Goal: Information Seeking & Learning: Learn about a topic

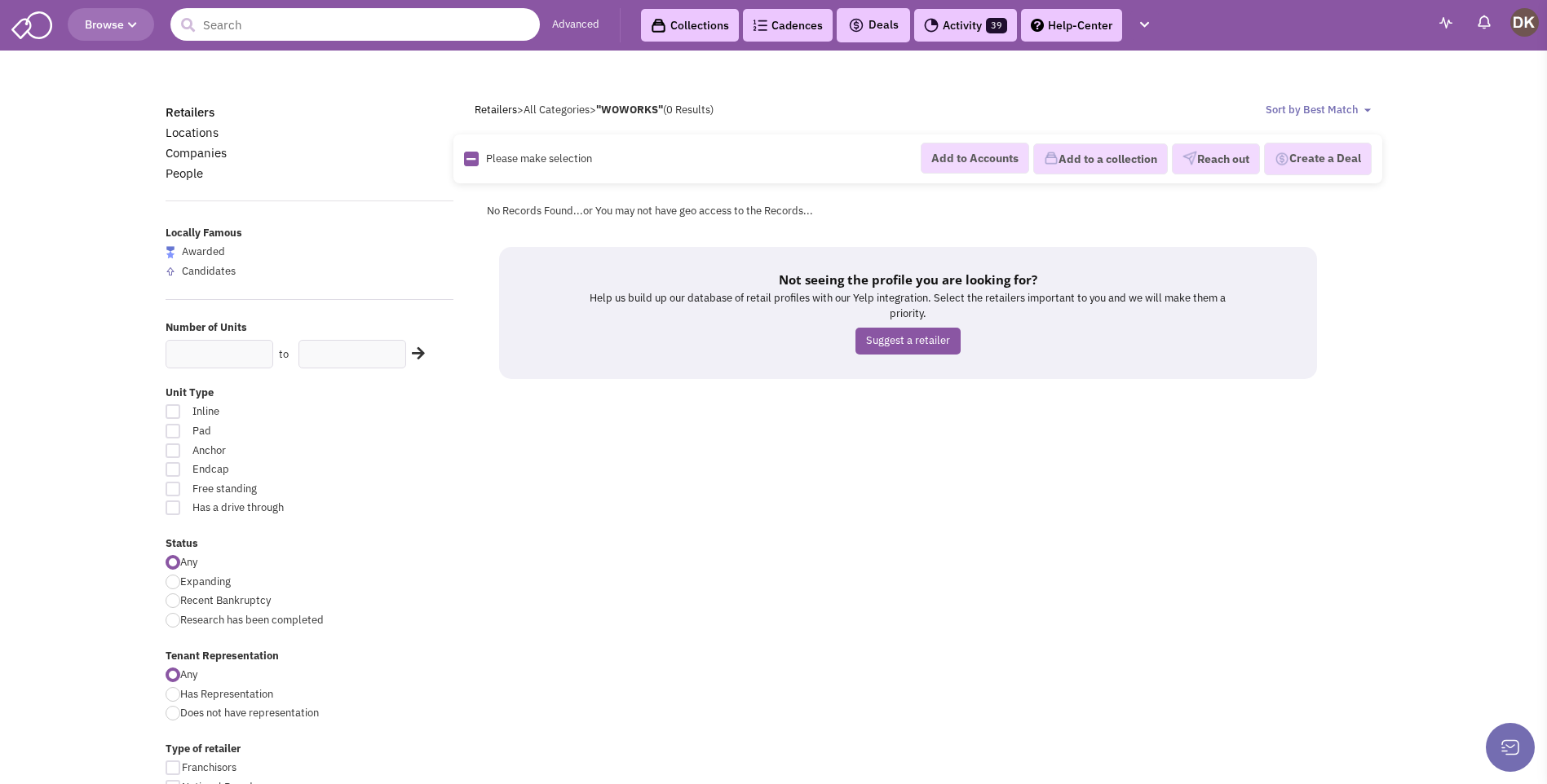
click at [365, 28] on input "text" at bounding box center [355, 25] width 370 height 33
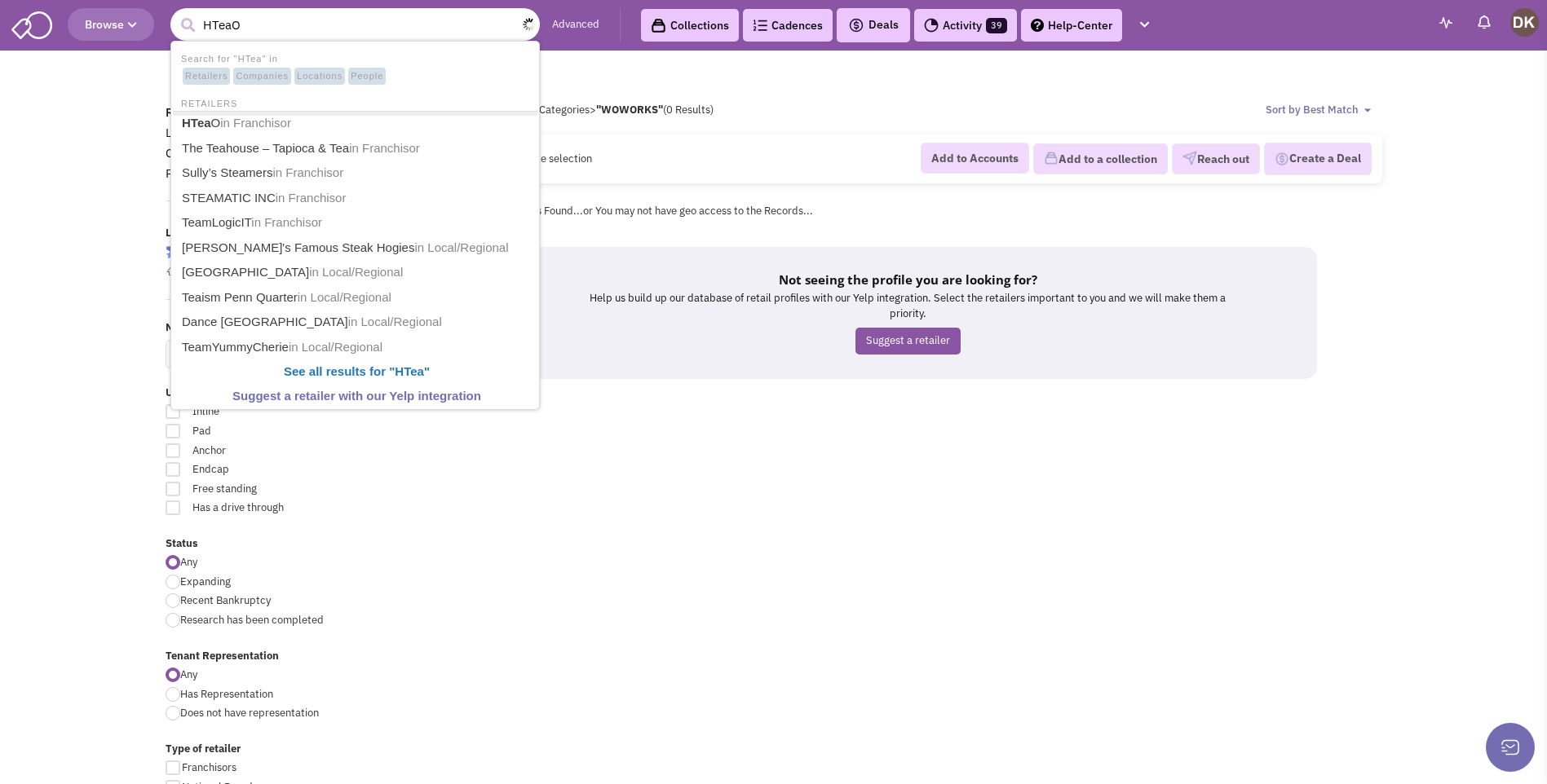
type input "HTeaO"
click at [175, 13] on button "submit" at bounding box center [188, 25] width 25 height 25
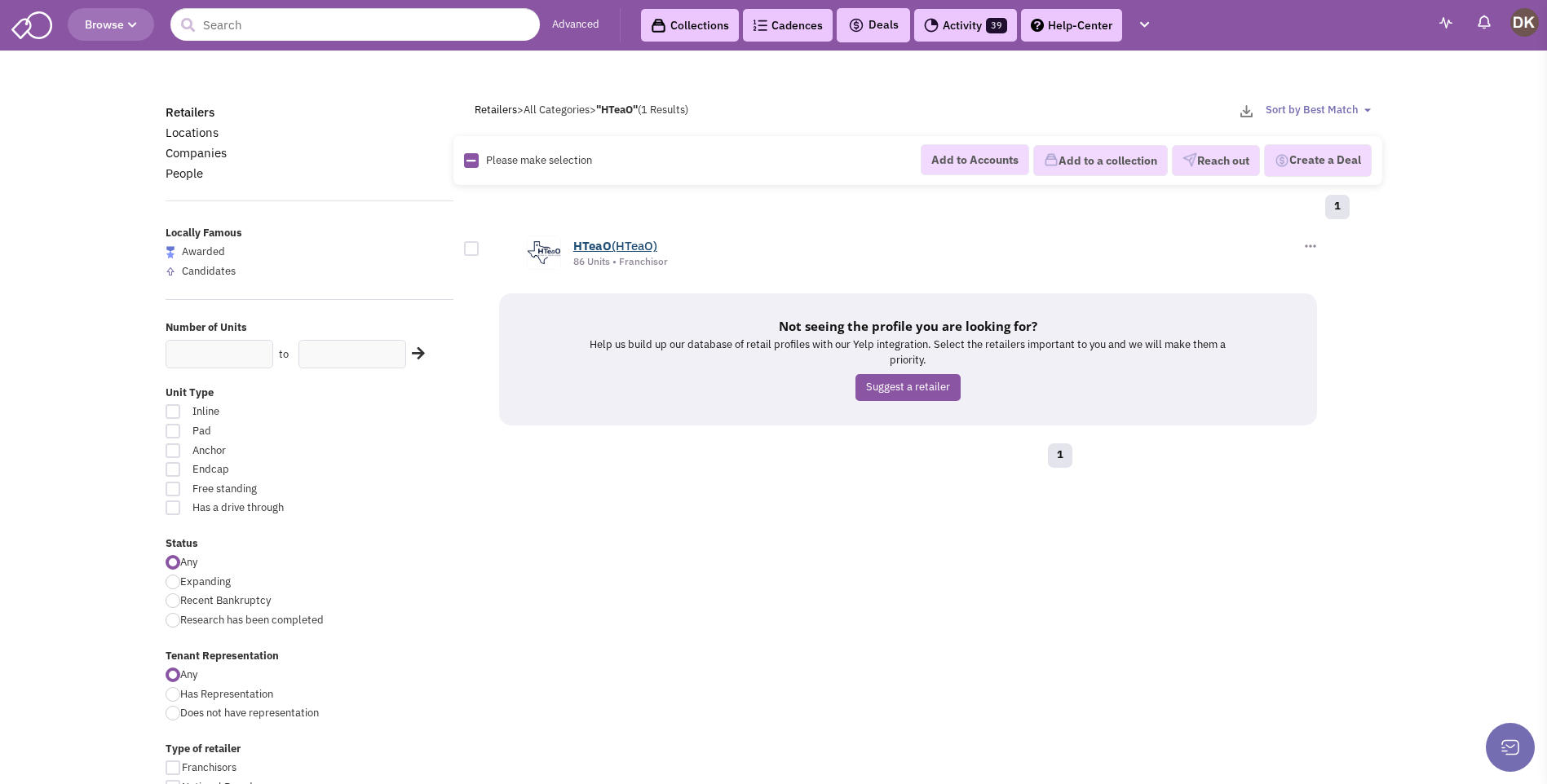
click at [606, 244] on b "HTeaO" at bounding box center [592, 246] width 39 height 16
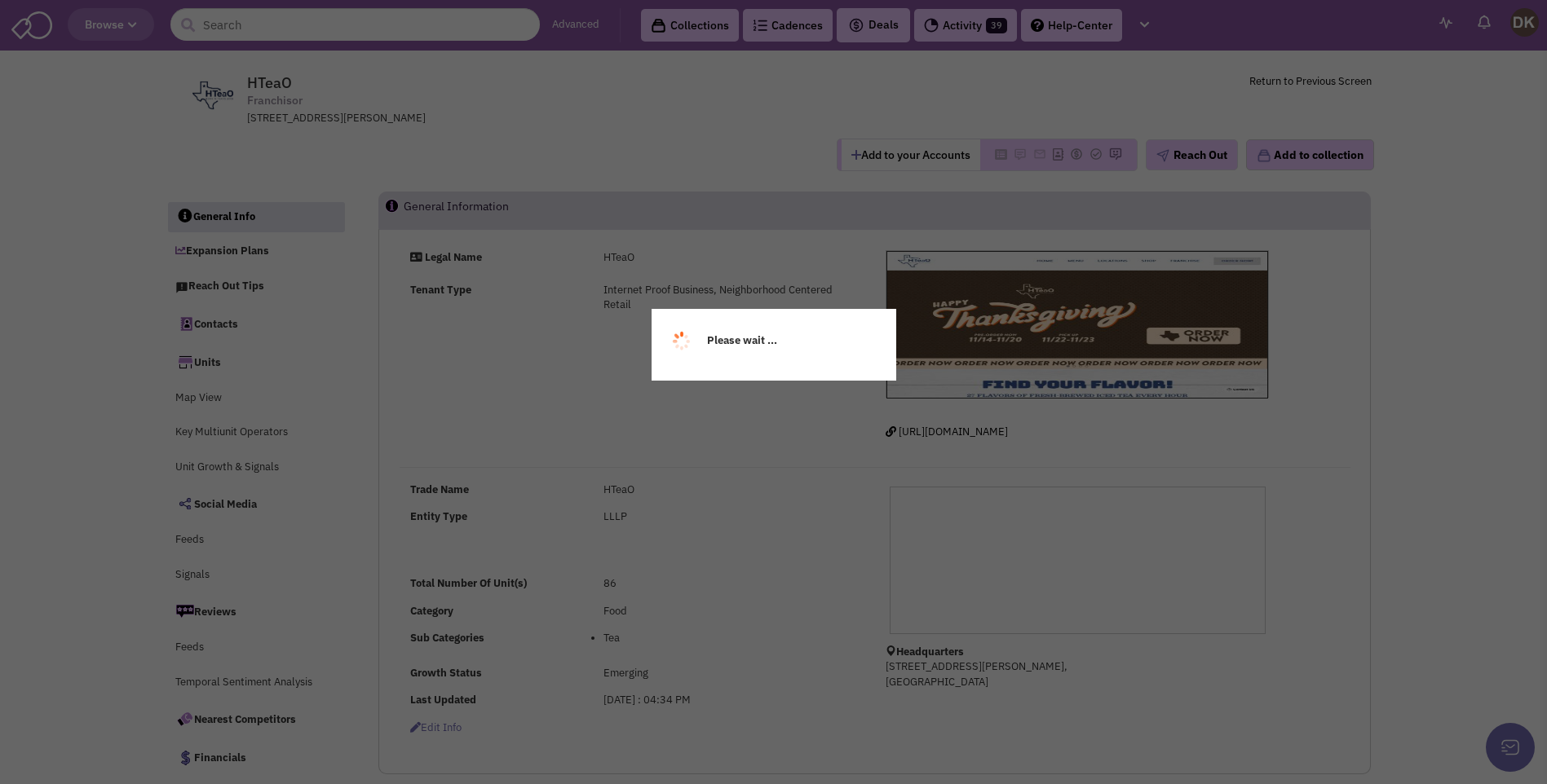
select select
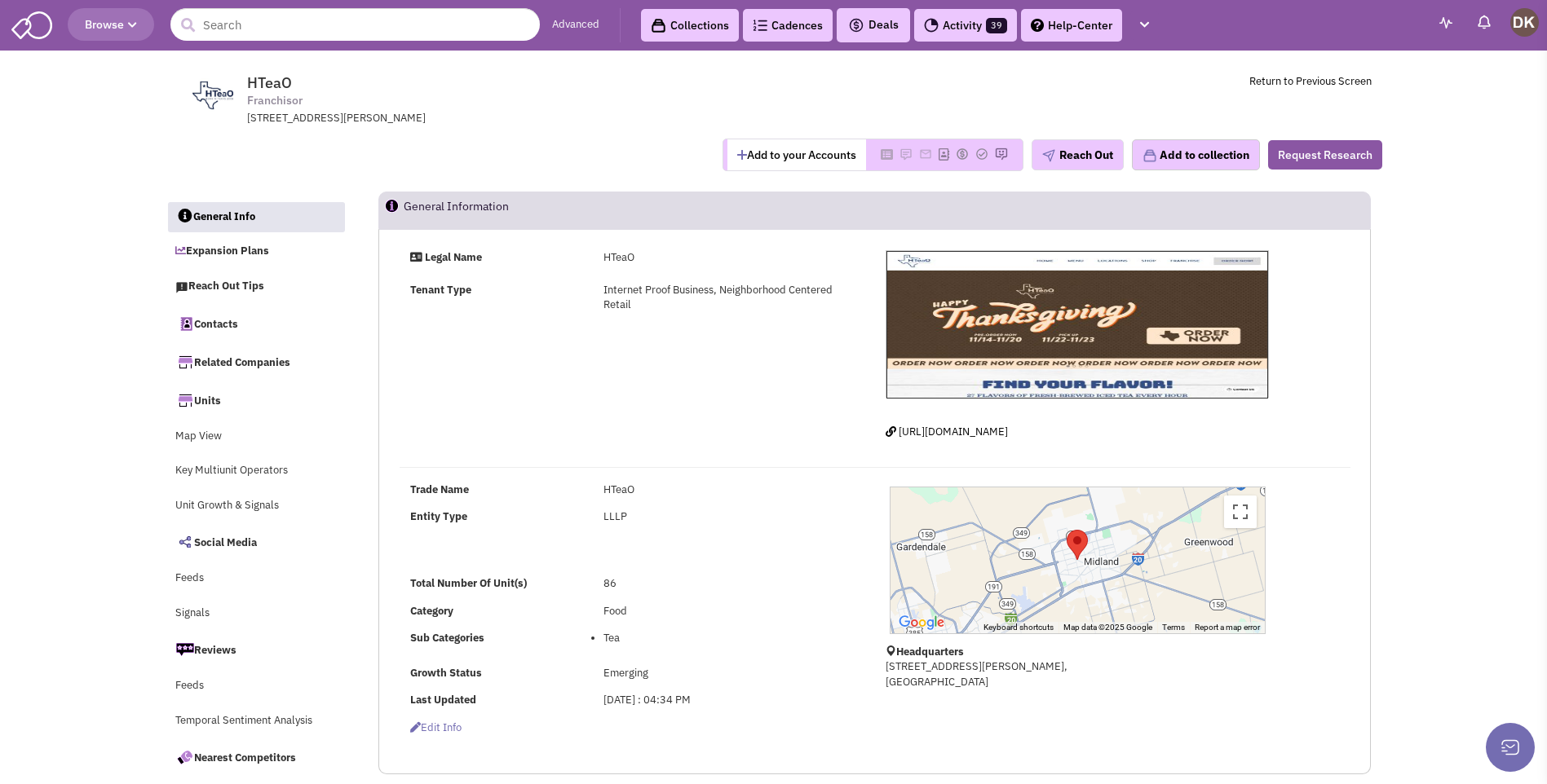
click at [801, 156] on button "Add to your Accounts" at bounding box center [796, 155] width 138 height 31
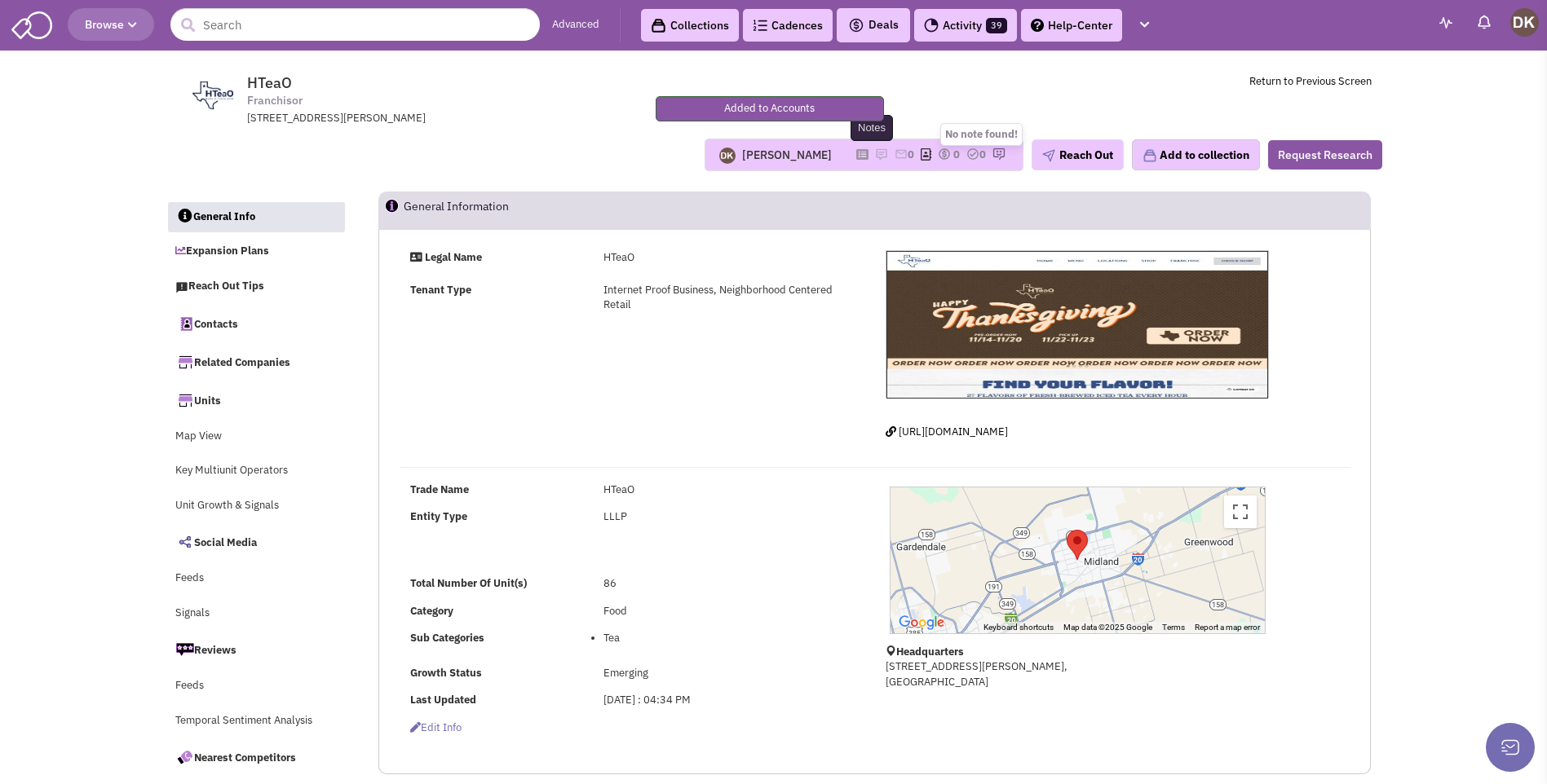
click at [875, 153] on img at bounding box center [882, 154] width 13 height 13
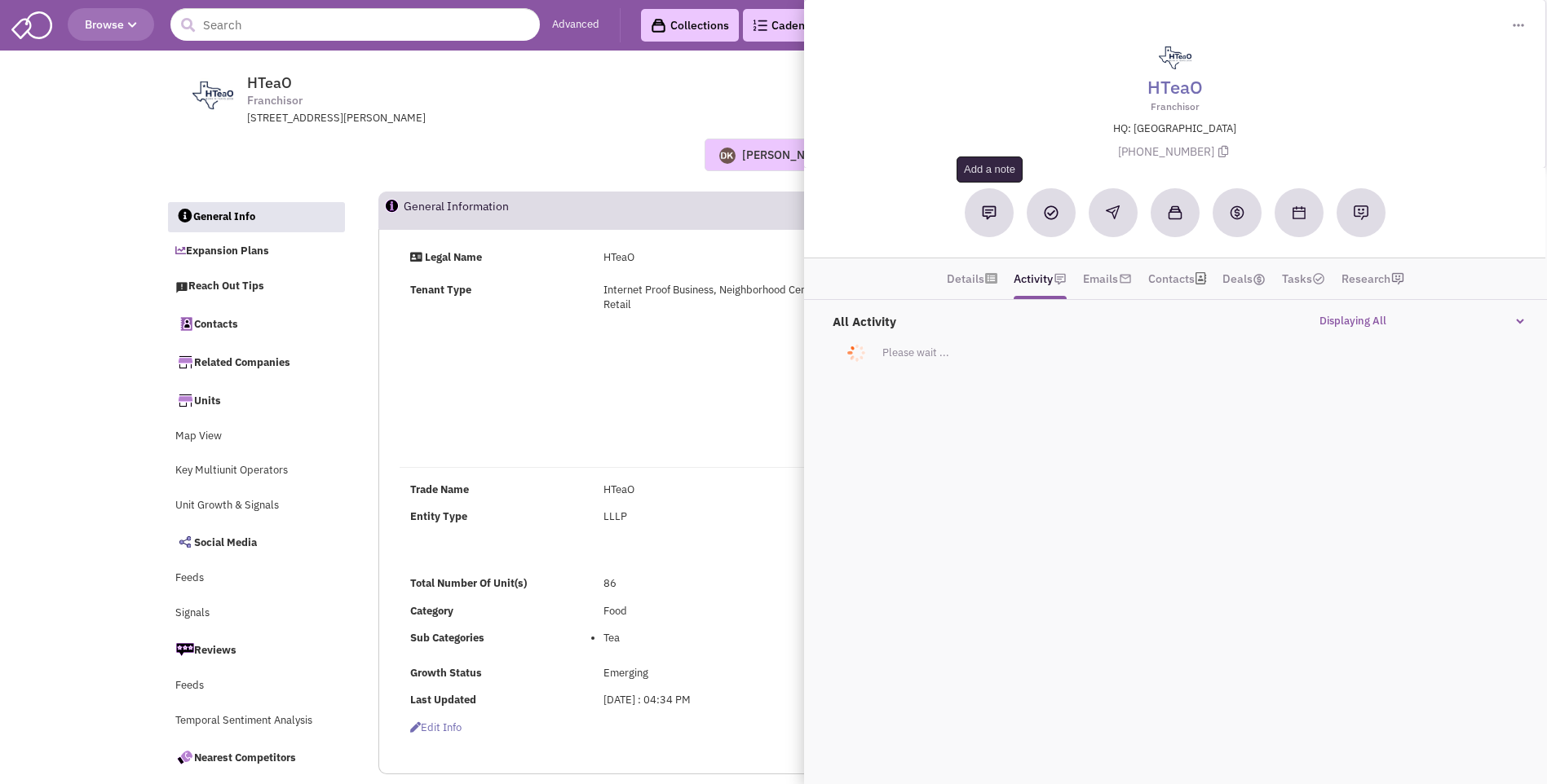
click at [991, 217] on img at bounding box center [989, 213] width 15 height 15
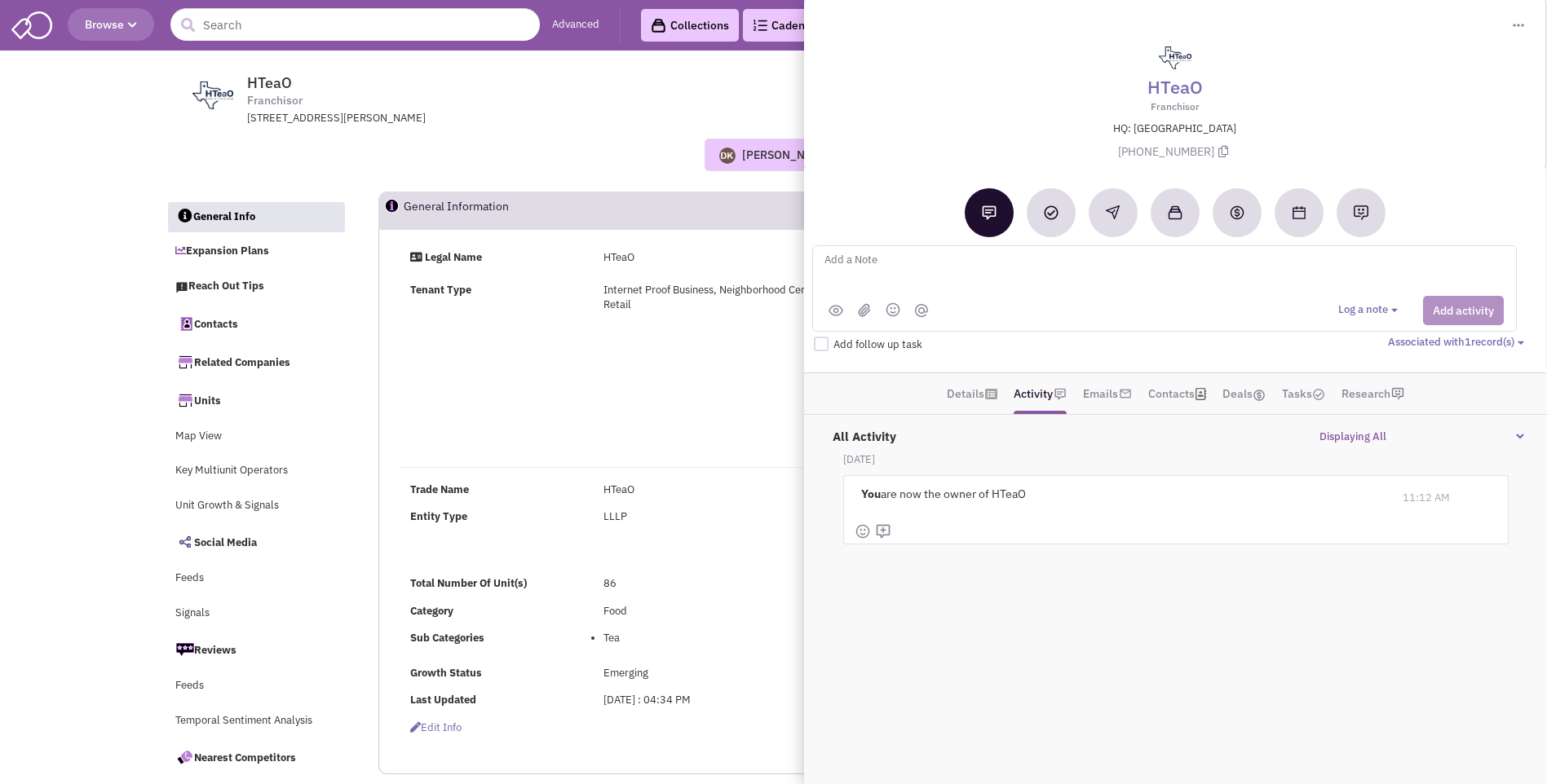
click at [848, 266] on textarea at bounding box center [1024, 273] width 404 height 45
type textarea "Met at ICSC Orlando. Placed vmx + sent email"
click at [1436, 313] on button "Add activity" at bounding box center [1463, 310] width 81 height 29
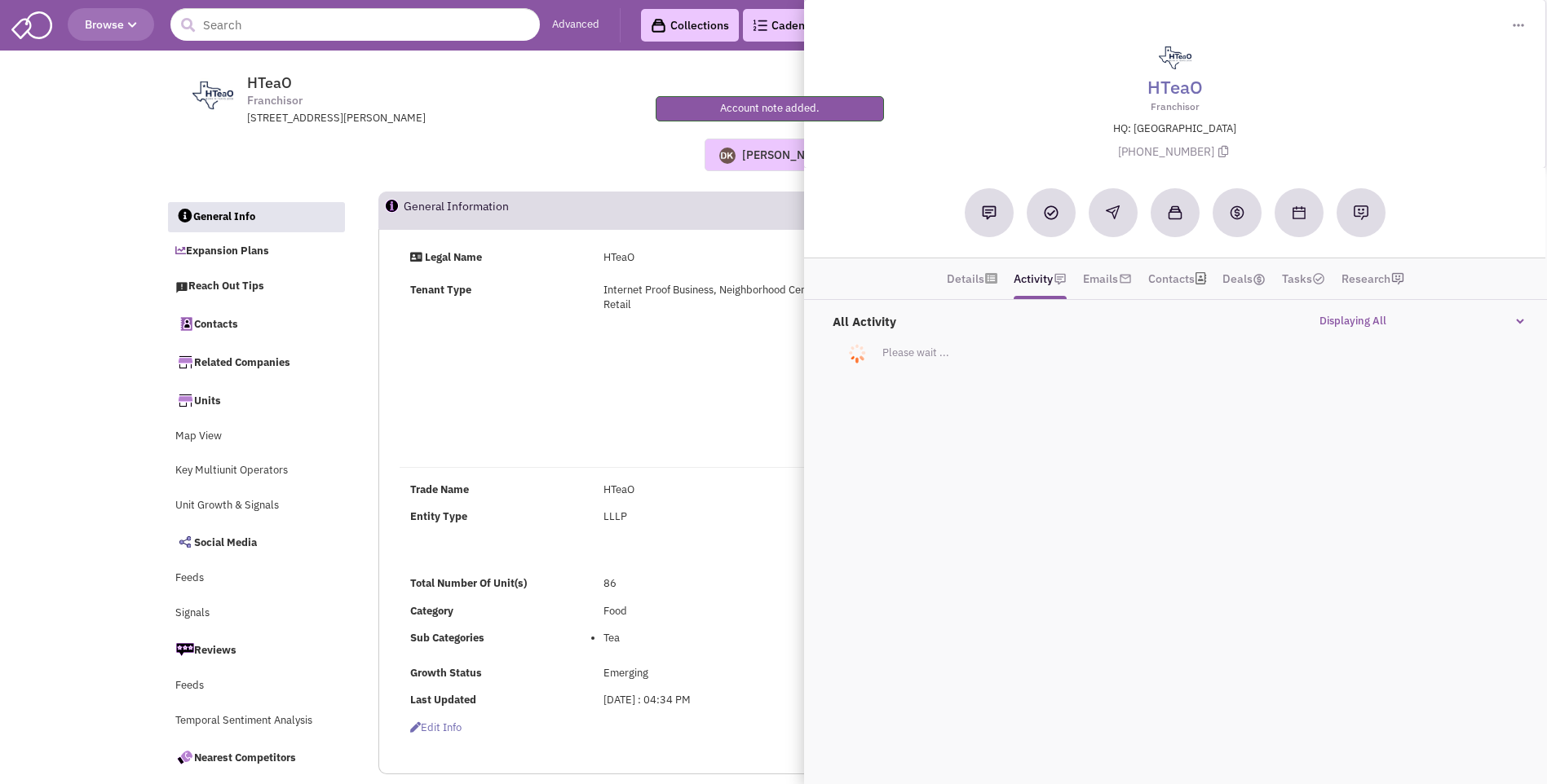
click at [742, 389] on div "Legal Name HTeaO Tenant Type Internet Proof Business, Neighborhood Centered Ret…" at bounding box center [875, 351] width 972 height 202
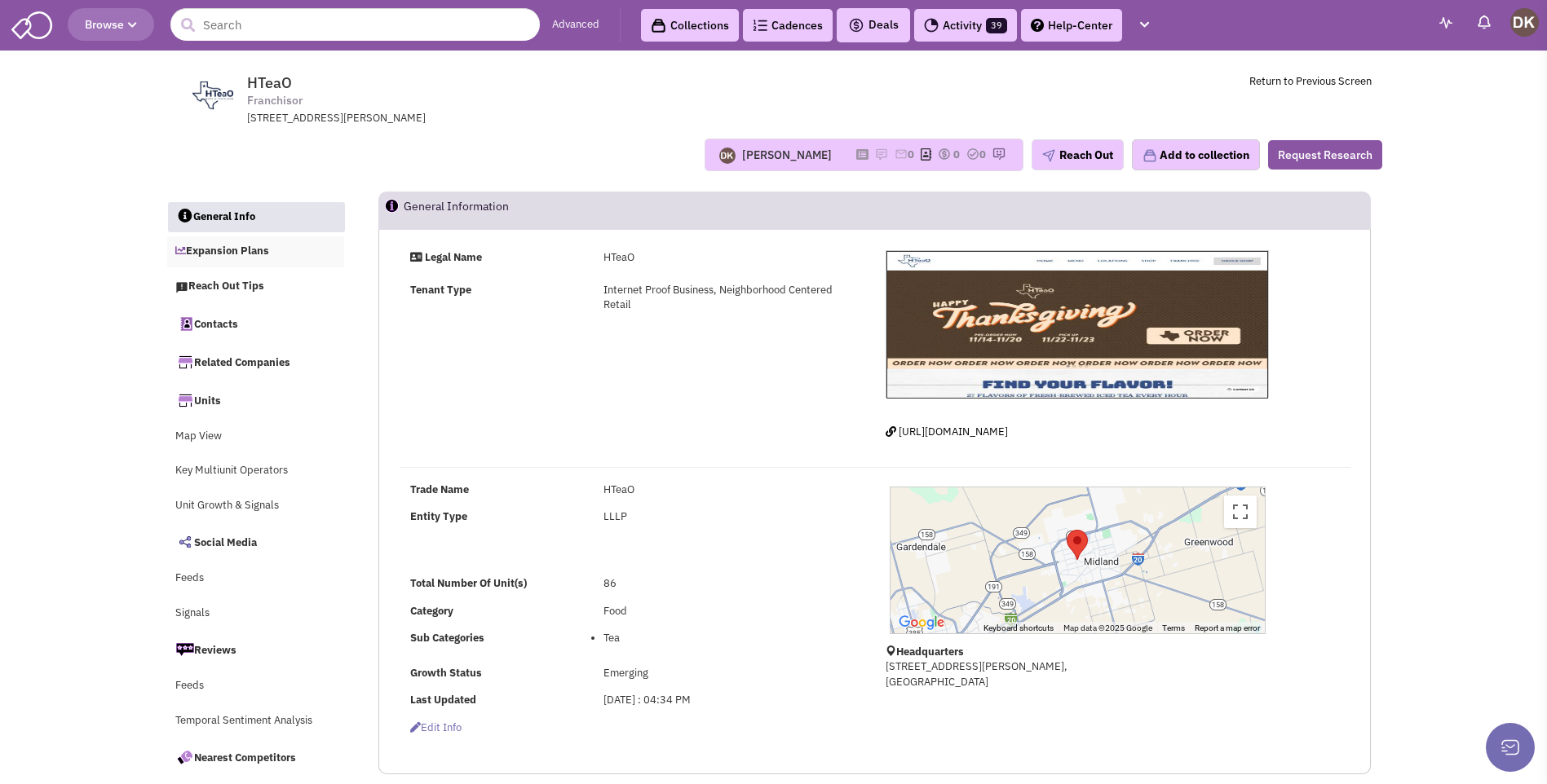
click at [228, 252] on link "Expansion Plans" at bounding box center [256, 252] width 178 height 31
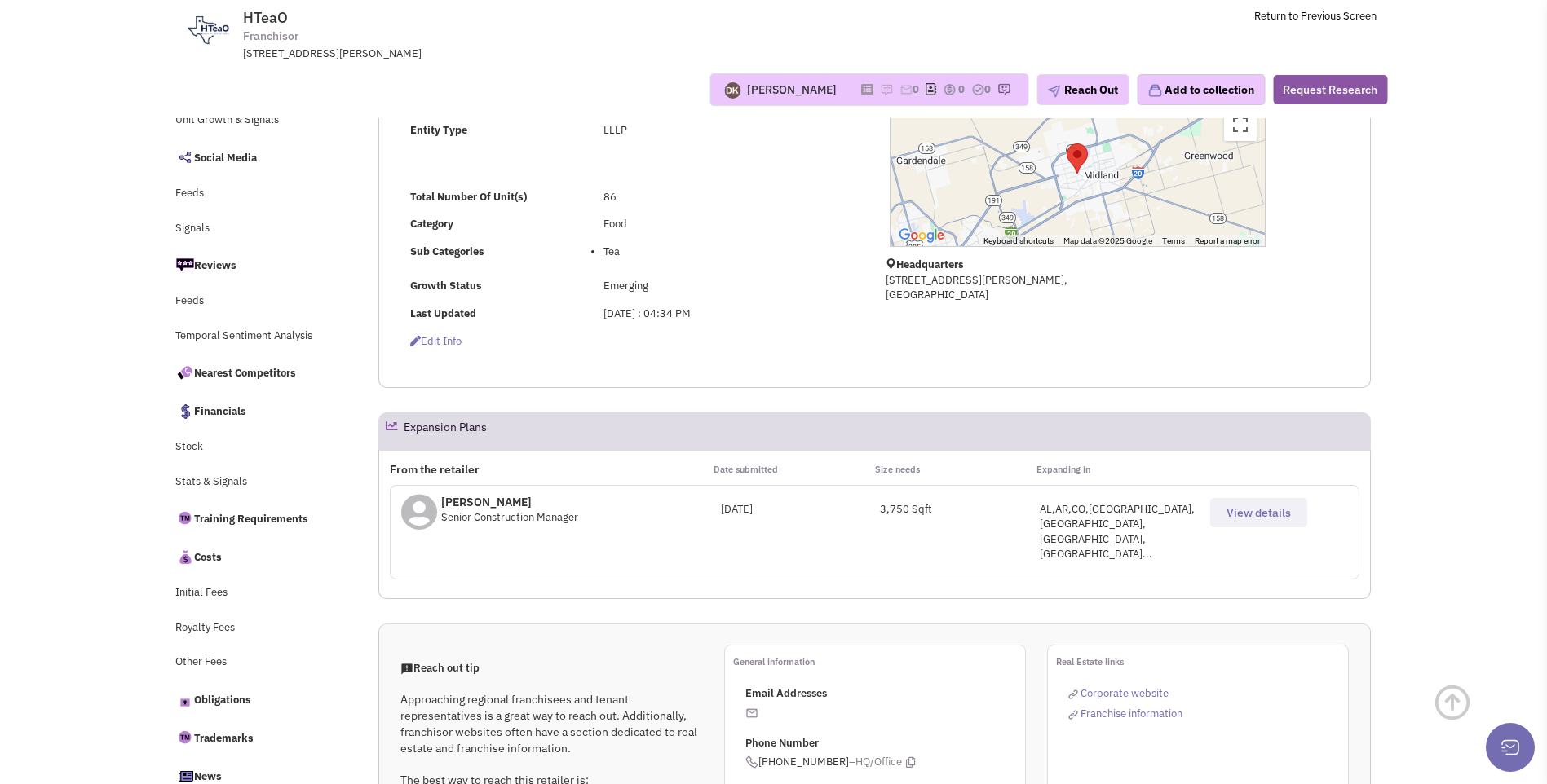
scroll to position [326, 0]
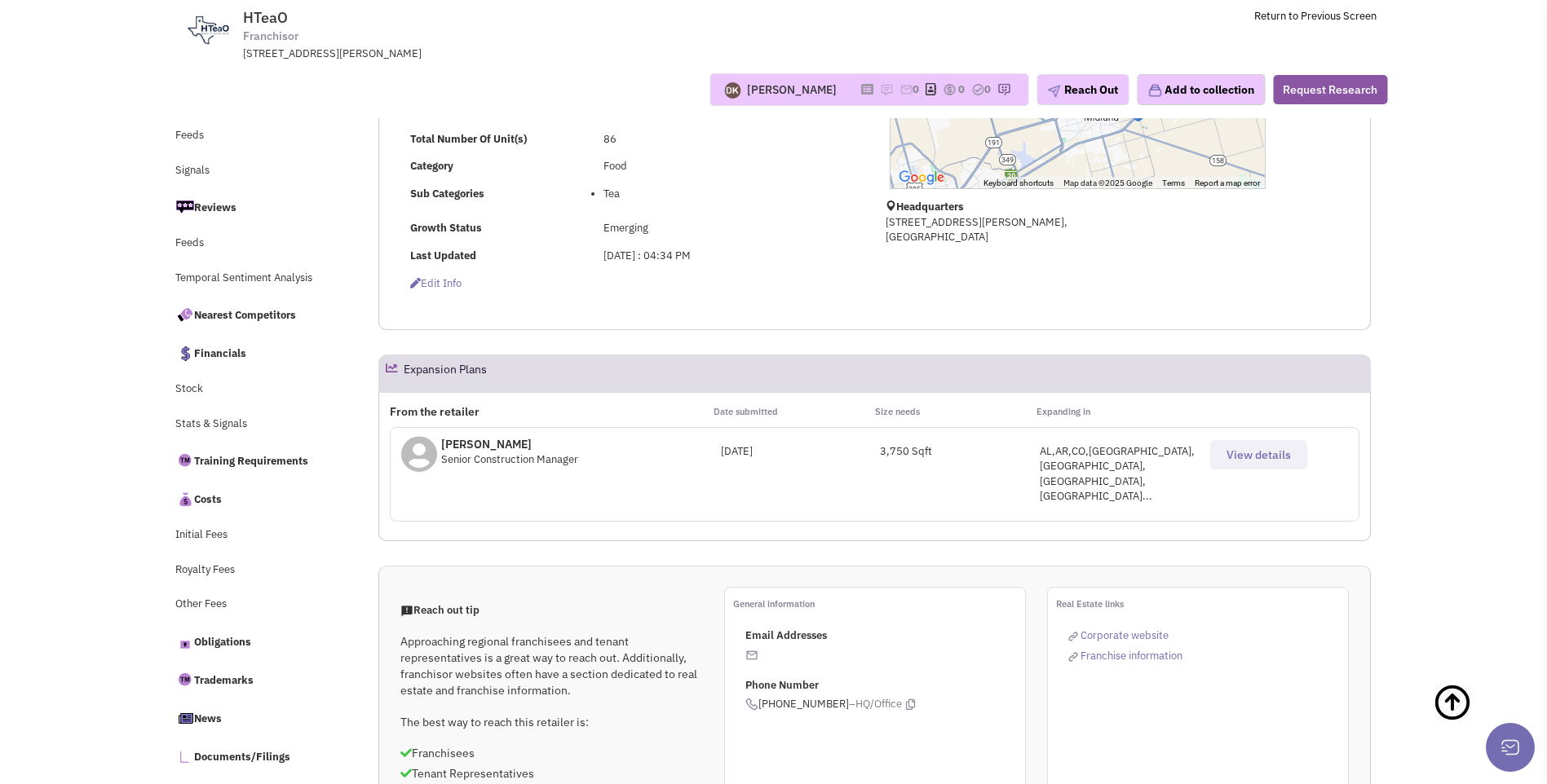
click at [1151, 455] on div "AL,AR,CO,FL,GA,KS,LA..." at bounding box center [1119, 474] width 160 height 61
click at [1238, 457] on span "View details" at bounding box center [1259, 455] width 65 height 15
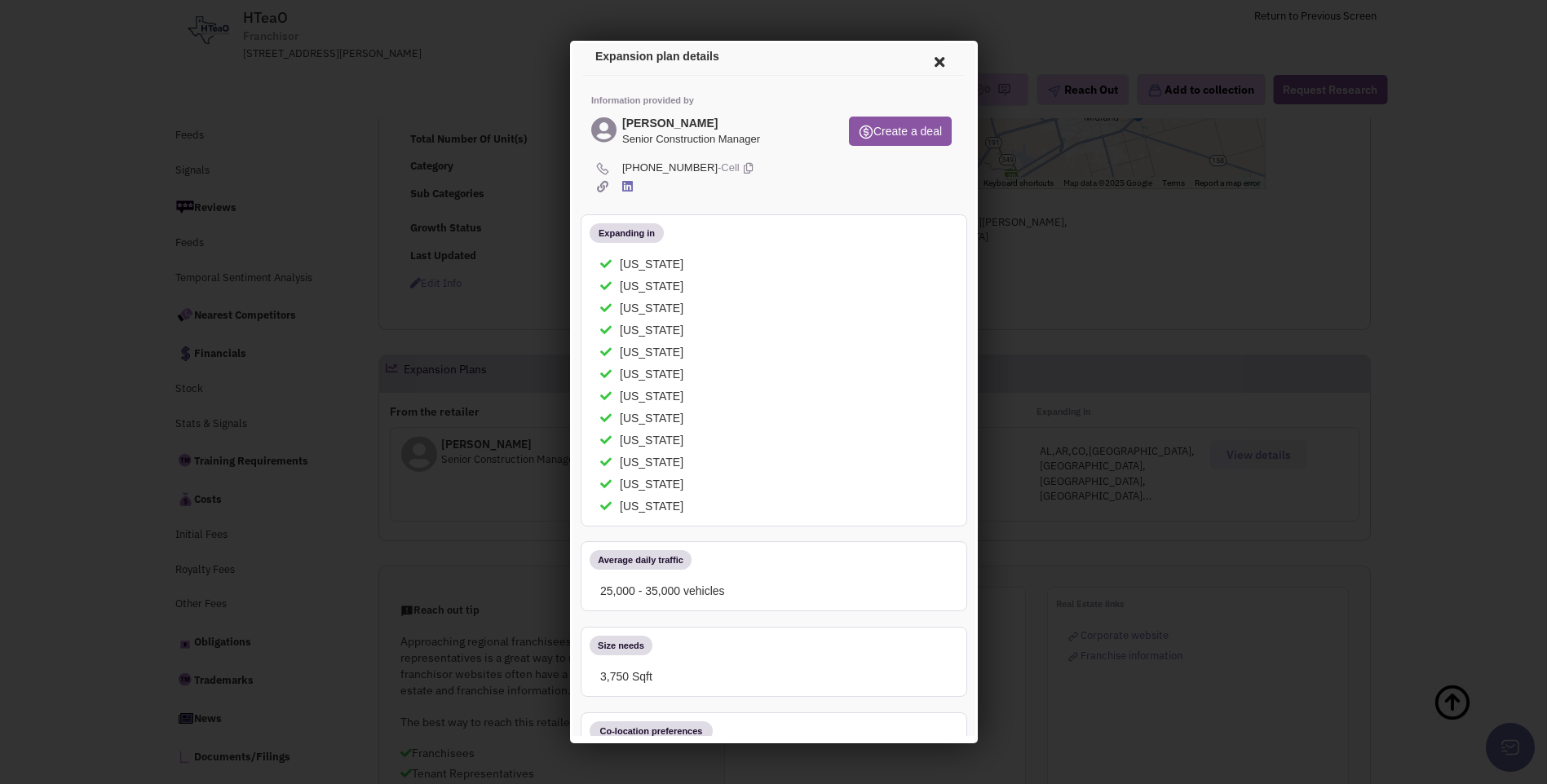
scroll to position [0, 0]
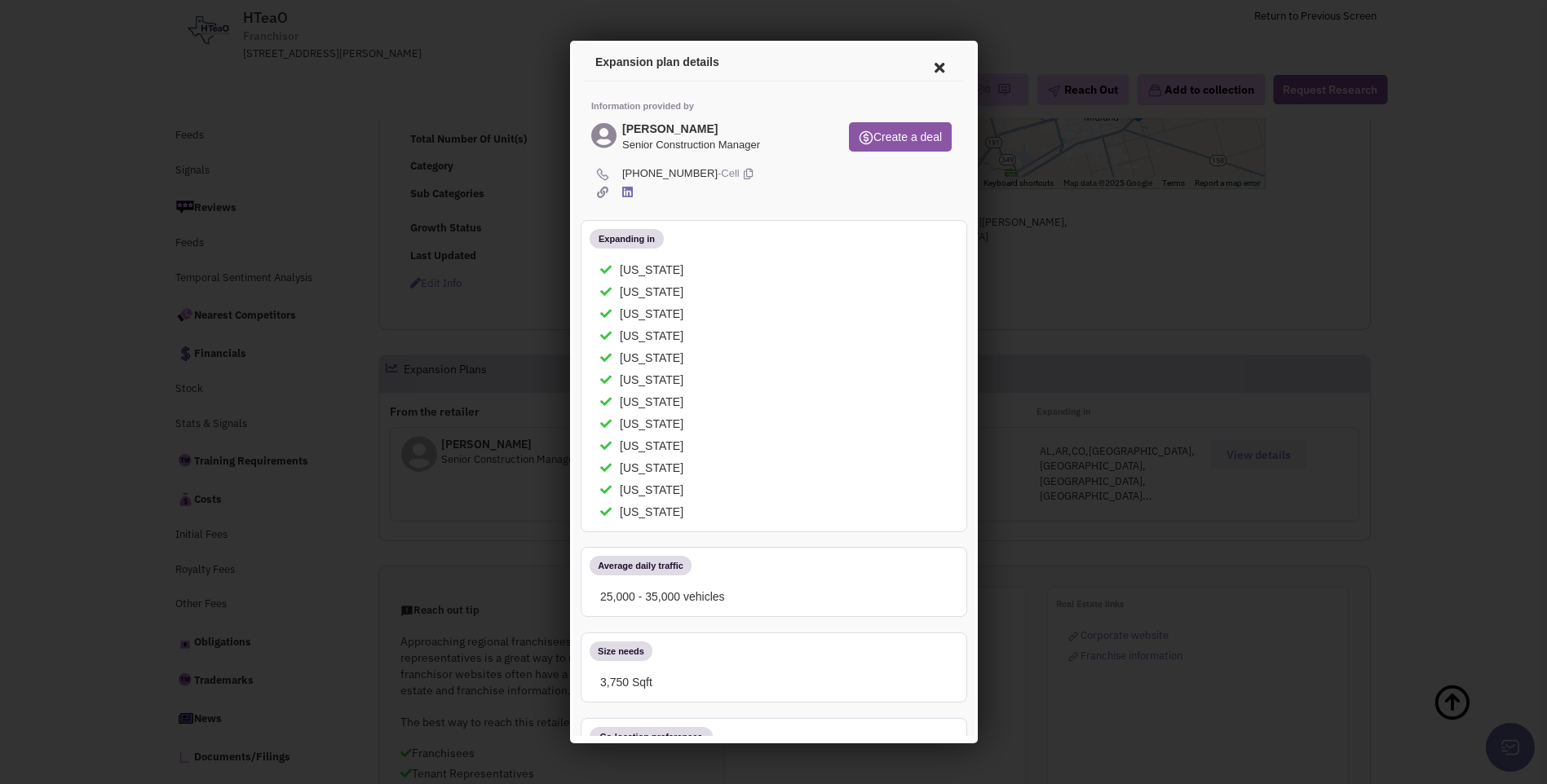
click at [754, 395] on div "Louisiana" at bounding box center [769, 400] width 365 height 16
click at [928, 68] on icon at bounding box center [937, 66] width 34 height 39
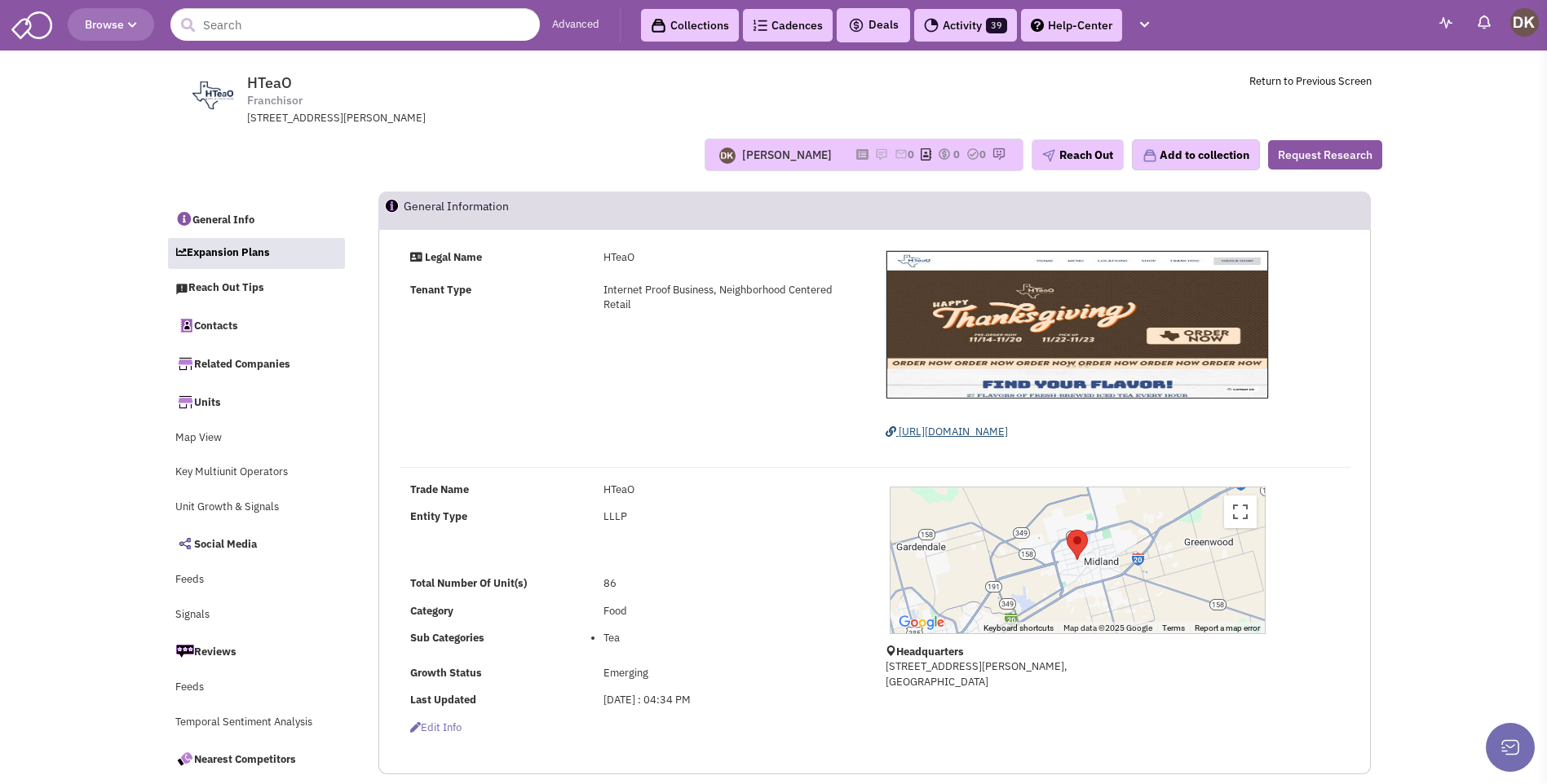
click at [928, 435] on span "https://hteao.com/" at bounding box center [953, 432] width 109 height 14
click at [948, 433] on span "https://hteao.com/" at bounding box center [953, 432] width 109 height 14
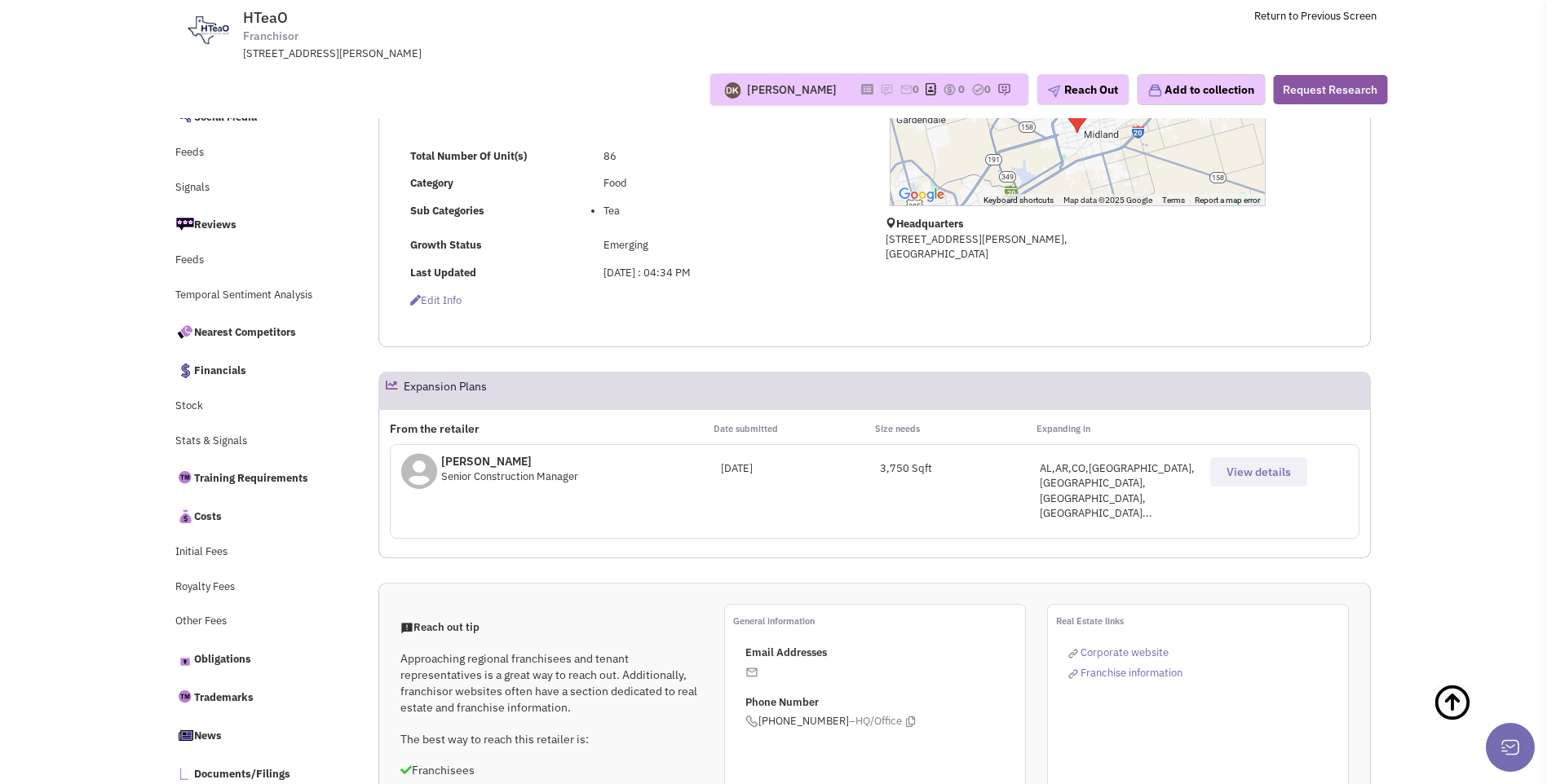
scroll to position [326, 0]
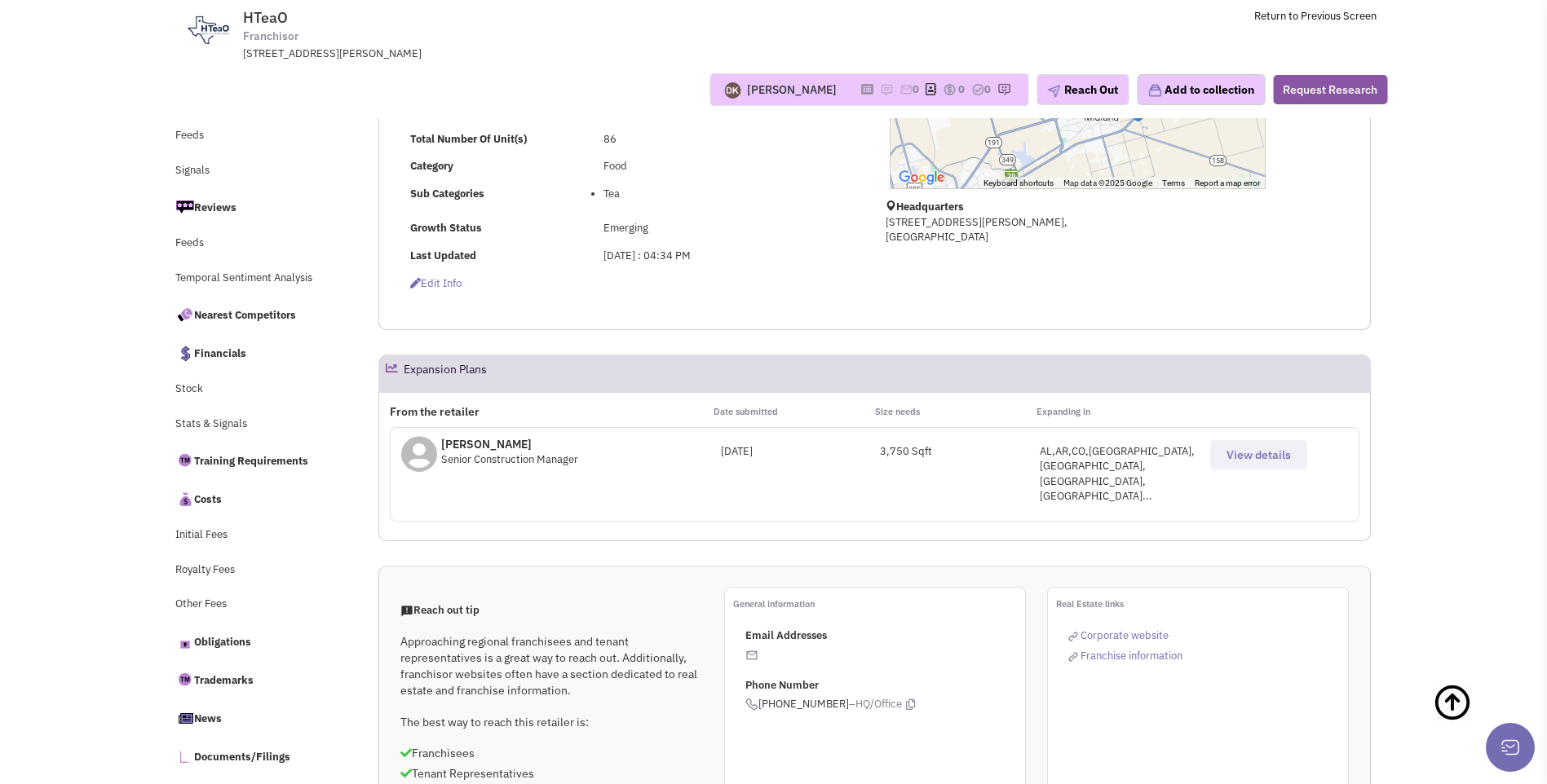
click at [1251, 451] on span "View details" at bounding box center [1259, 455] width 65 height 15
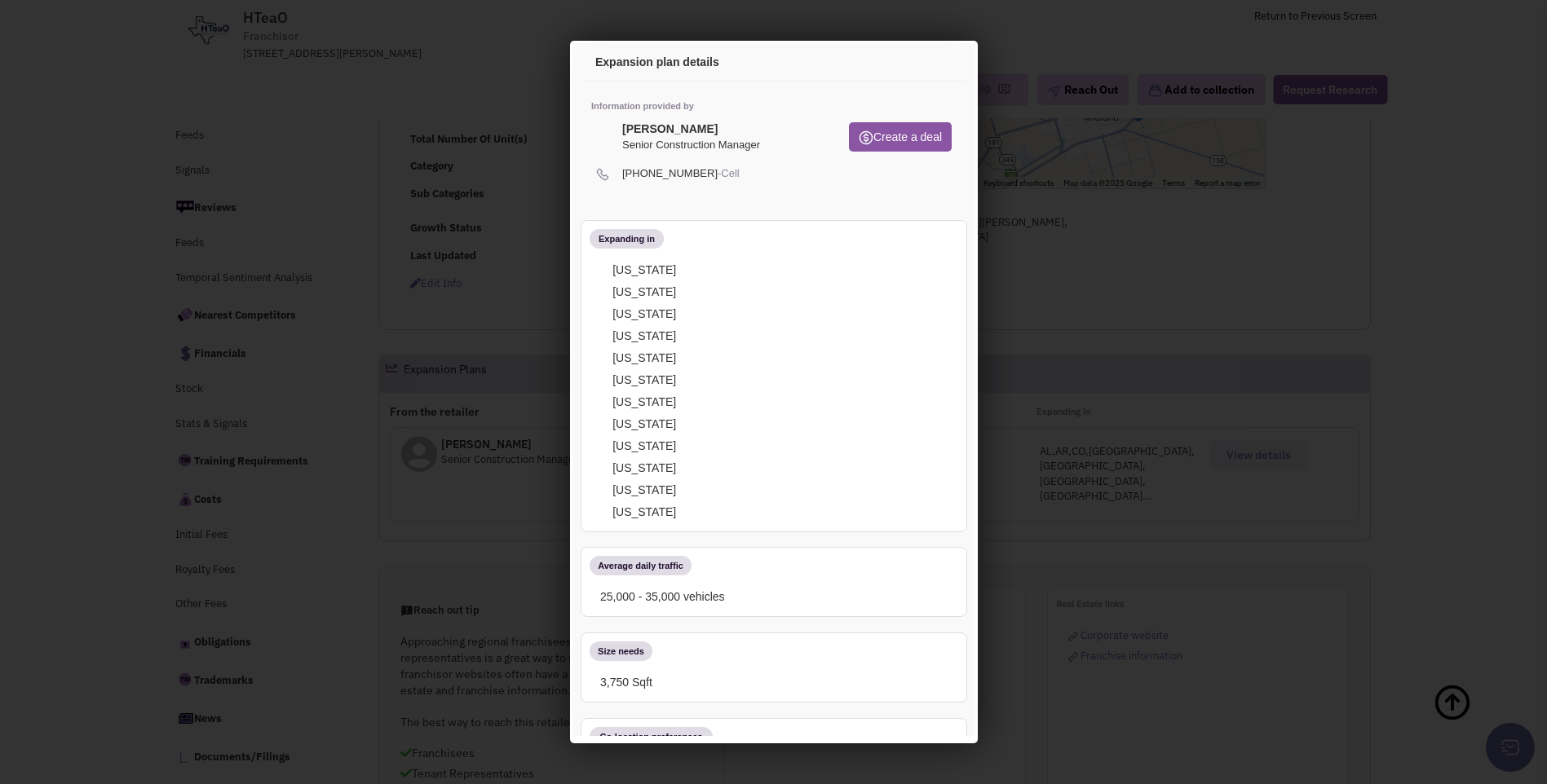
scroll to position [0, 0]
click at [923, 68] on icon at bounding box center [937, 66] width 34 height 39
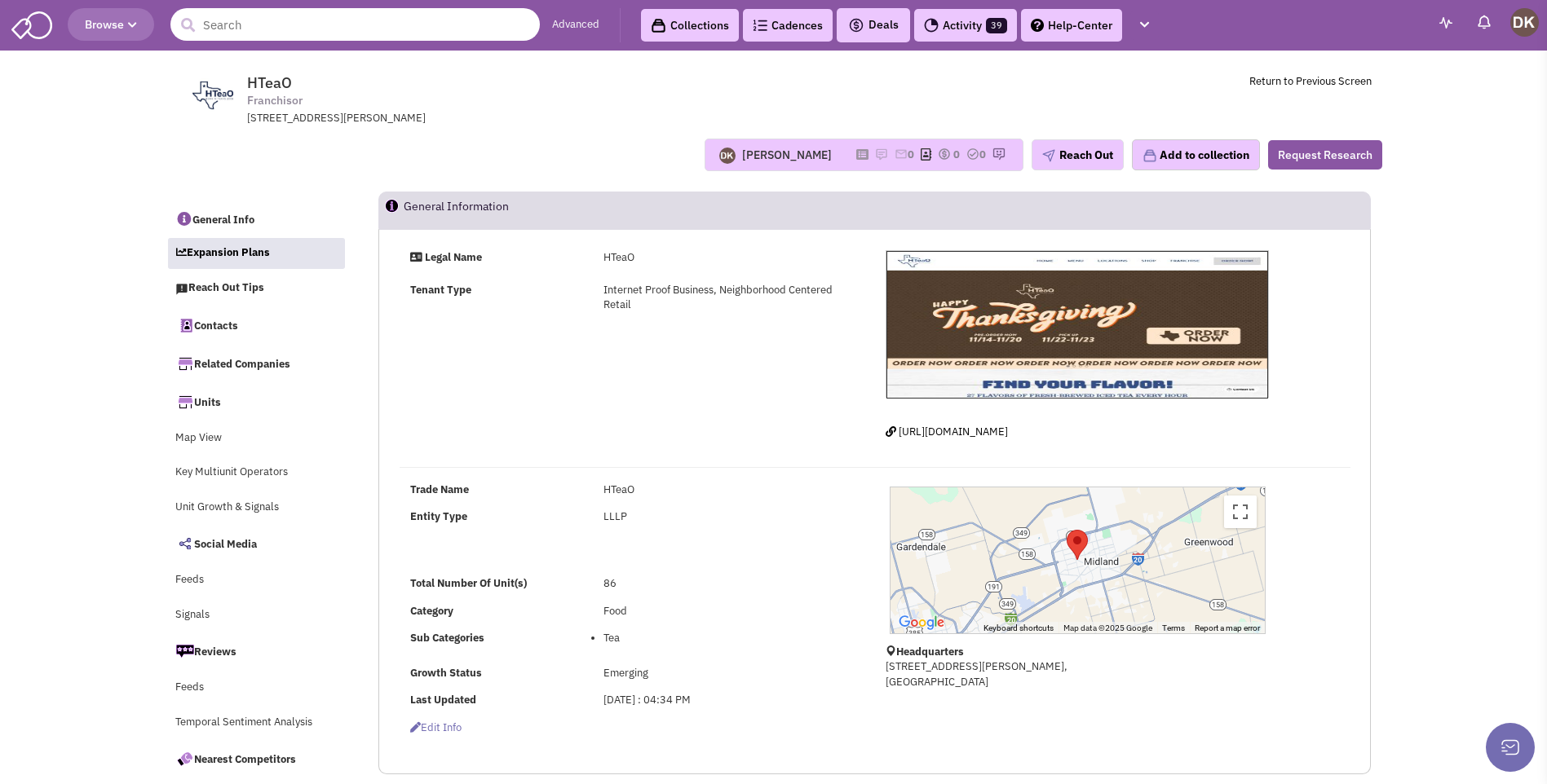
click at [297, 25] on input "text" at bounding box center [355, 25] width 370 height 33
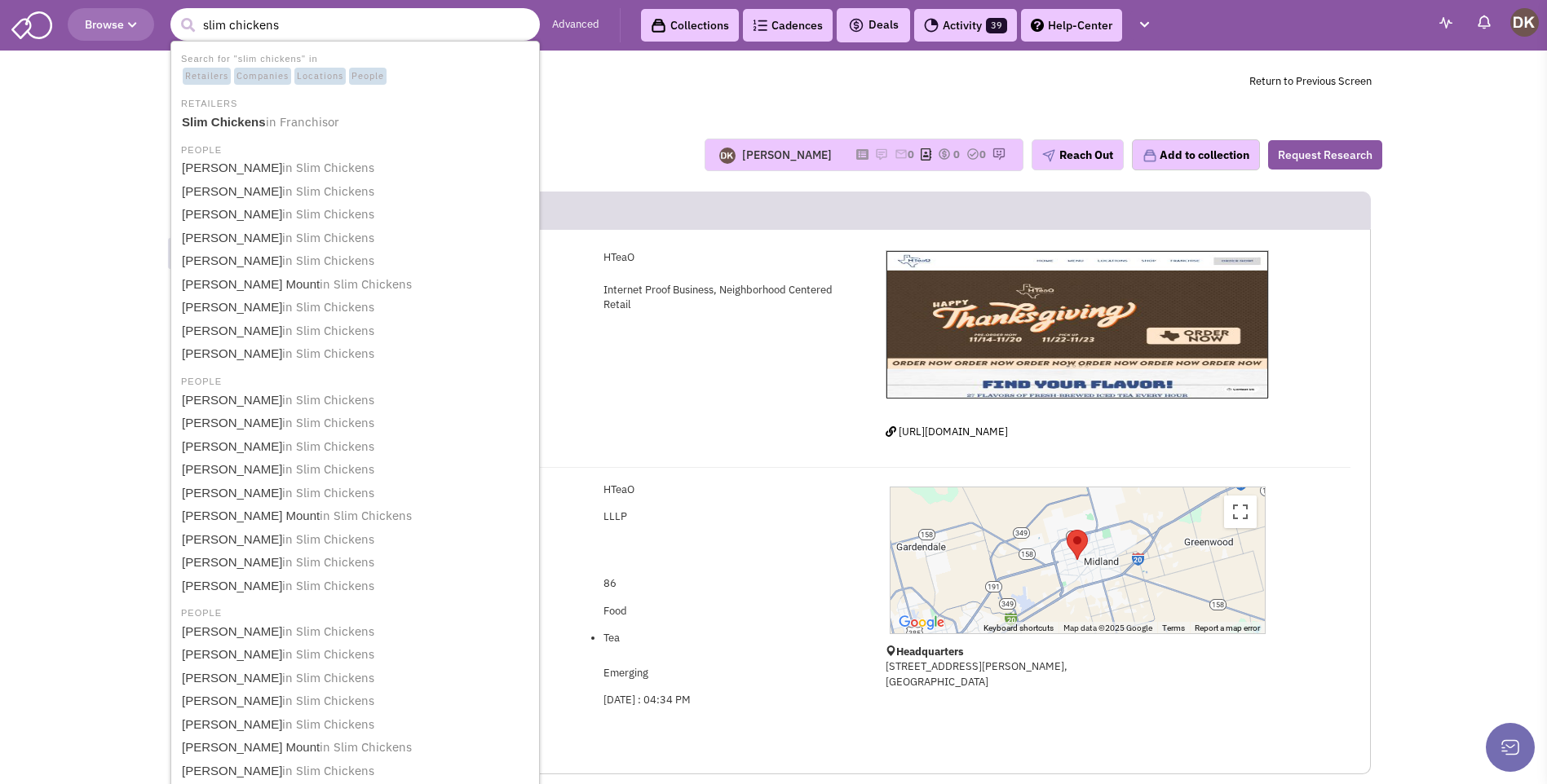
type input "slim chickens"
click at [175, 13] on button "submit" at bounding box center [188, 25] width 25 height 25
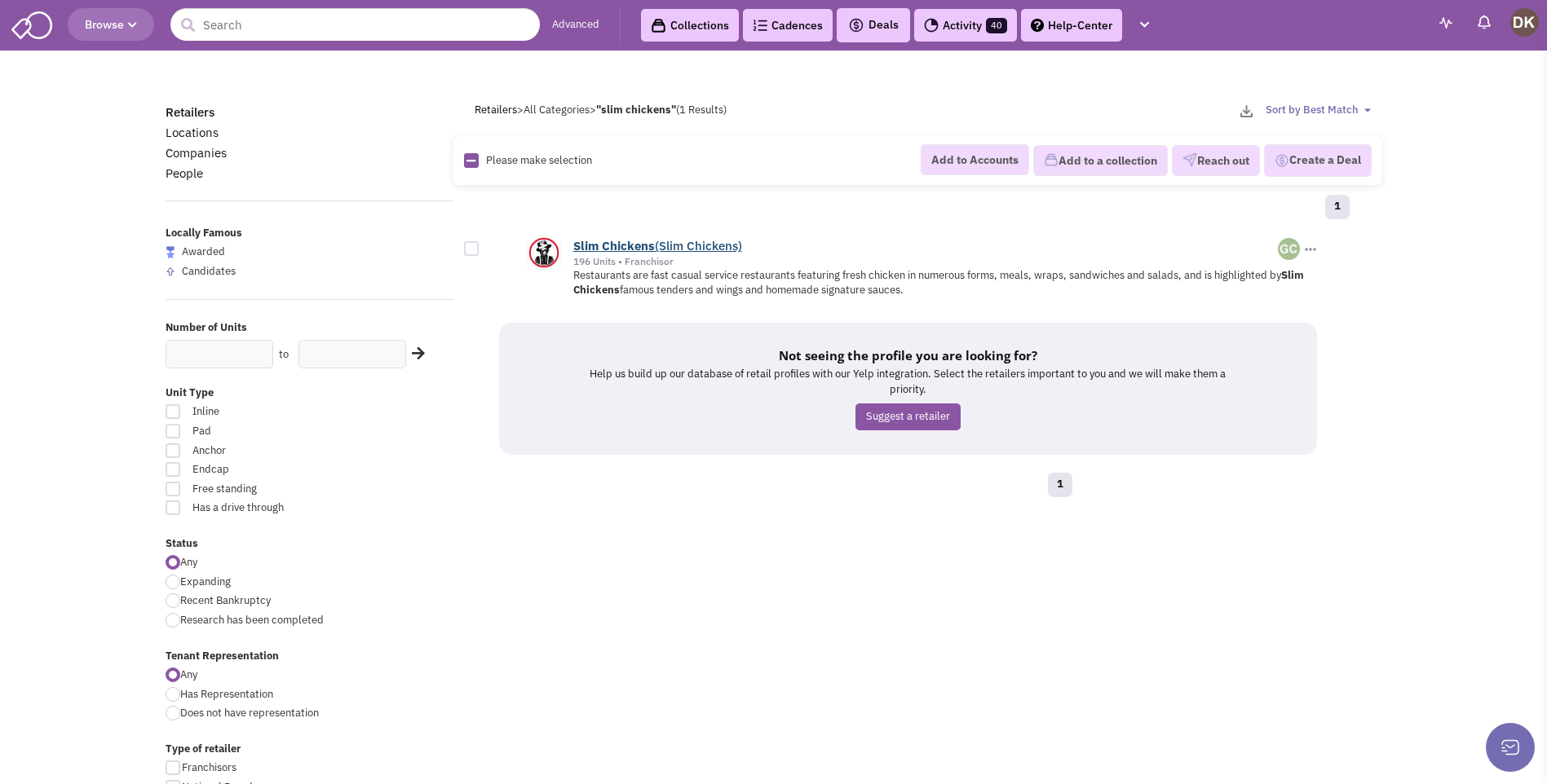
click at [626, 245] on b "Chickens" at bounding box center [628, 246] width 53 height 16
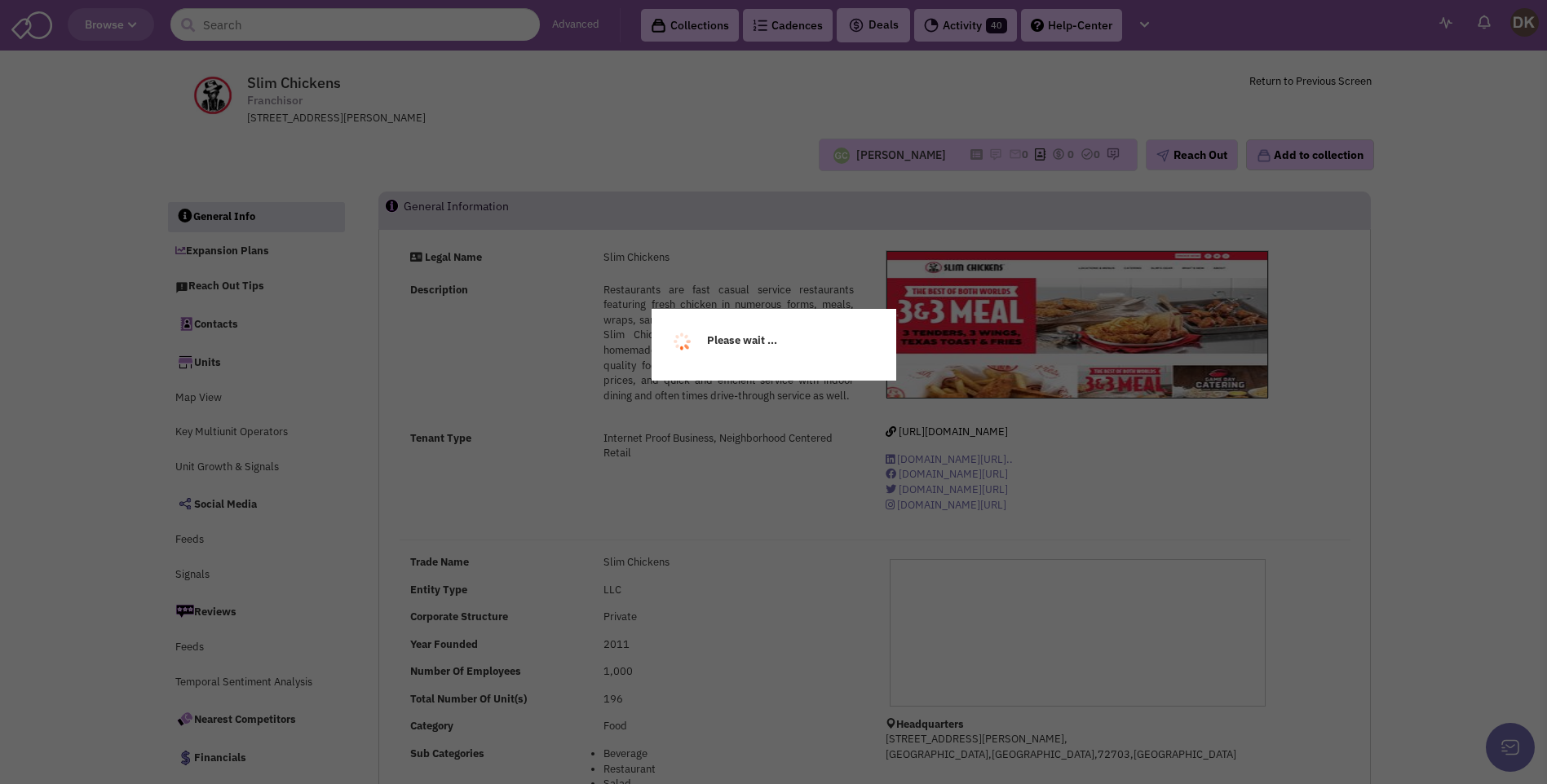
select select
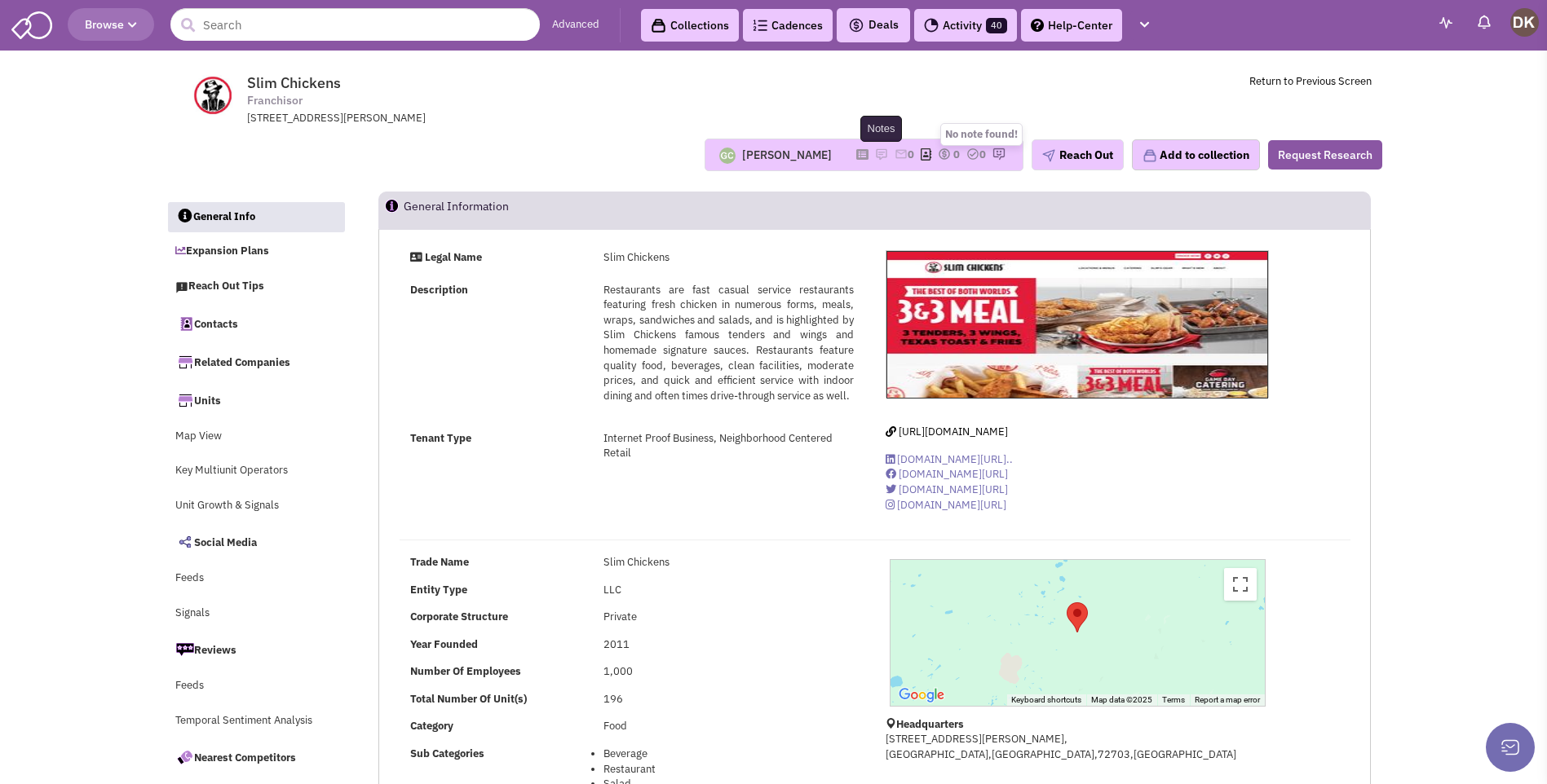
click at [875, 156] on img at bounding box center [882, 154] width 13 height 13
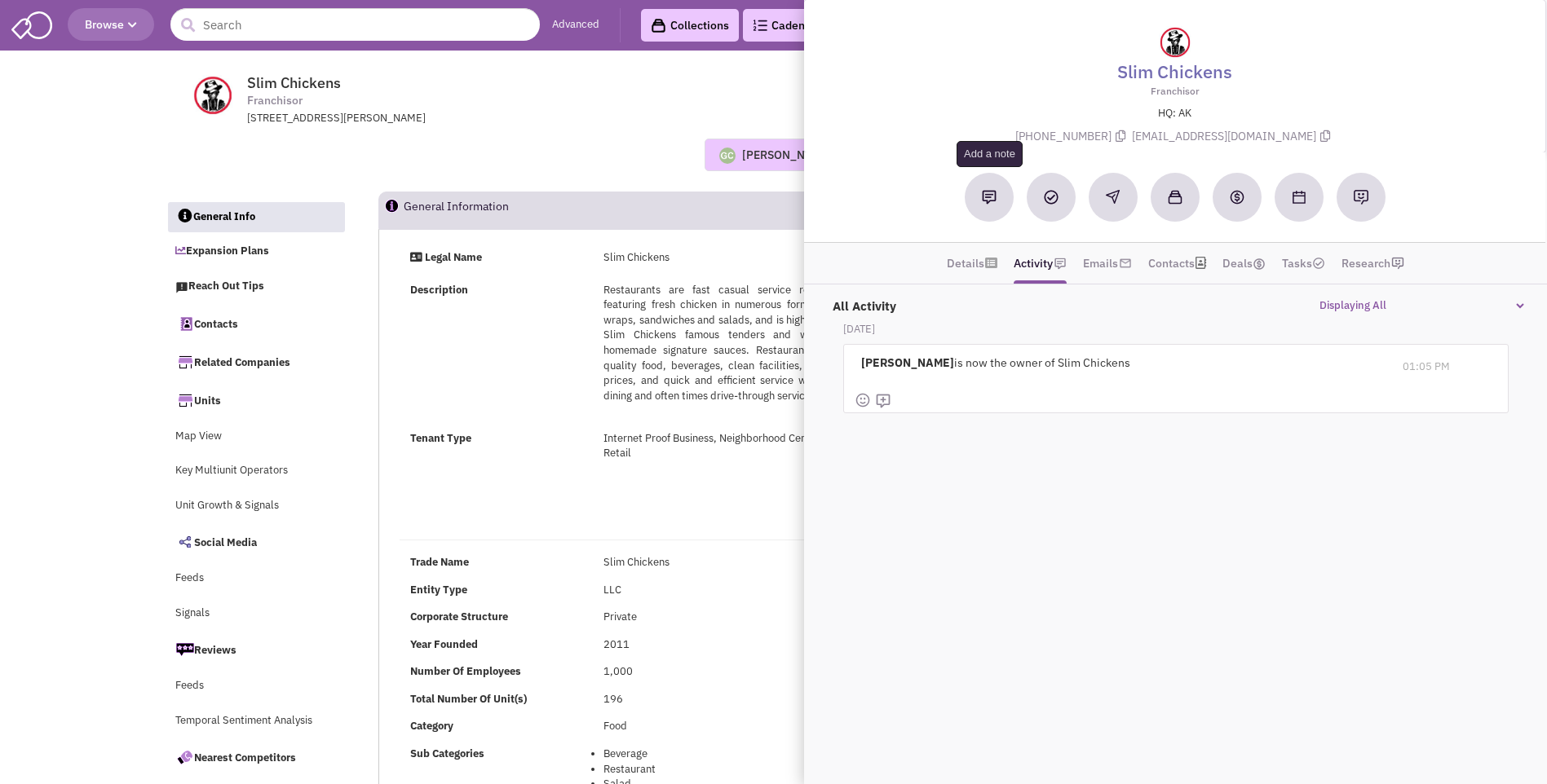
click at [987, 206] on button at bounding box center [989, 197] width 49 height 49
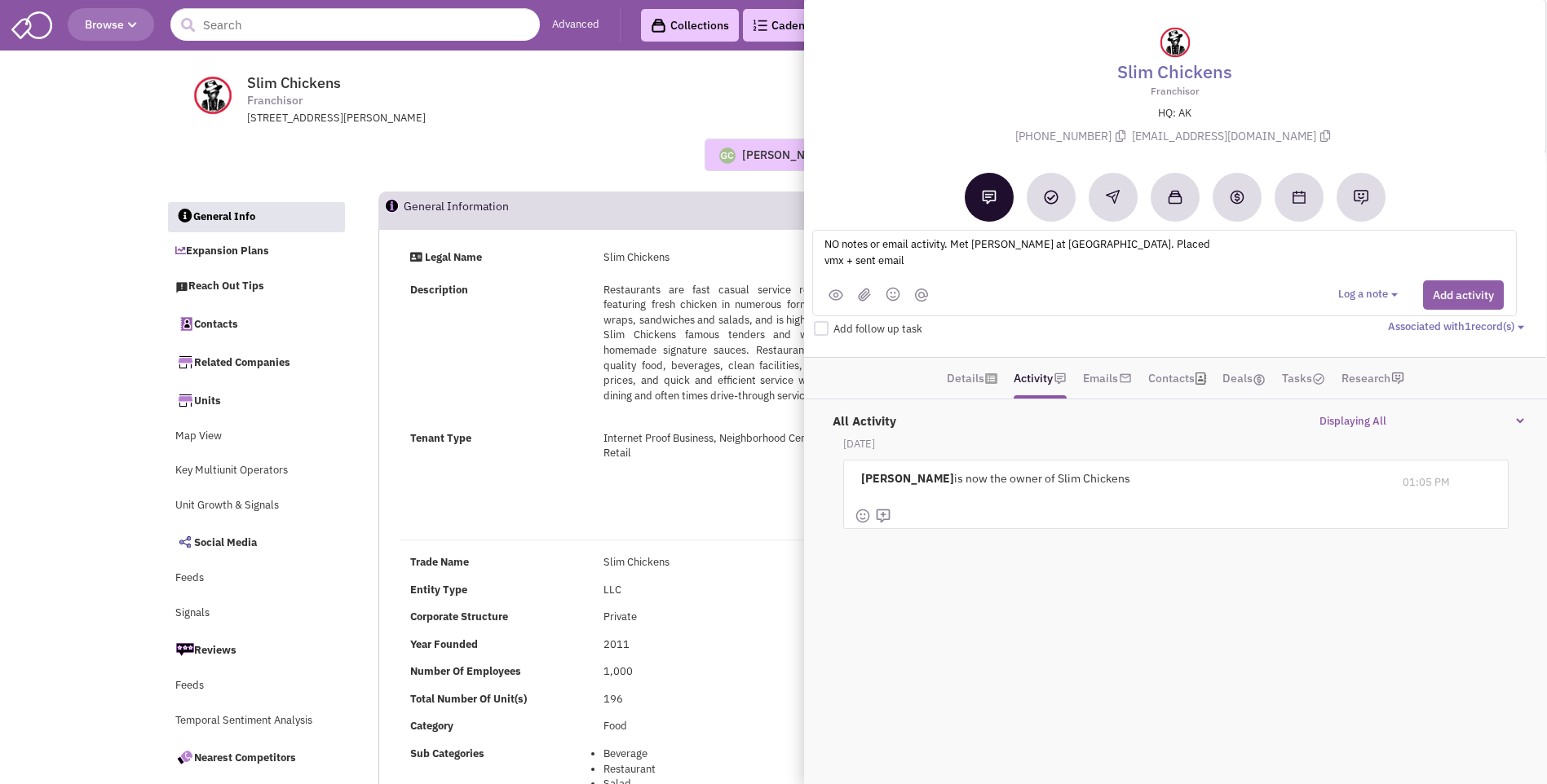
type textarea "NO notes or email activity. Met Bill Uradnik at ICSC Orlando. Placed vmx + sent…"
click at [1445, 288] on button "Add activity" at bounding box center [1463, 295] width 81 height 29
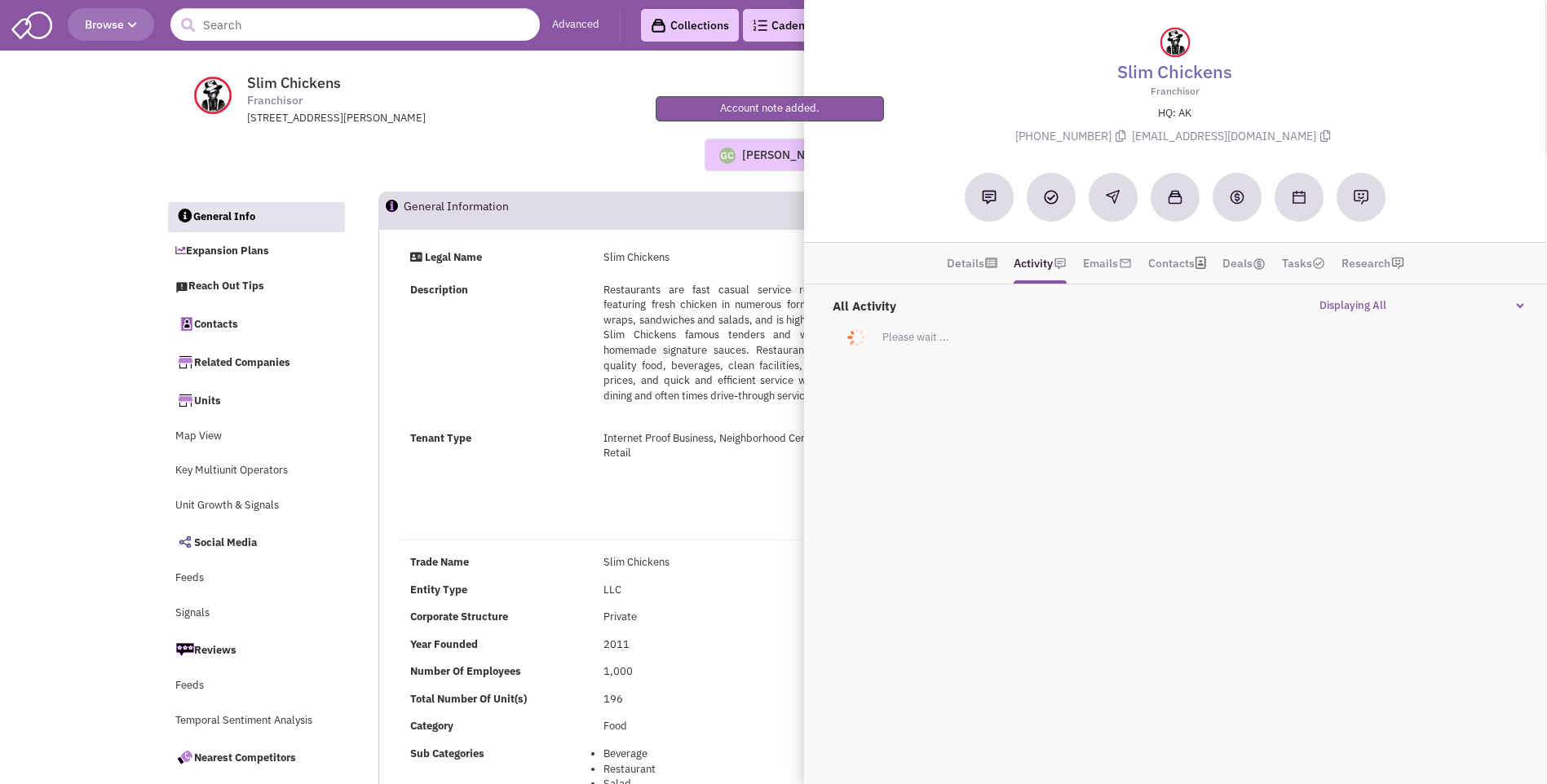
click at [539, 301] on div "Description Restaurants are fast casual service restaurants featuring fresh chi…" at bounding box center [632, 351] width 465 height 136
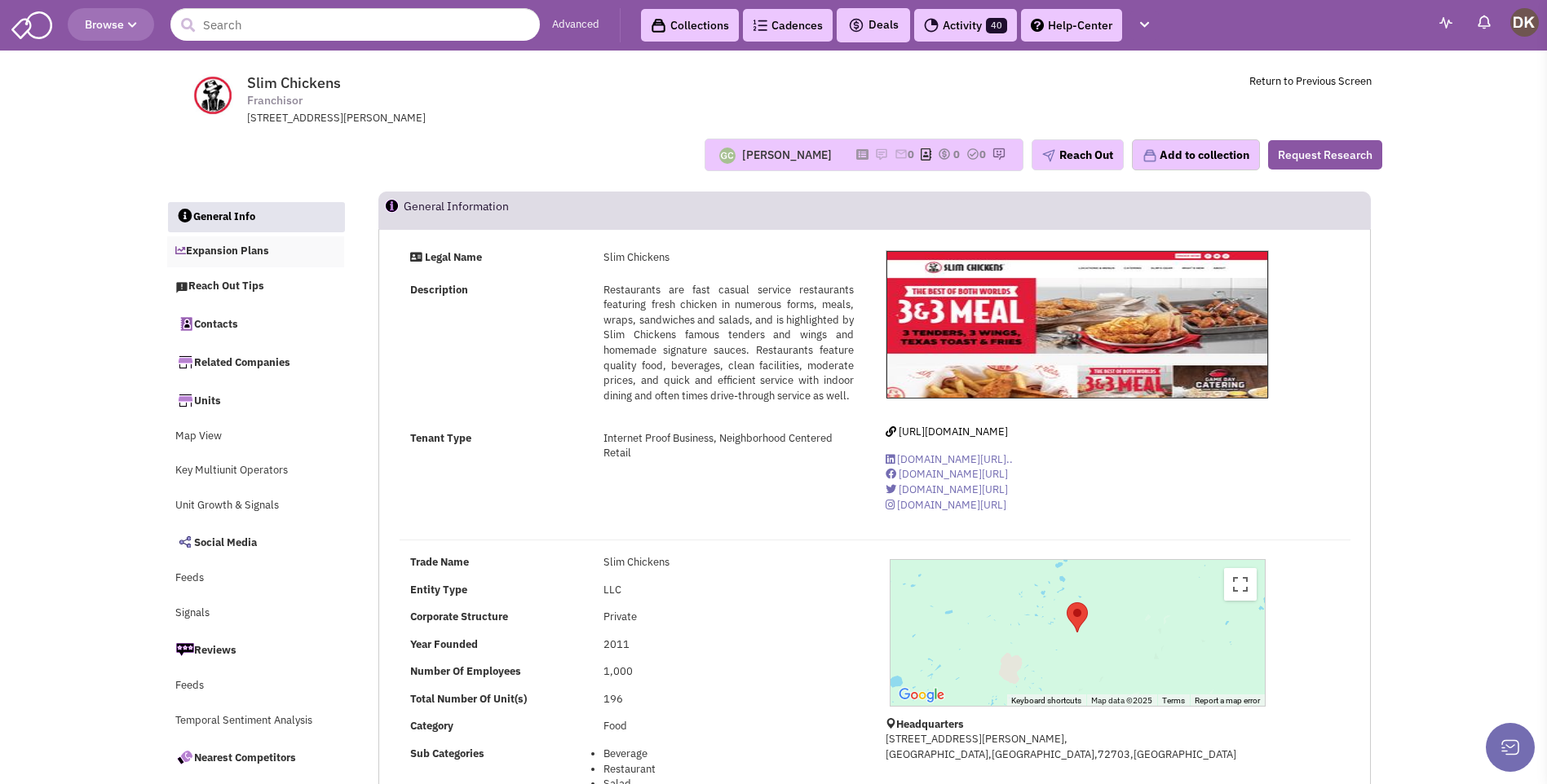
click at [225, 254] on link "Expansion Plans" at bounding box center [256, 252] width 178 height 31
click at [946, 461] on span "www.linkedin.com/company/slim-..." at bounding box center [955, 459] width 116 height 14
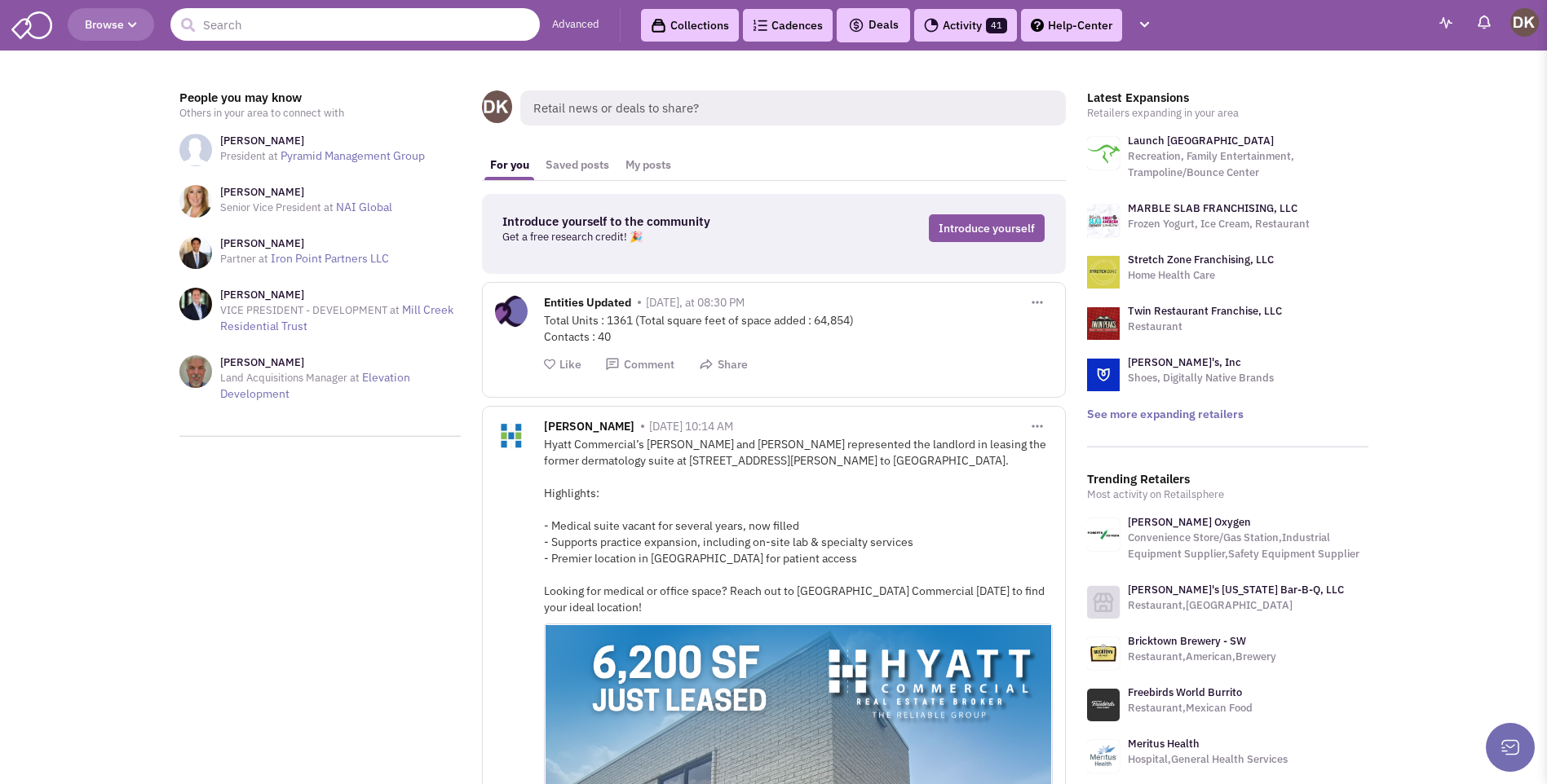
click at [314, 23] on input "text" at bounding box center [355, 25] width 370 height 33
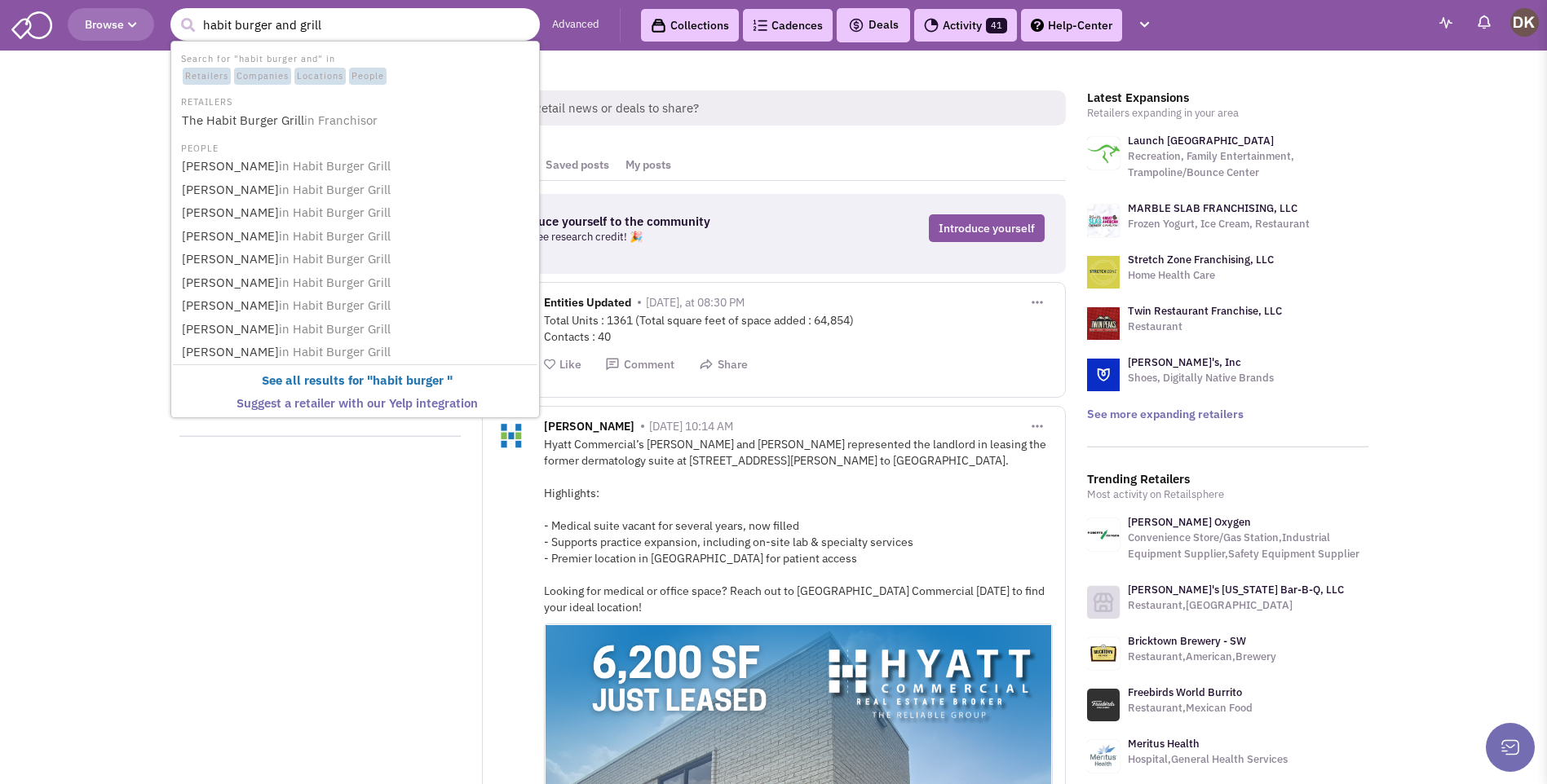
type input "habit burger and grill"
click at [175, 13] on button "submit" at bounding box center [188, 25] width 25 height 25
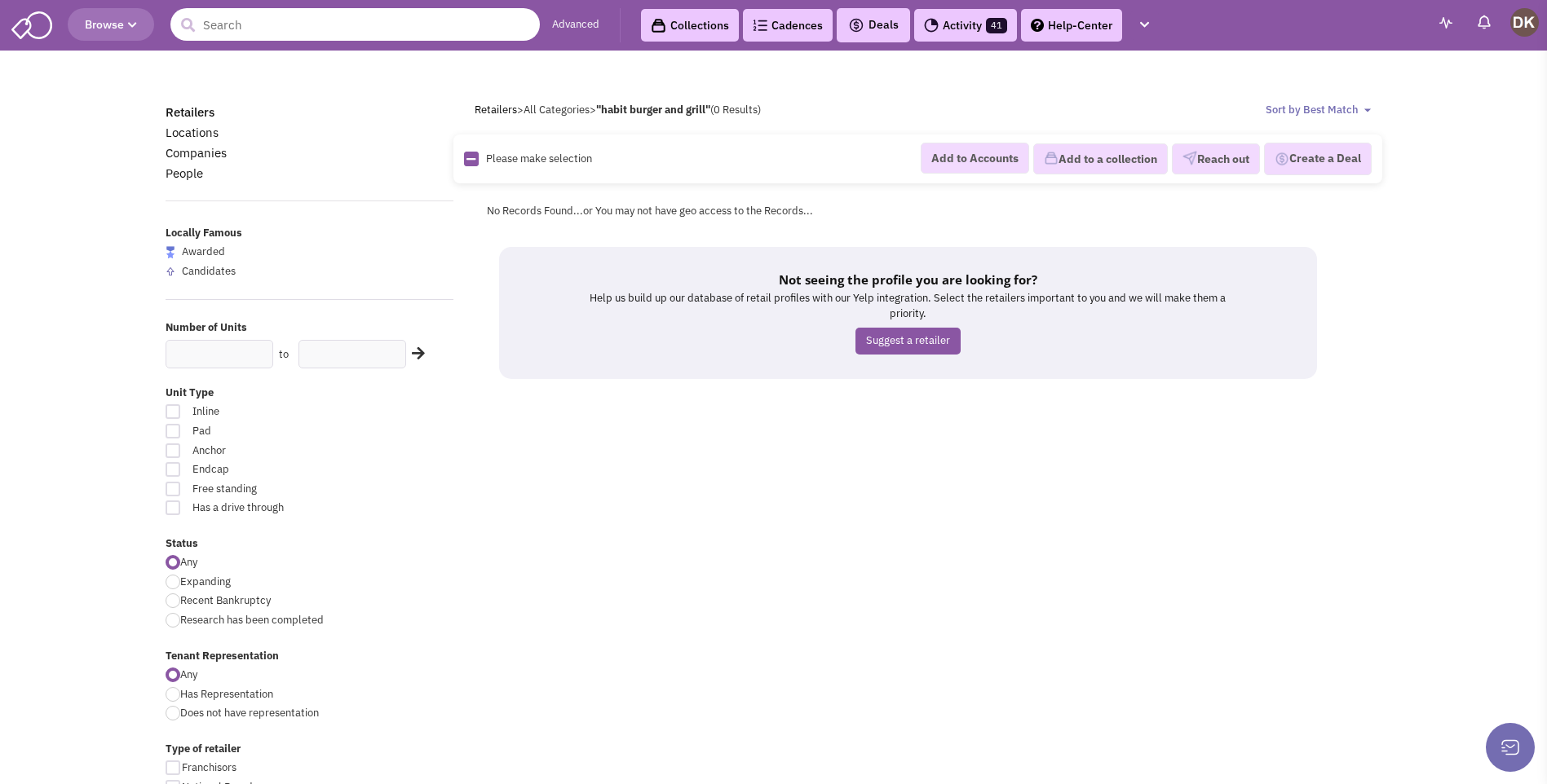
click at [360, 23] on input "text" at bounding box center [355, 25] width 370 height 33
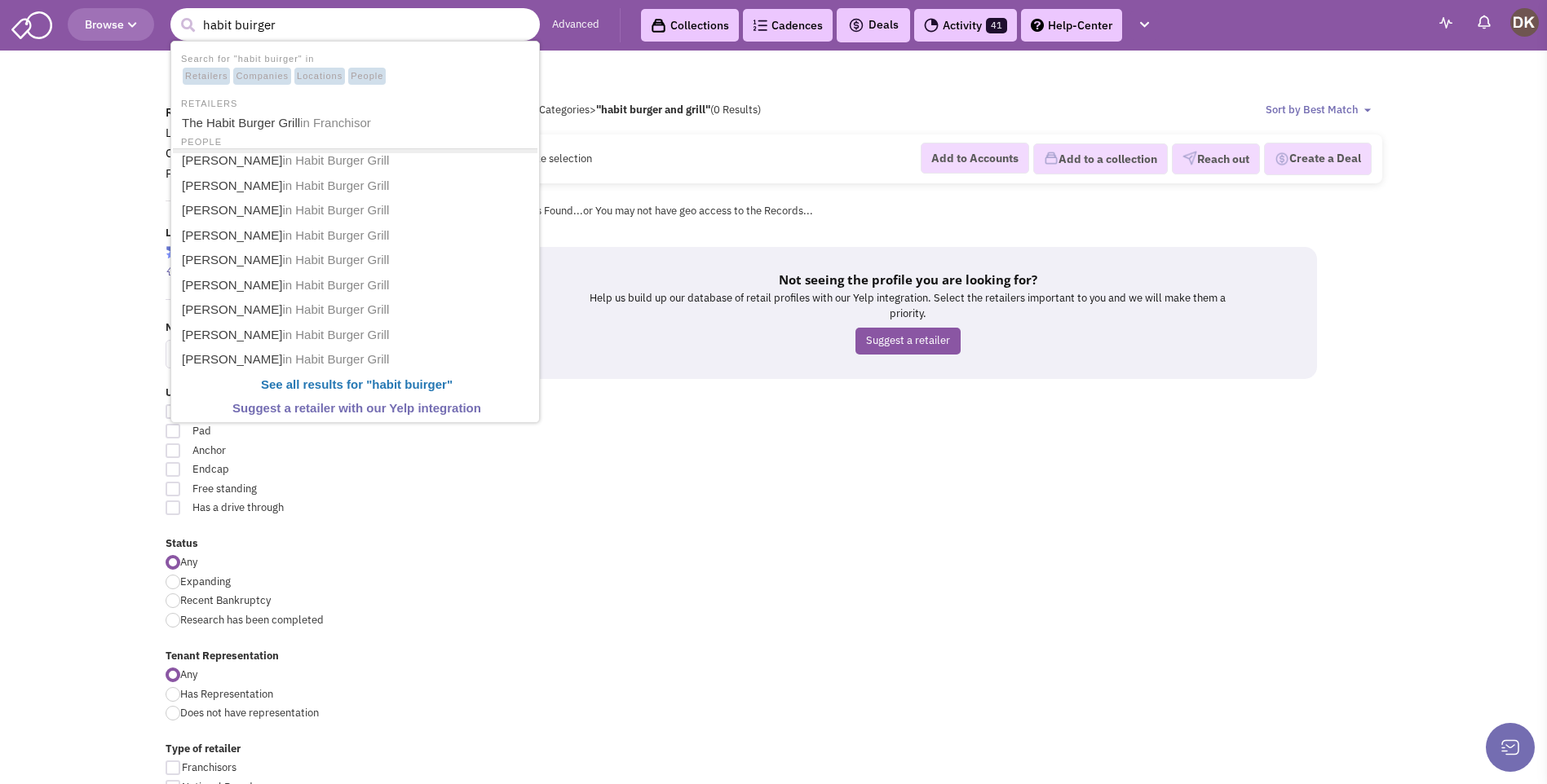
click at [175, 13] on button "submit" at bounding box center [188, 25] width 25 height 25
type input "habit buirge"
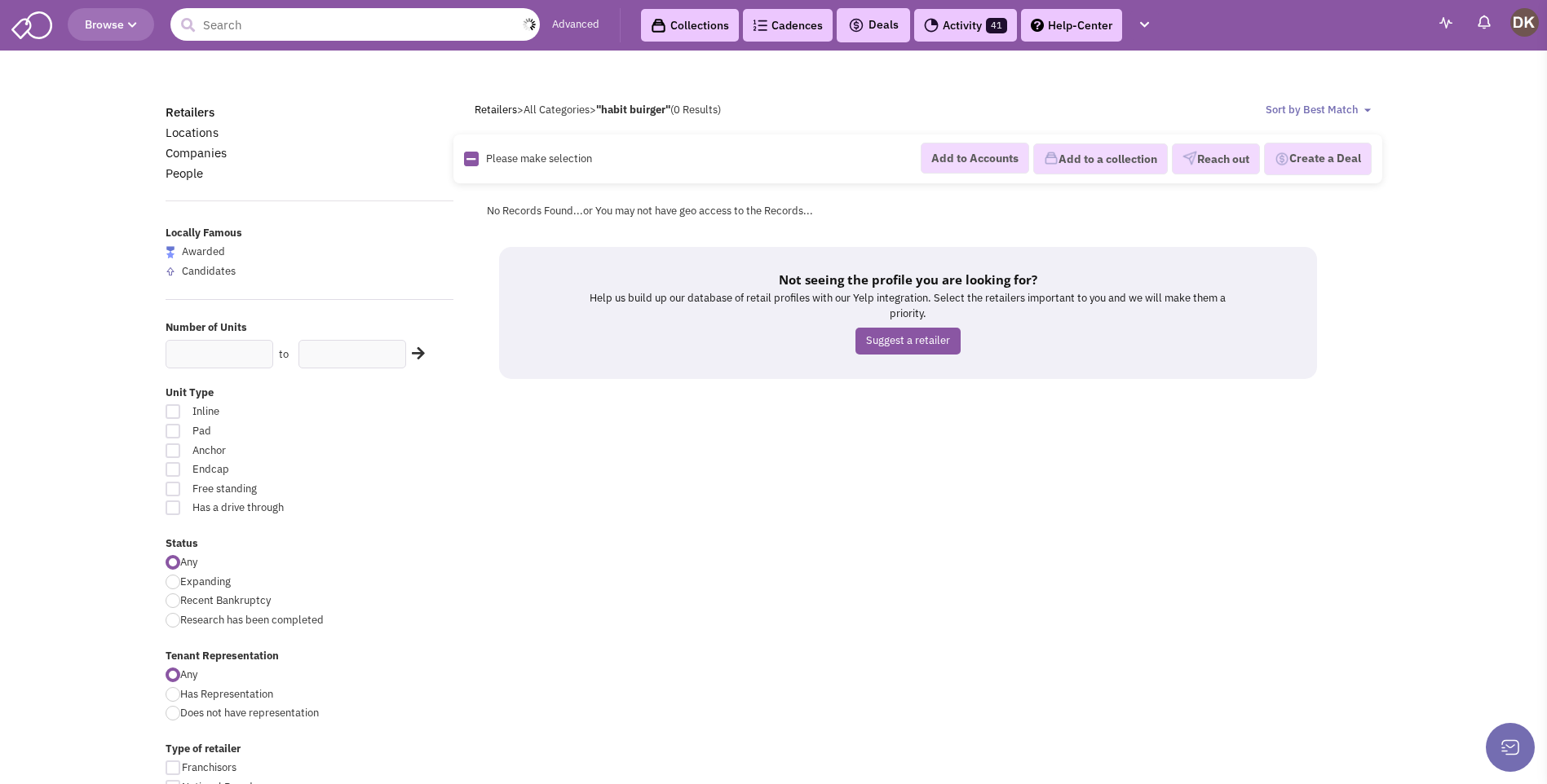
click at [252, 31] on input "text" at bounding box center [355, 25] width 370 height 33
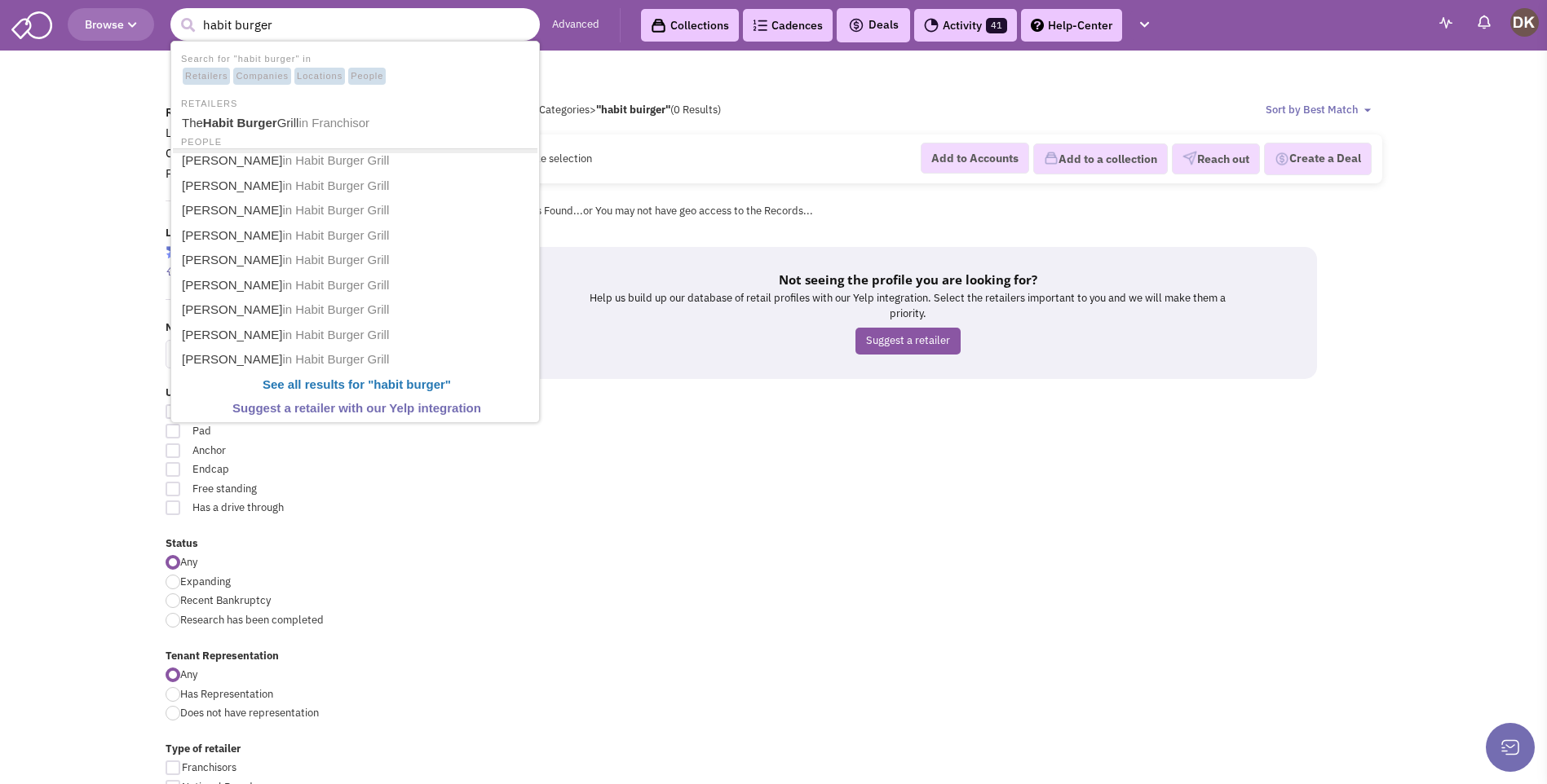
type input "habit burger"
click at [175, 13] on button "submit" at bounding box center [188, 25] width 25 height 25
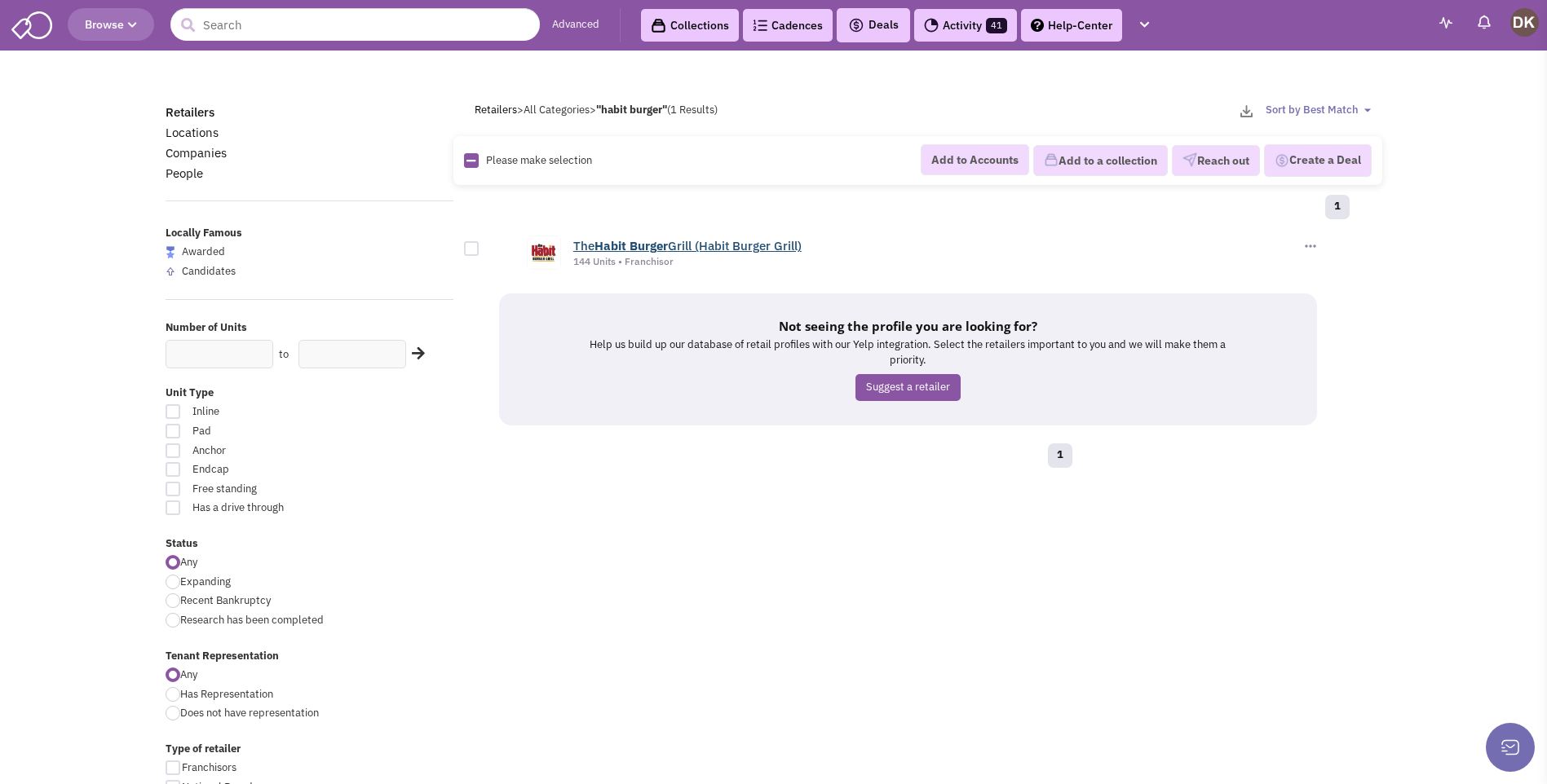
click at [600, 252] on b "Habit" at bounding box center [610, 246] width 32 height 16
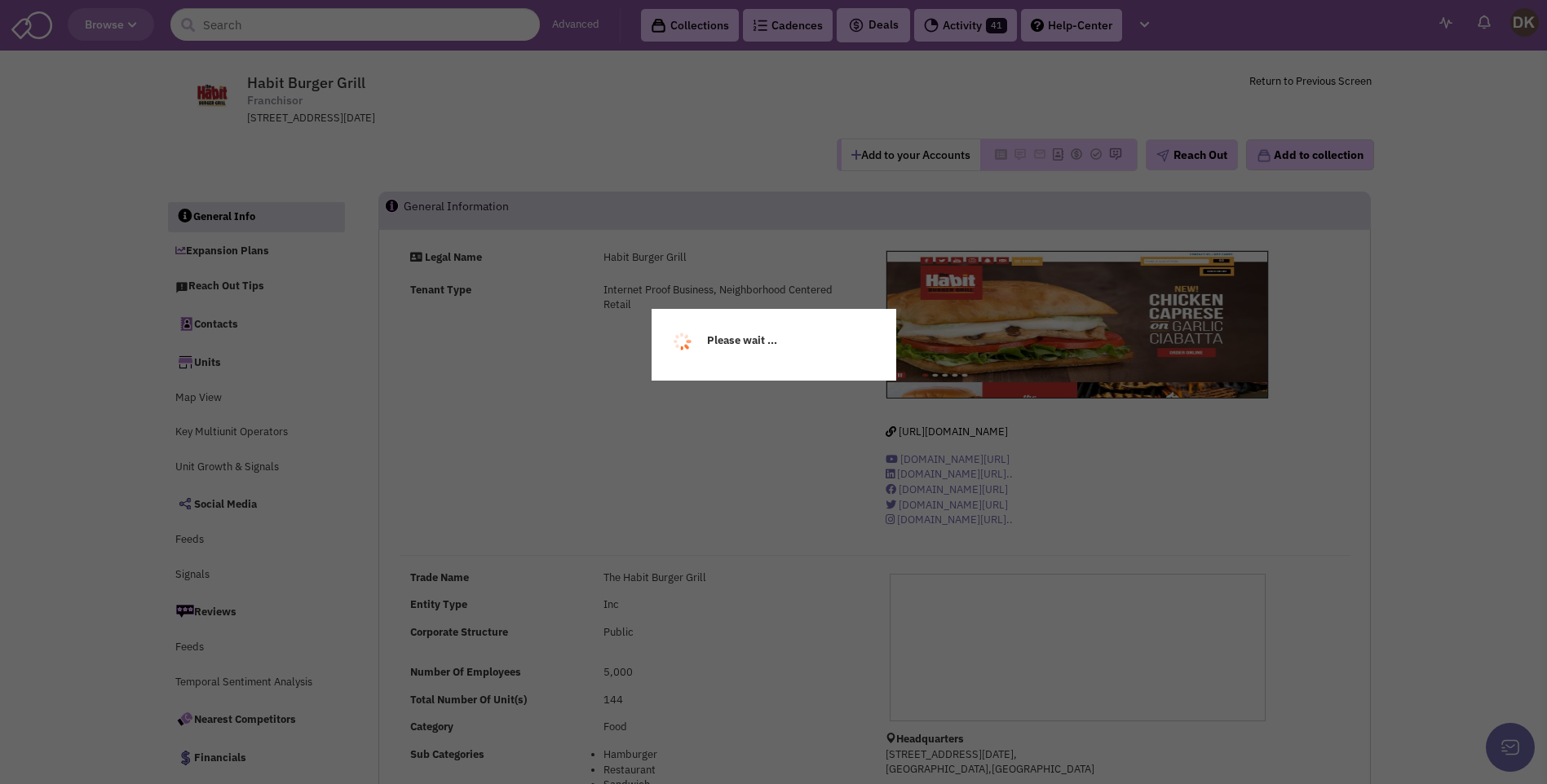
select select
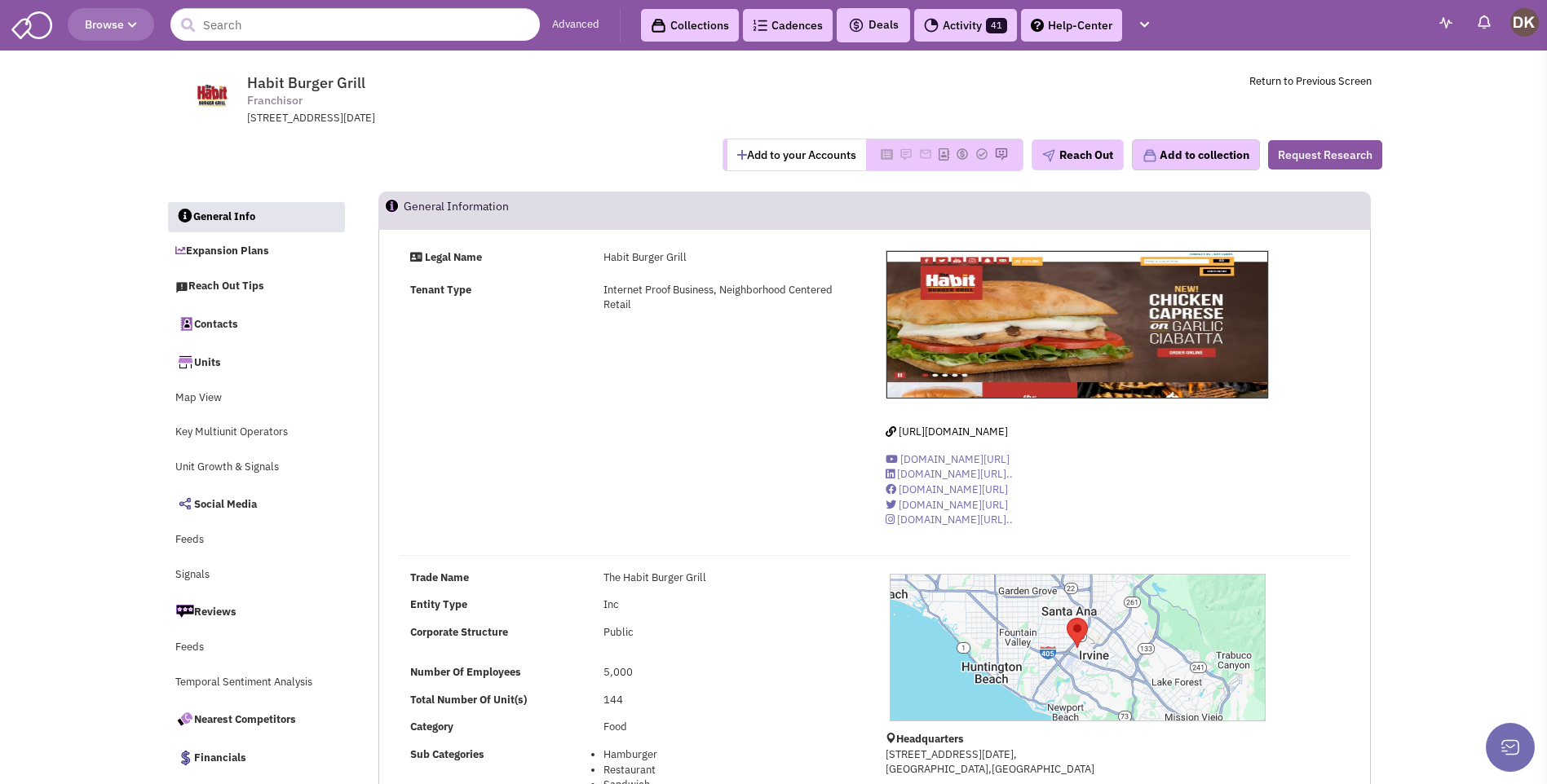
select select
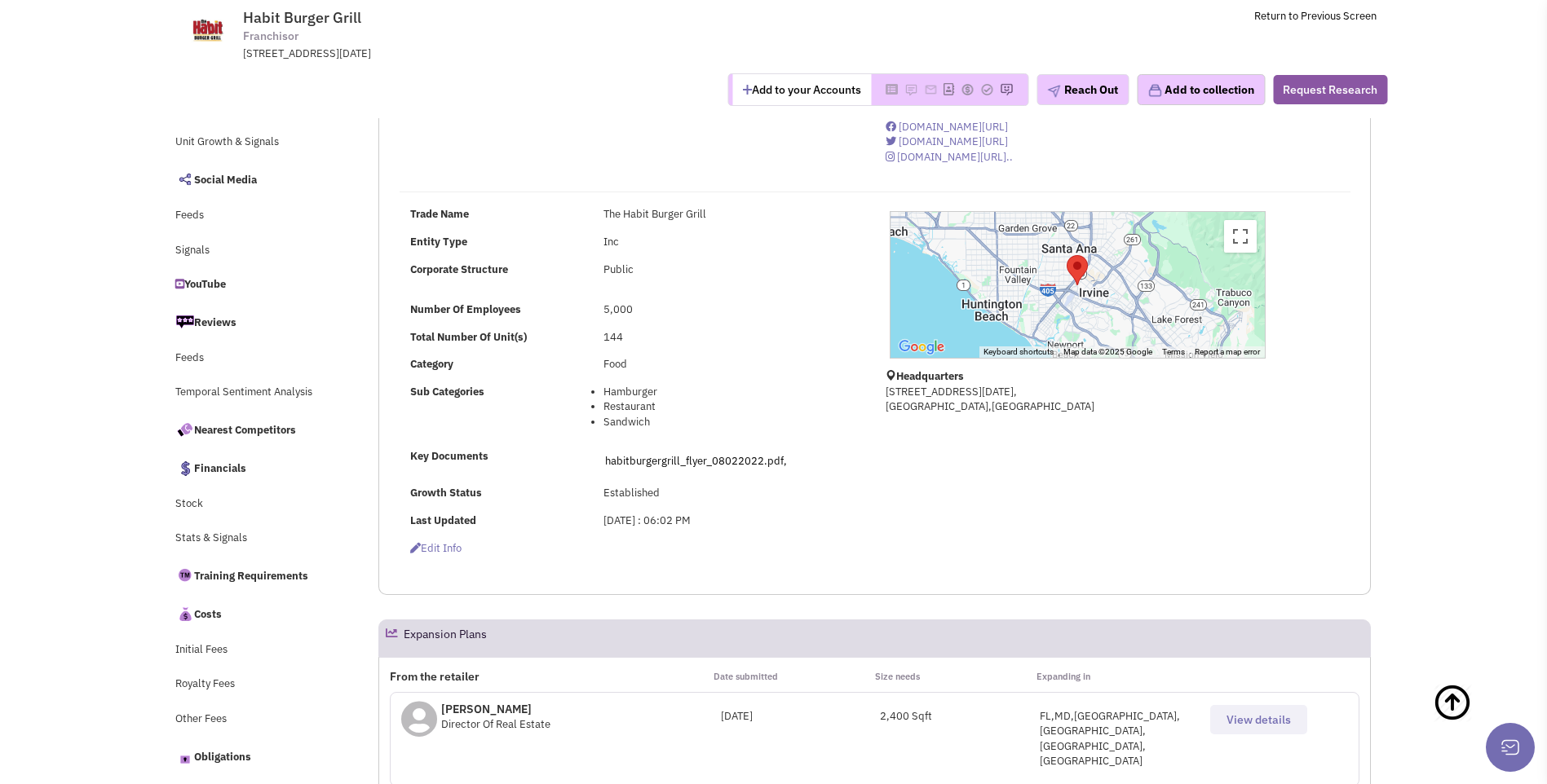
scroll to position [408, 0]
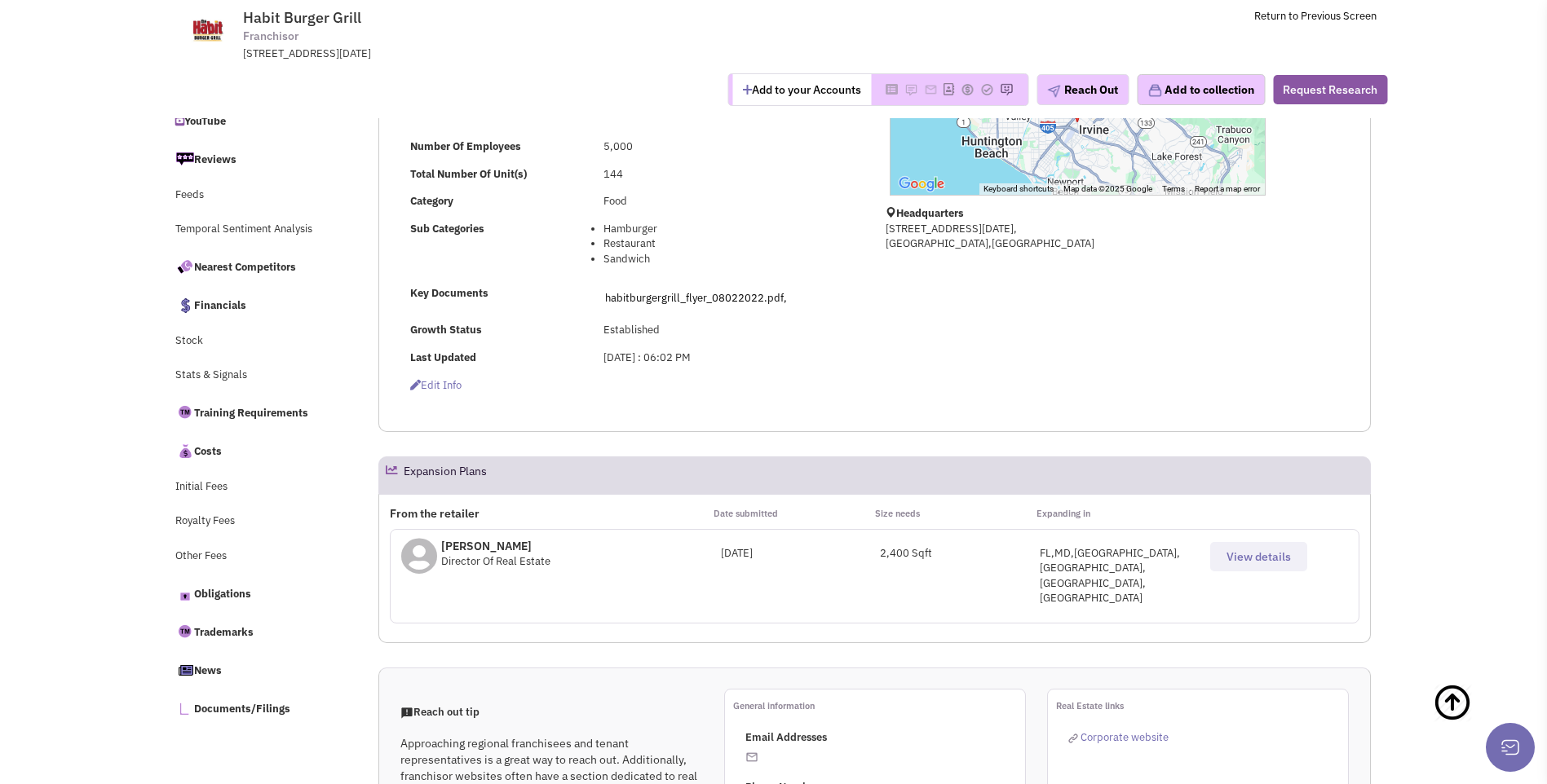
click at [1254, 555] on span "View details" at bounding box center [1259, 557] width 65 height 15
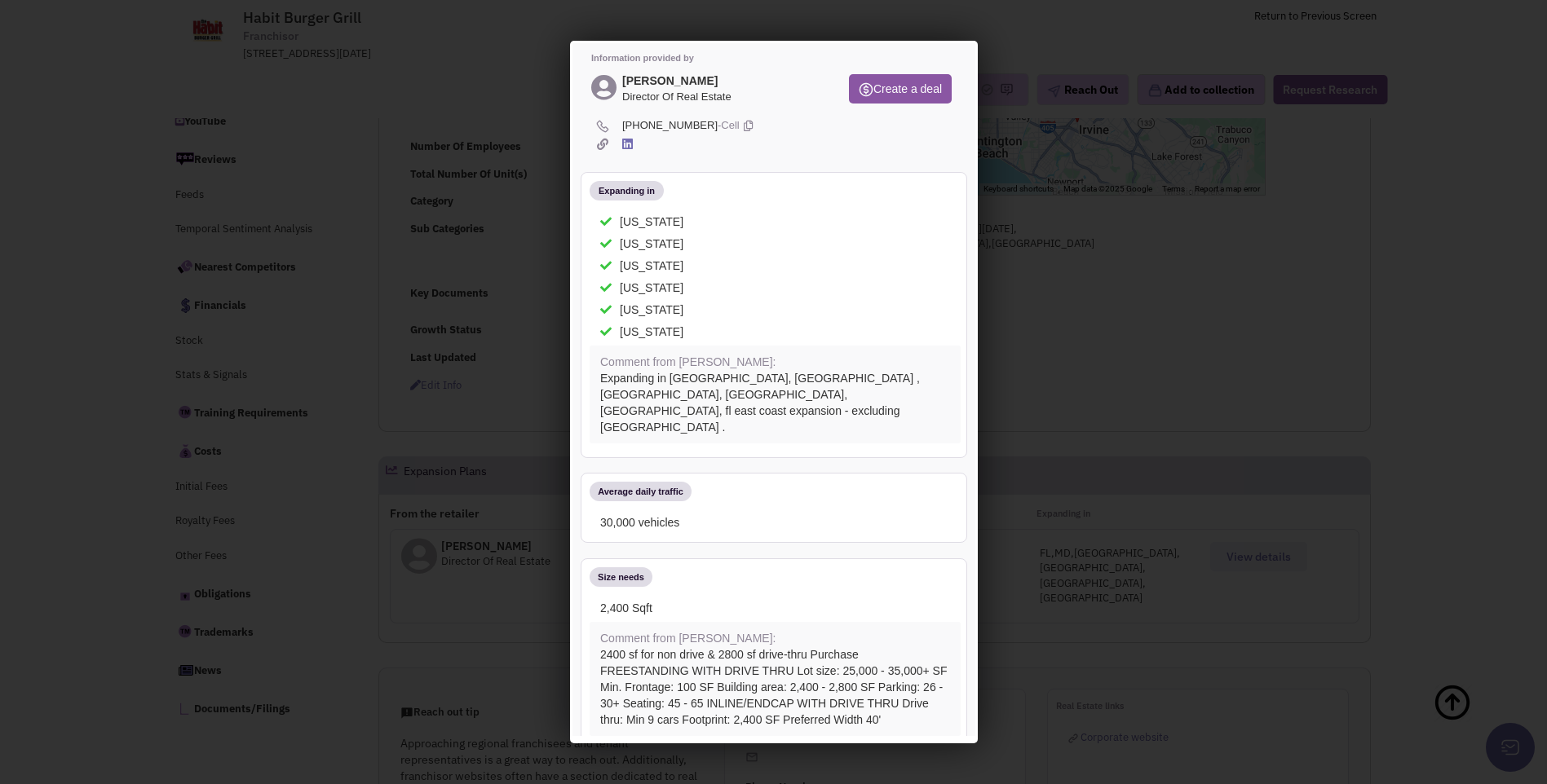
scroll to position [0, 0]
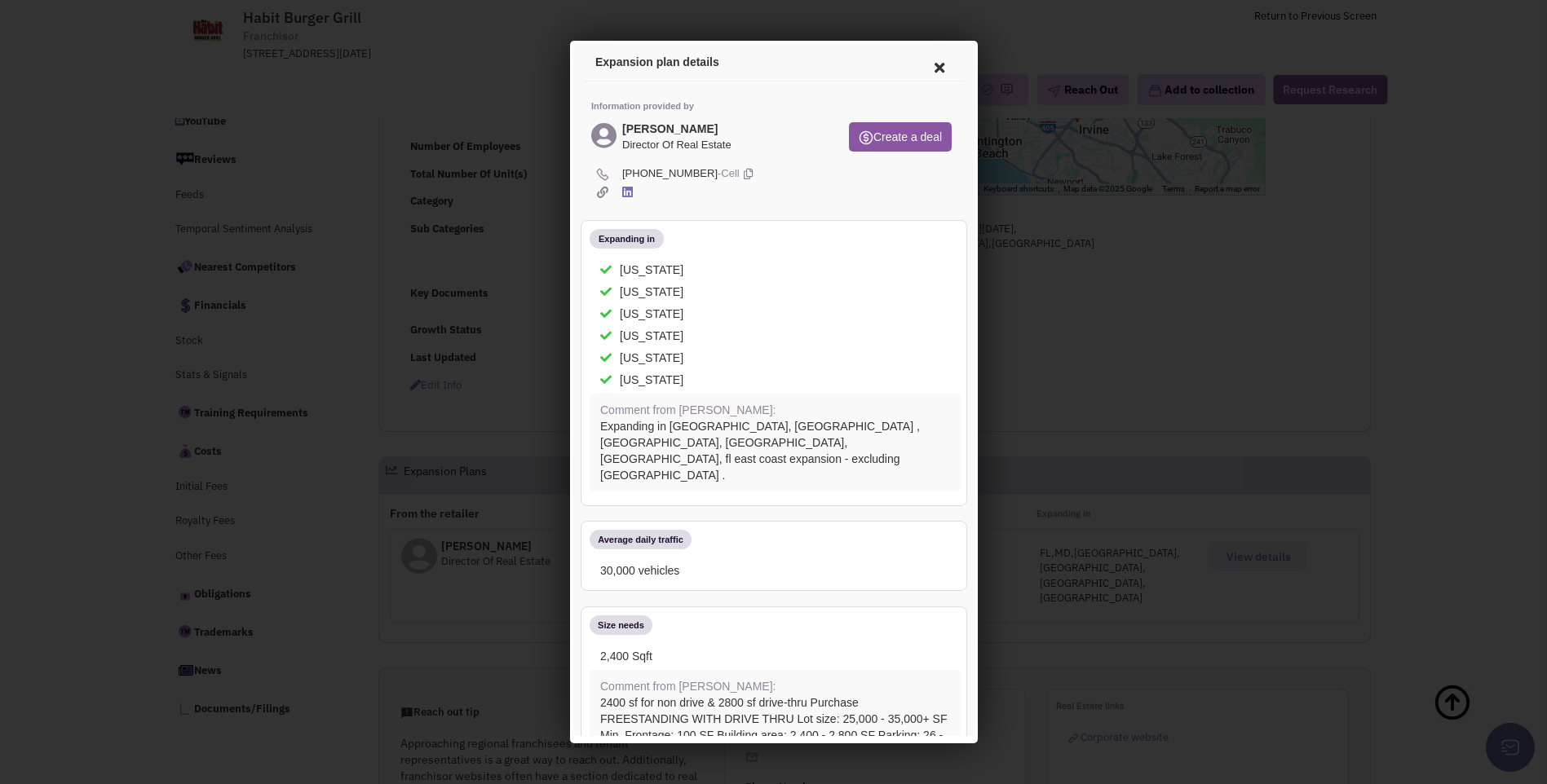
click at [924, 70] on icon at bounding box center [937, 66] width 34 height 39
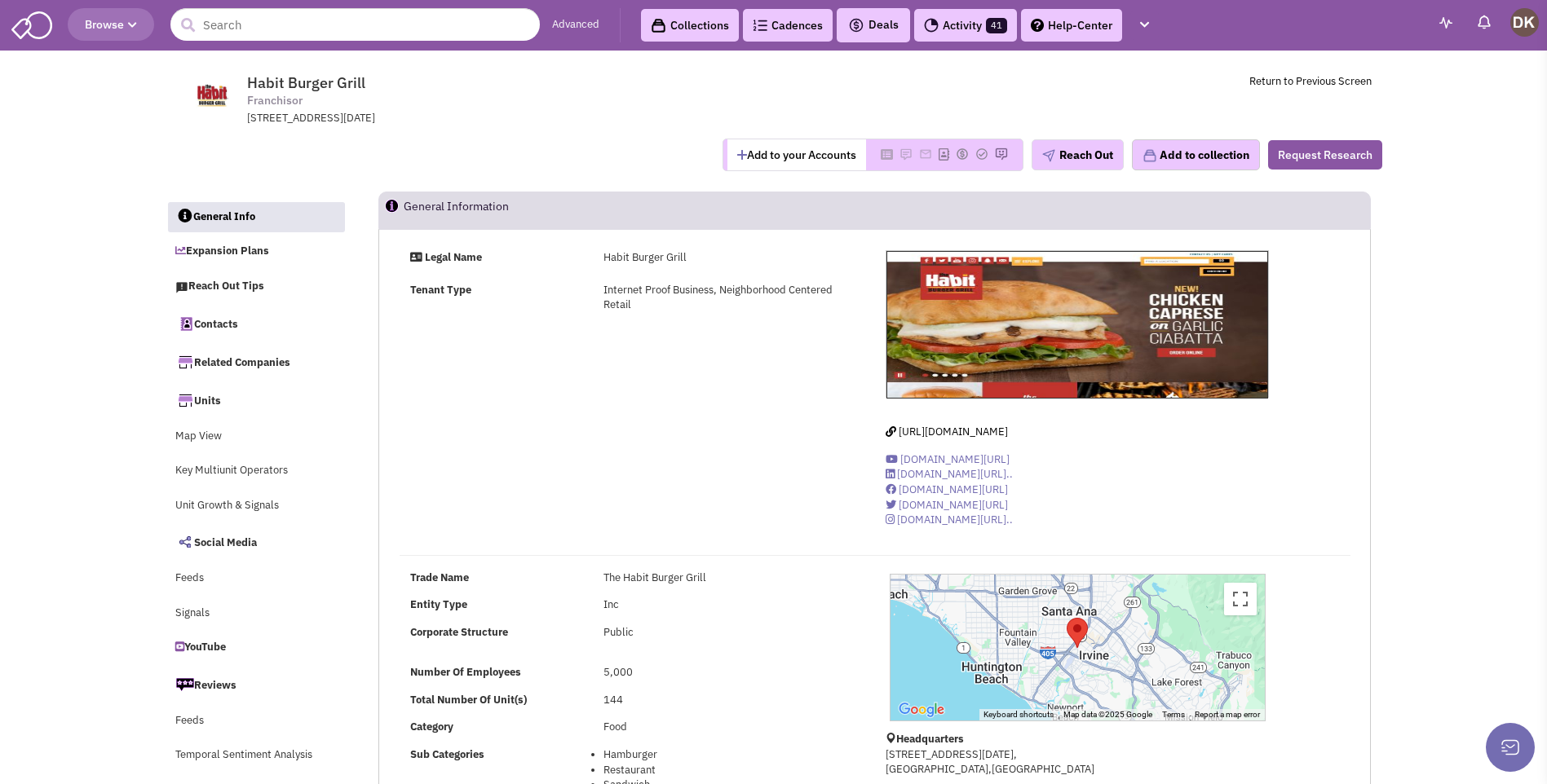
click at [814, 158] on button "Add to your Accounts" at bounding box center [796, 155] width 138 height 31
click at [875, 153] on img at bounding box center [882, 154] width 13 height 13
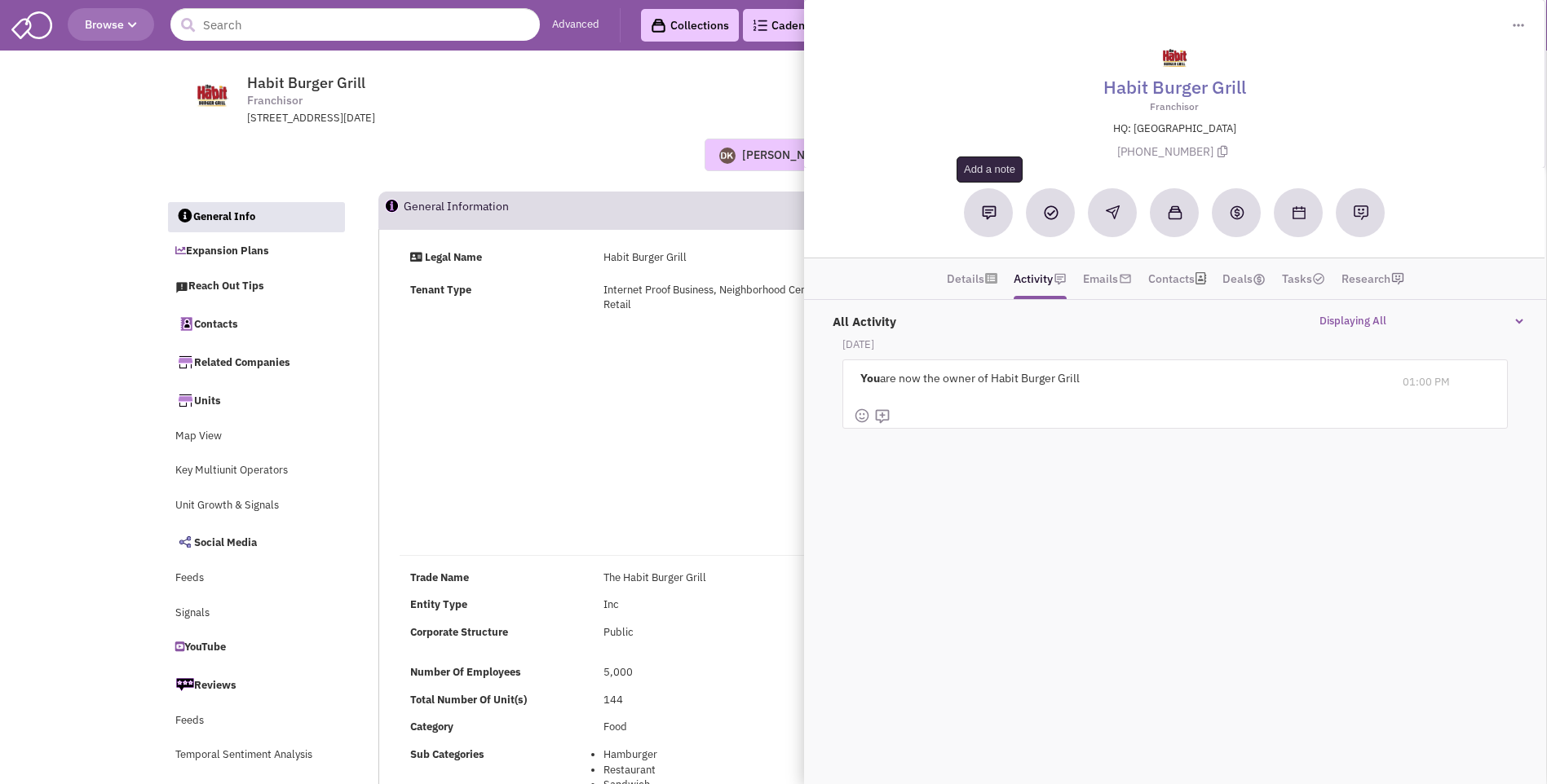
click at [989, 220] on button at bounding box center [989, 213] width 49 height 49
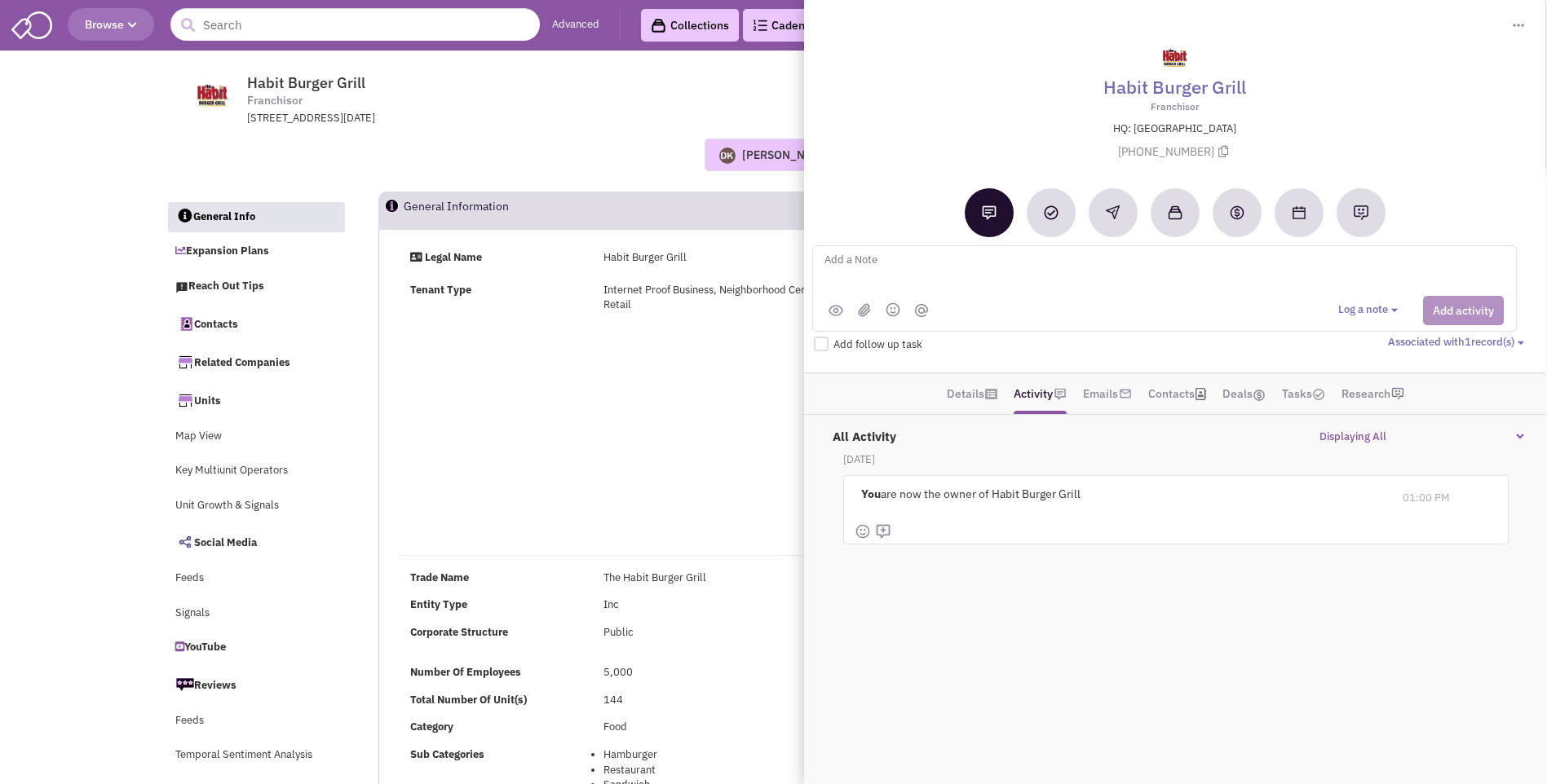
click at [873, 269] on textarea at bounding box center [1024, 273] width 404 height 45
type textarea "met at ICSC Orlando. placed vmx and sent email"
click at [1452, 313] on button "Add activity" at bounding box center [1463, 310] width 81 height 29
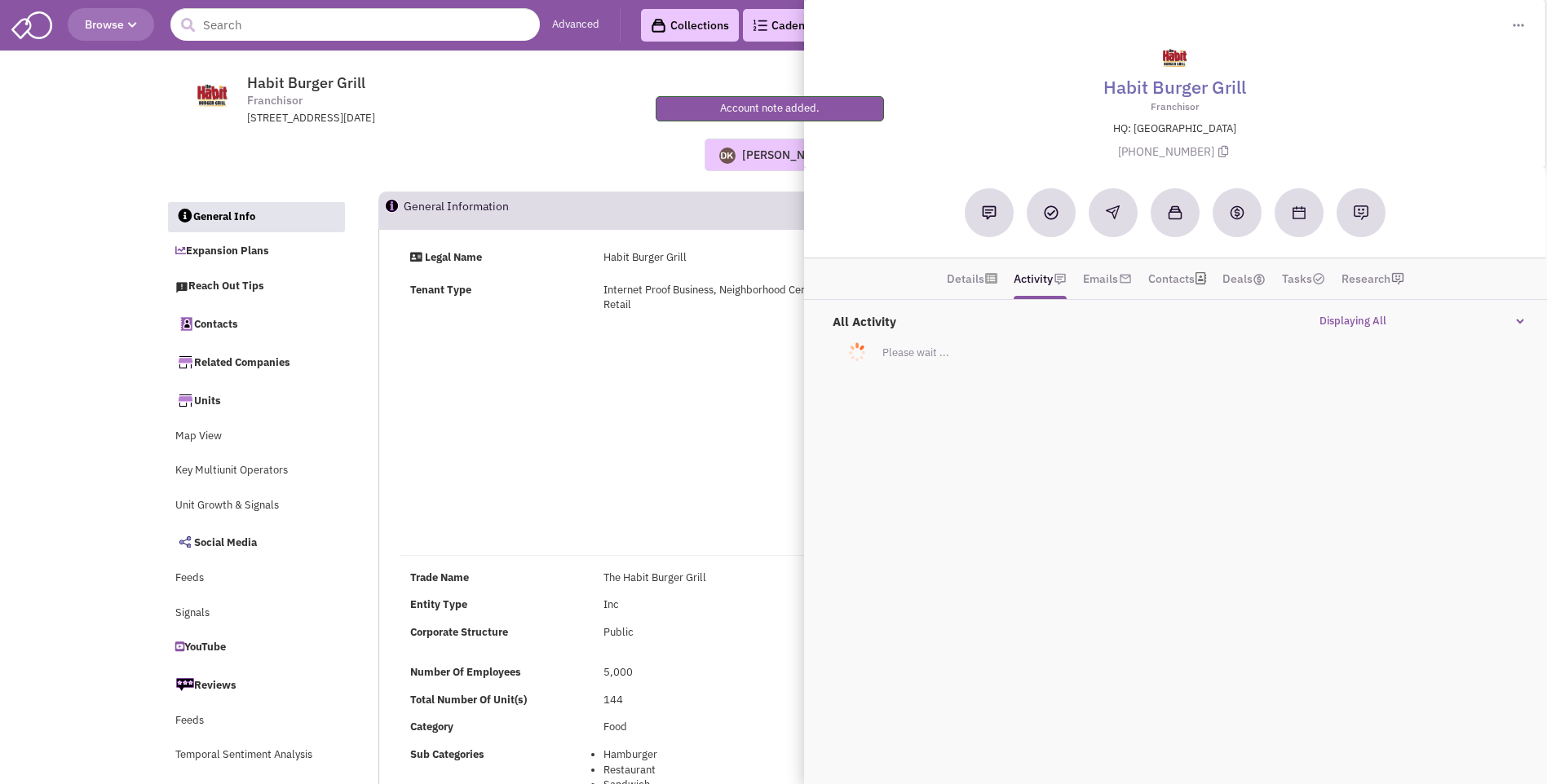
click at [665, 402] on div "Legal Name Habit Burger Grill Tenant Type Internet Proof Business, Neighborhood…" at bounding box center [875, 396] width 972 height 290
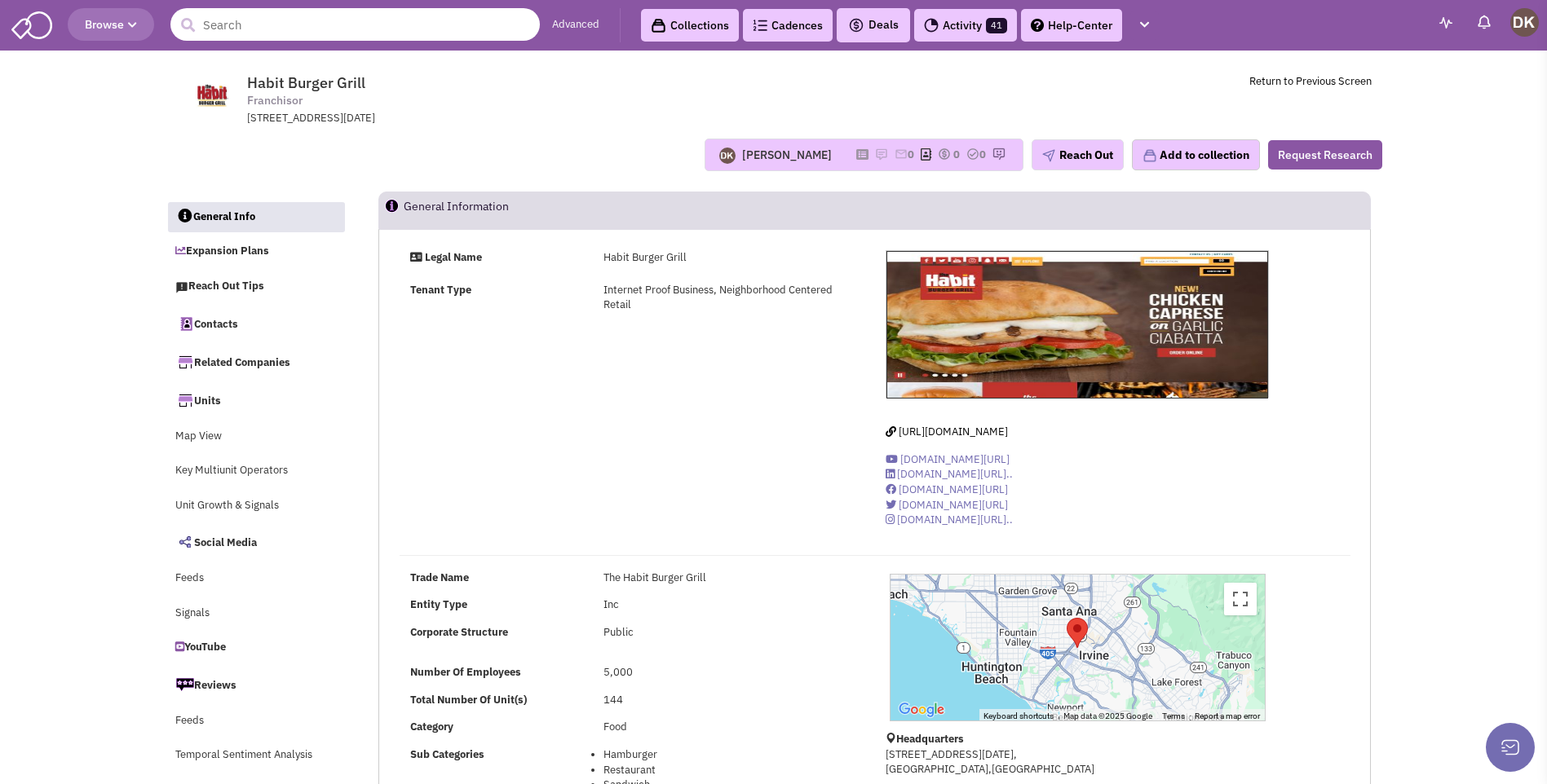
click at [318, 36] on input "text" at bounding box center [355, 25] width 370 height 33
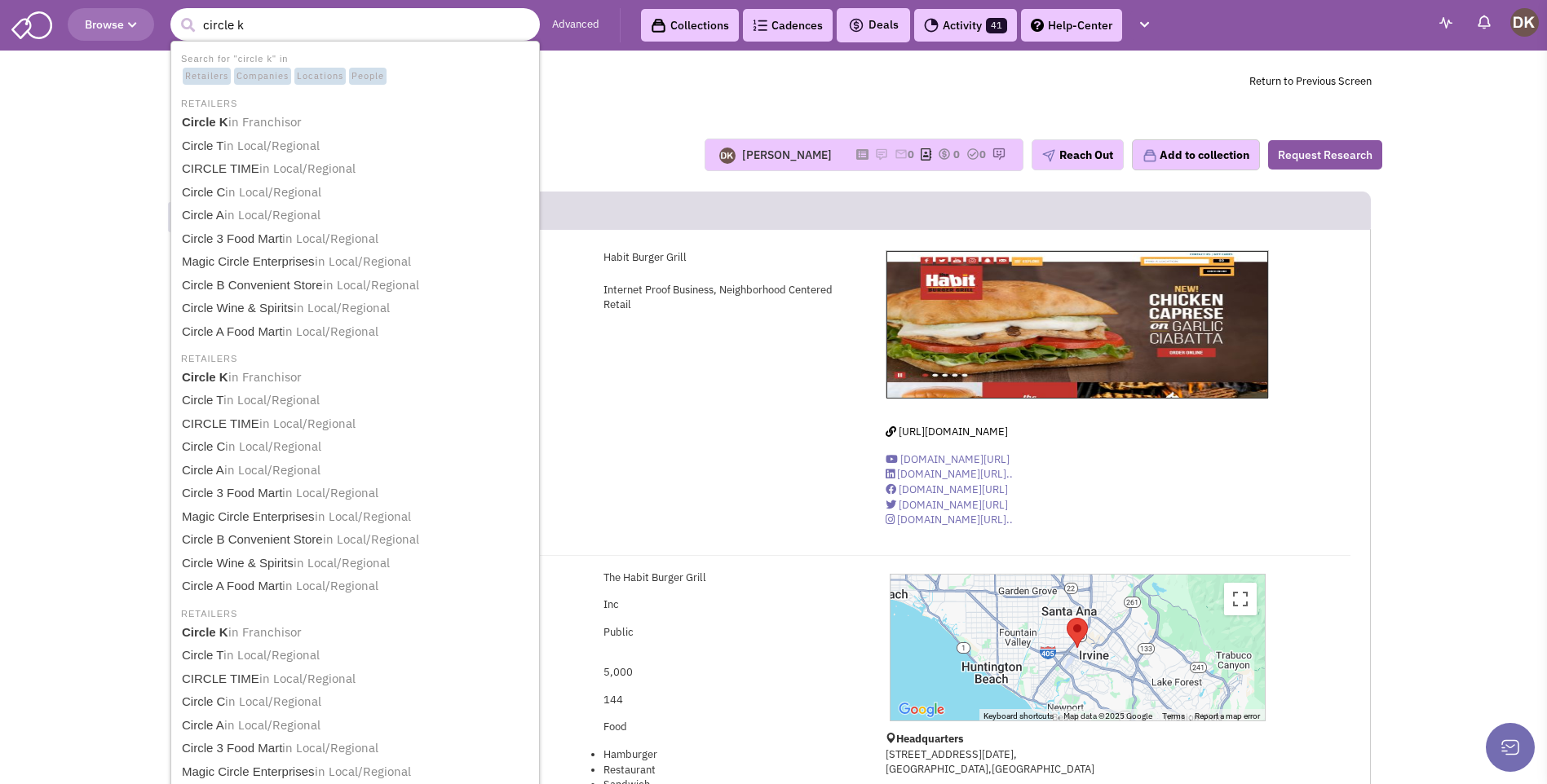
type input "circle k"
click at [175, 13] on button "submit" at bounding box center [188, 25] width 25 height 25
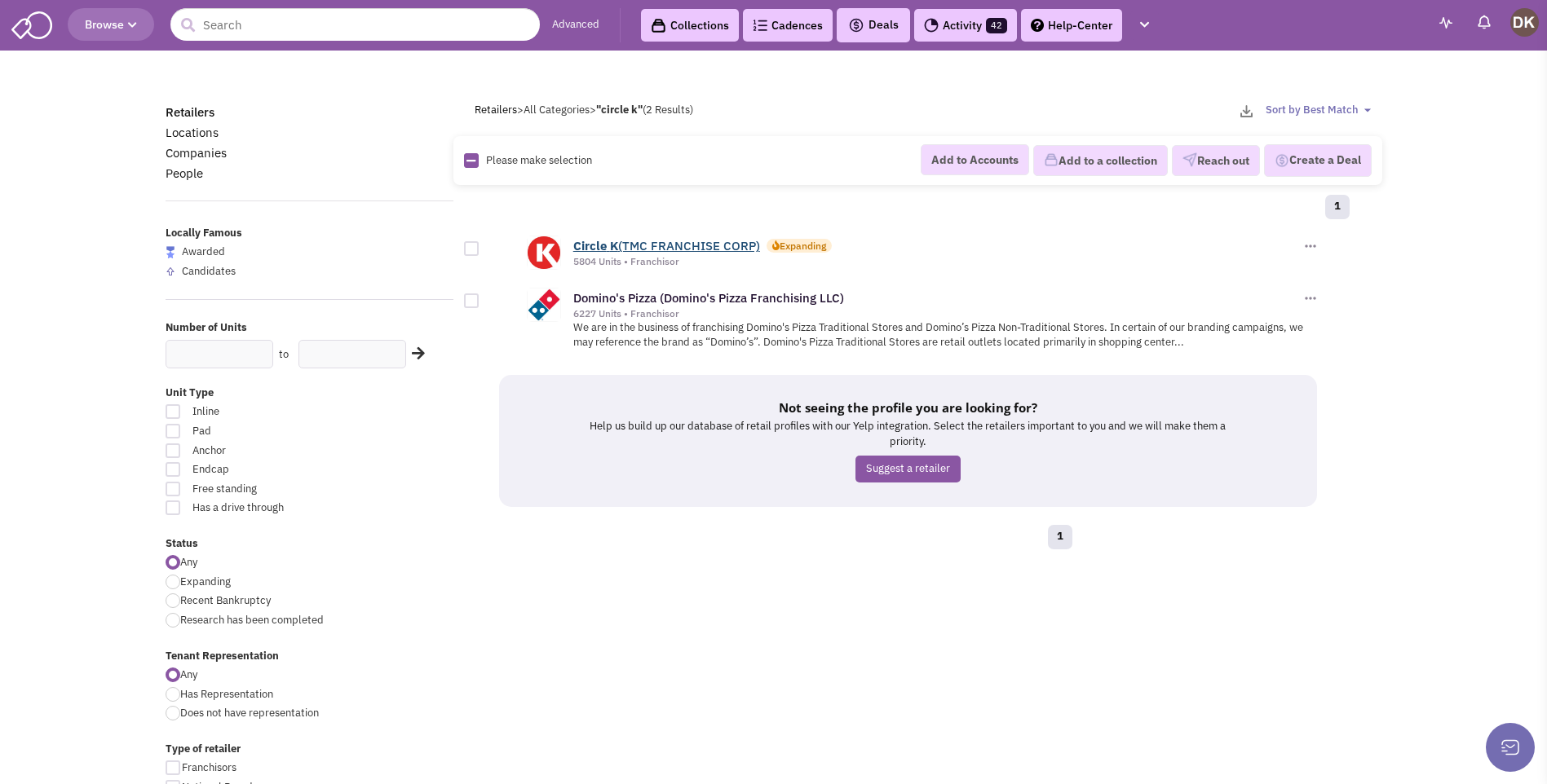
click at [637, 245] on link "Circle K (TMC FRANCHISE CORP)" at bounding box center [667, 246] width 187 height 16
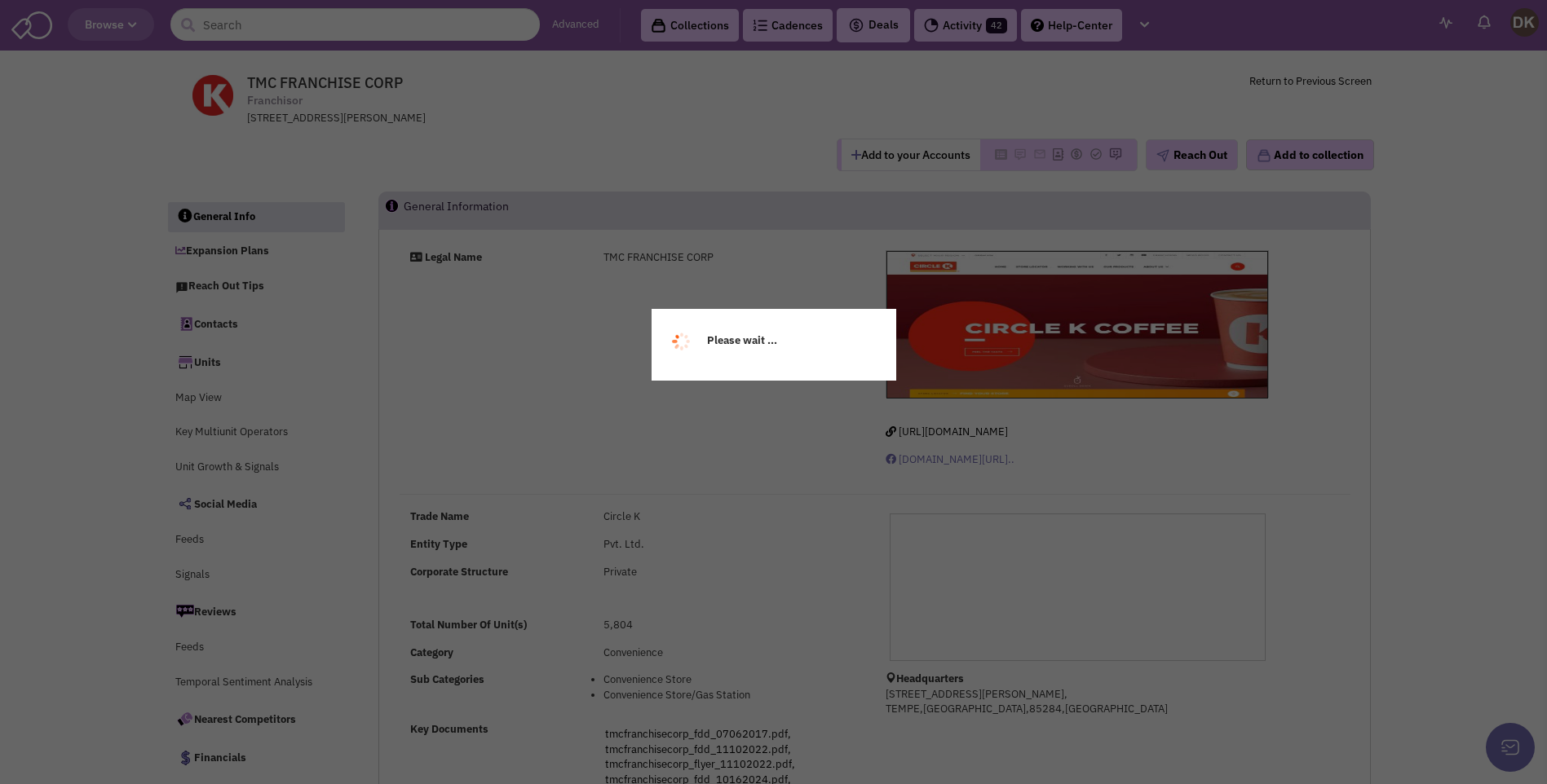
select select
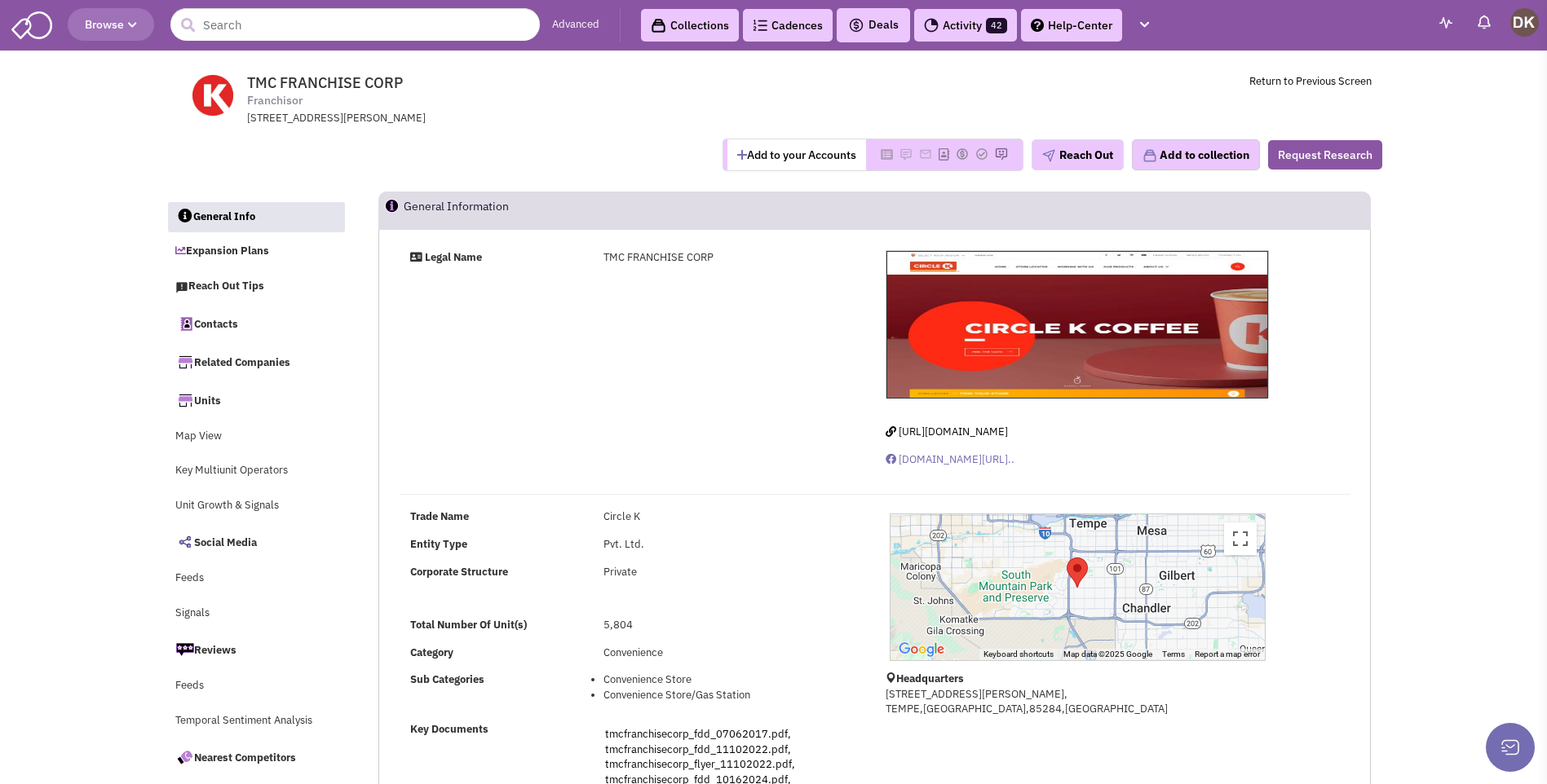
click at [768, 161] on button "Add to your Accounts" at bounding box center [796, 155] width 138 height 31
click at [856, 157] on icon at bounding box center [862, 154] width 12 height 9
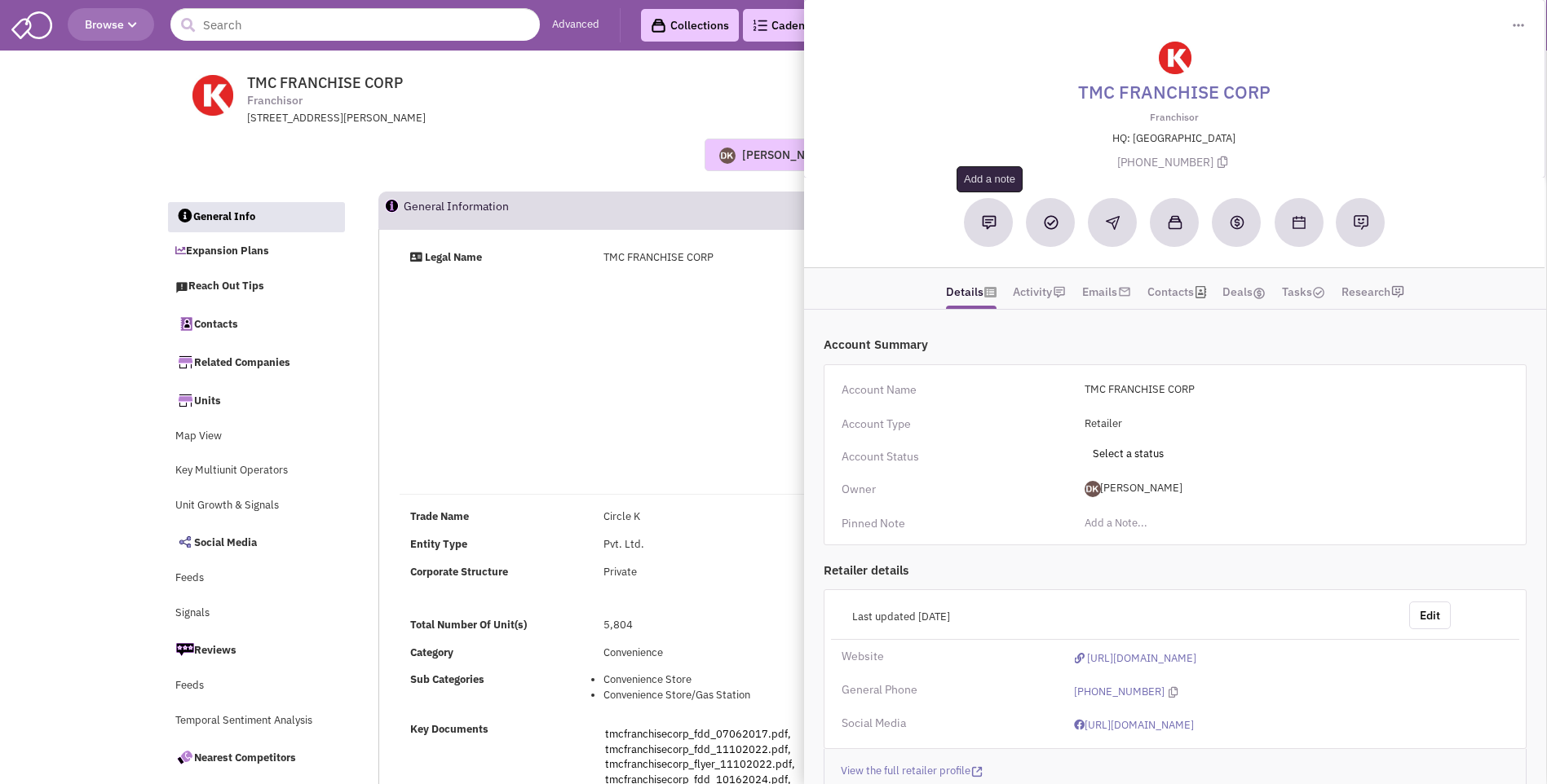
click at [987, 234] on button at bounding box center [989, 223] width 49 height 49
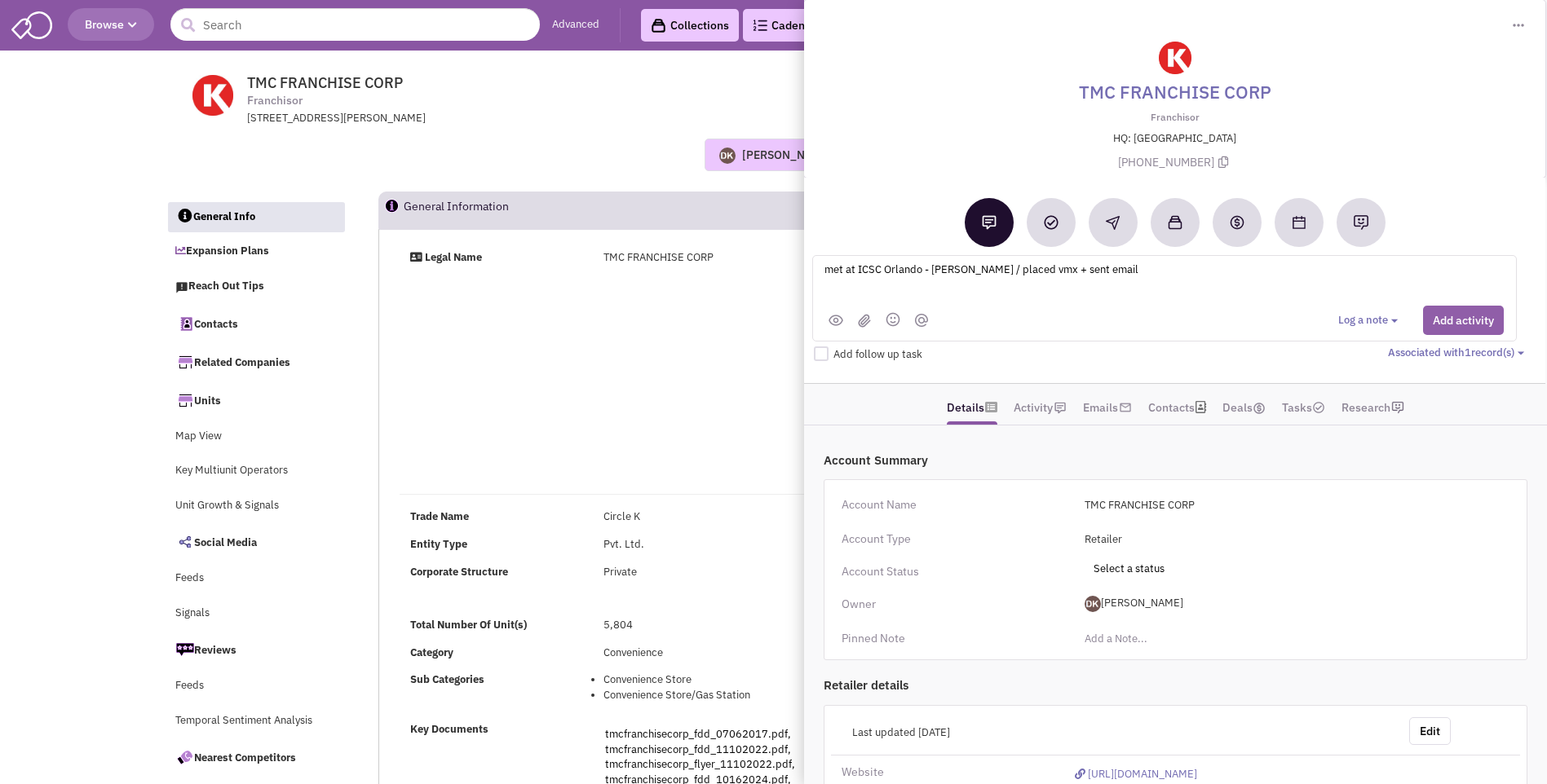
type textarea "met at ICSC Orlando - Mike Higgins / placed vmx + sent email"
click at [1445, 325] on button "Add activity" at bounding box center [1463, 320] width 81 height 29
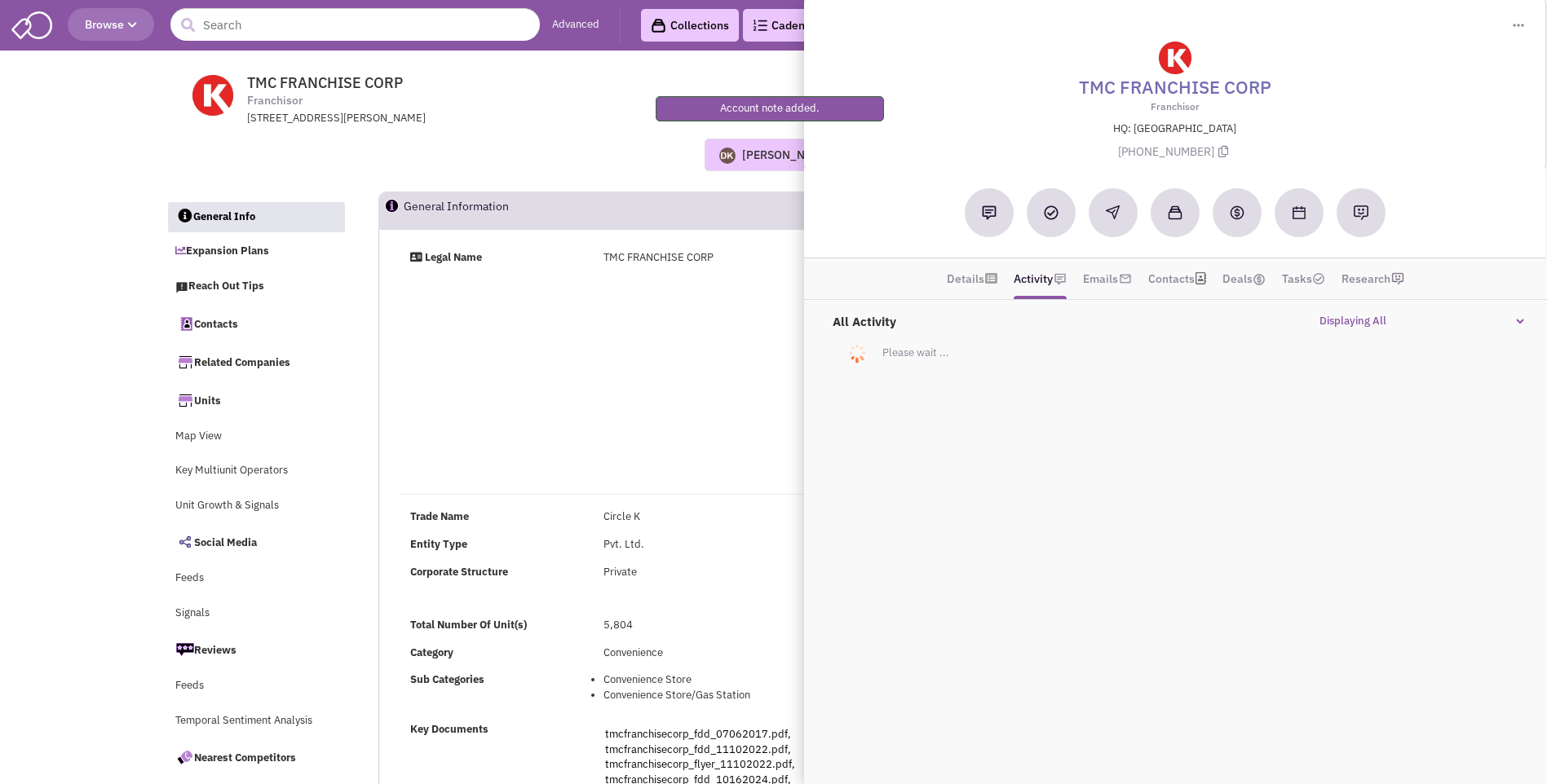
click at [573, 391] on div "Legal Name TMC FRANCHISE CORP https://www.circlek.com/ en-gb.facebook.com//Circ…" at bounding box center [875, 365] width 972 height 230
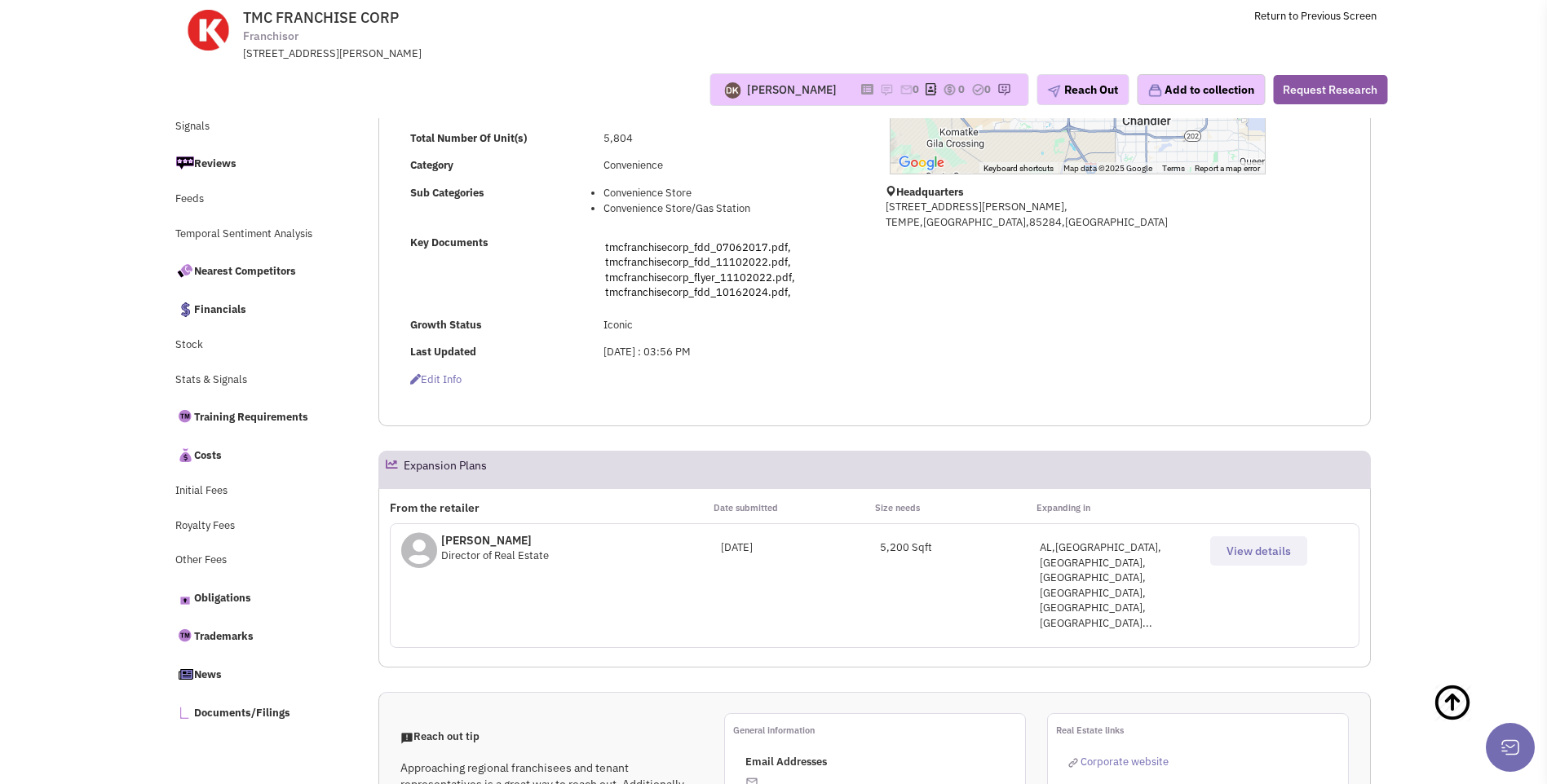
scroll to position [408, 0]
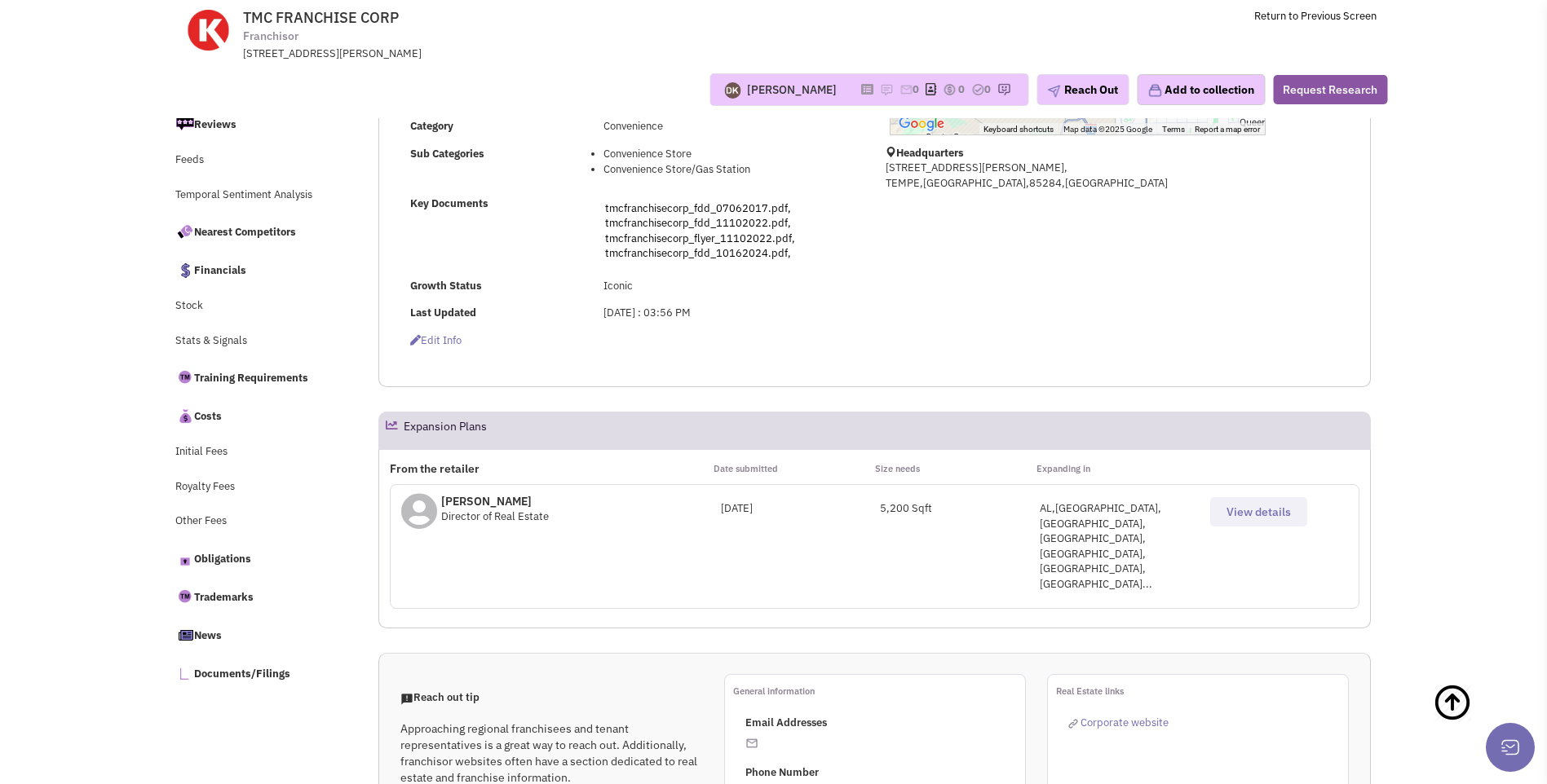
click at [1250, 517] on span "View details" at bounding box center [1259, 512] width 65 height 15
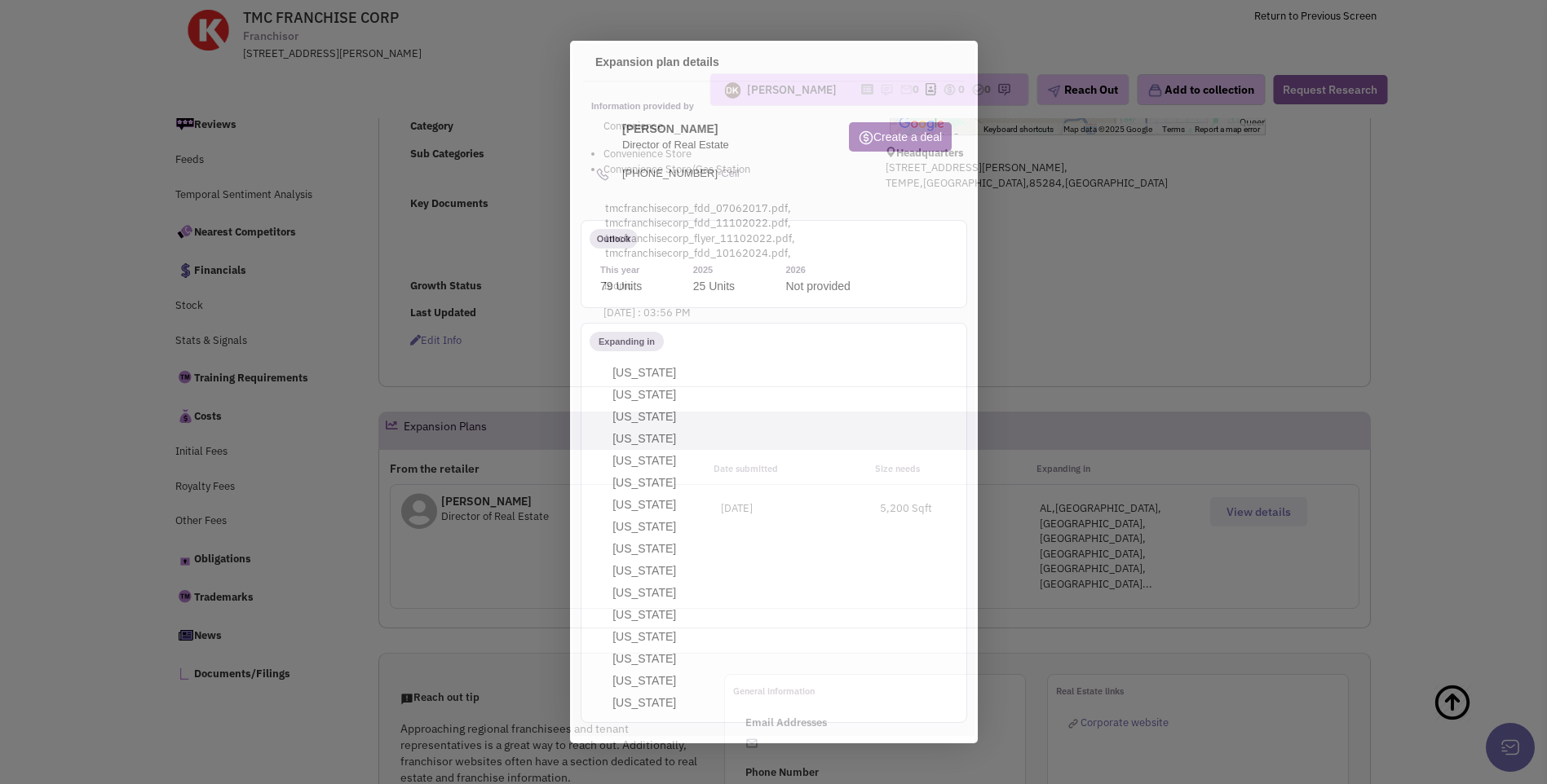
scroll to position [0, 0]
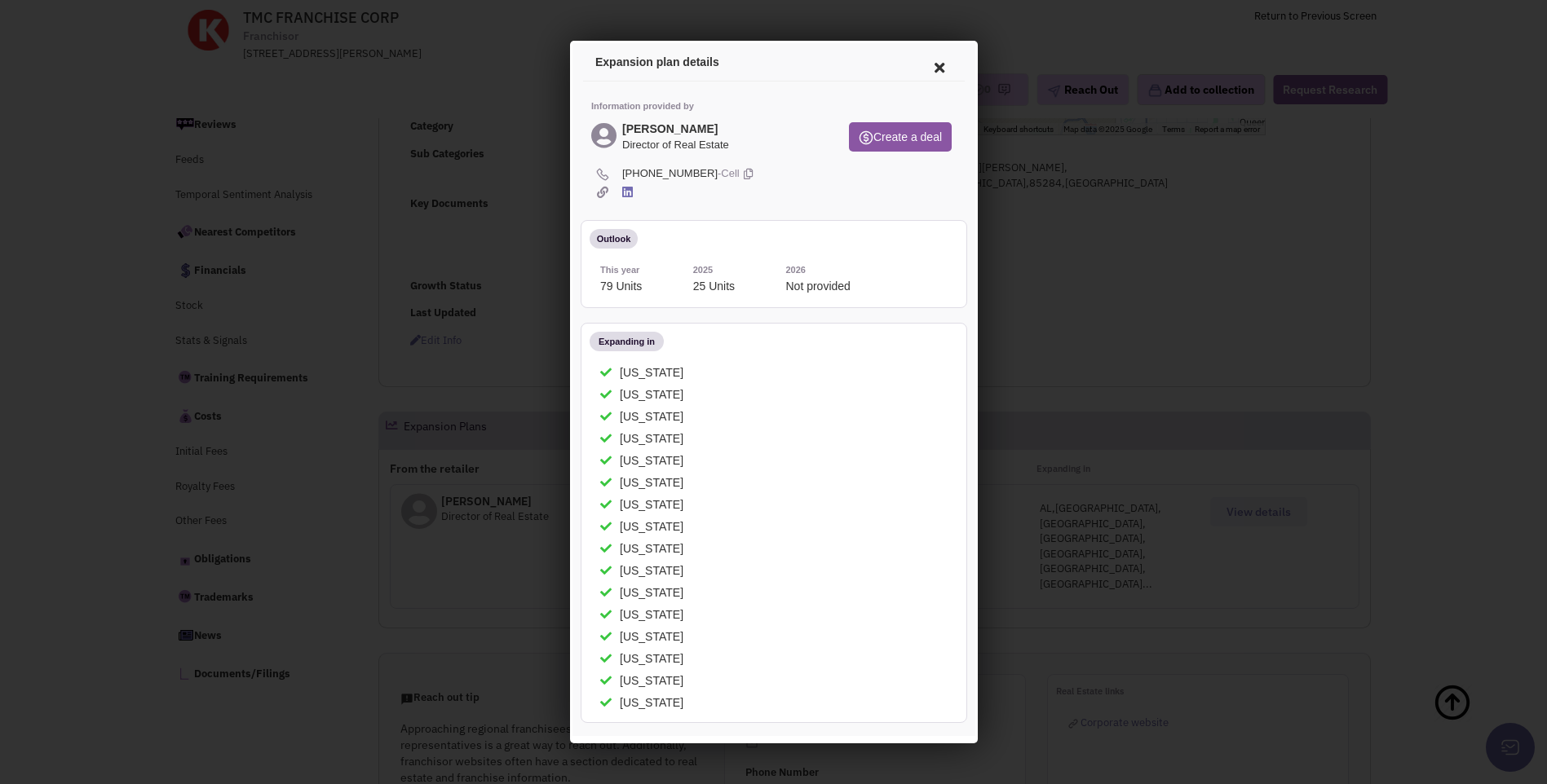
click at [925, 67] on icon at bounding box center [937, 66] width 34 height 39
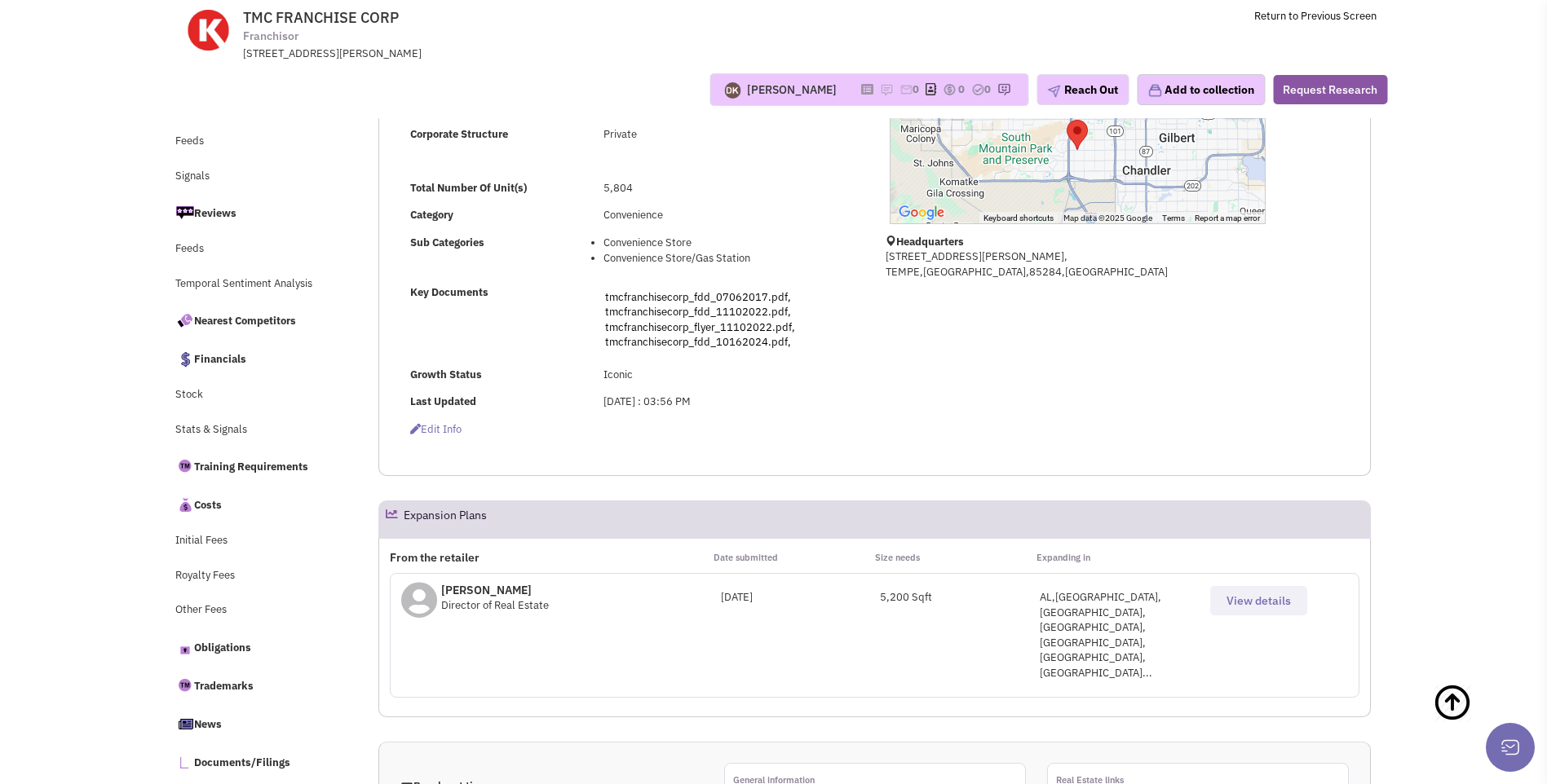
scroll to position [408, 0]
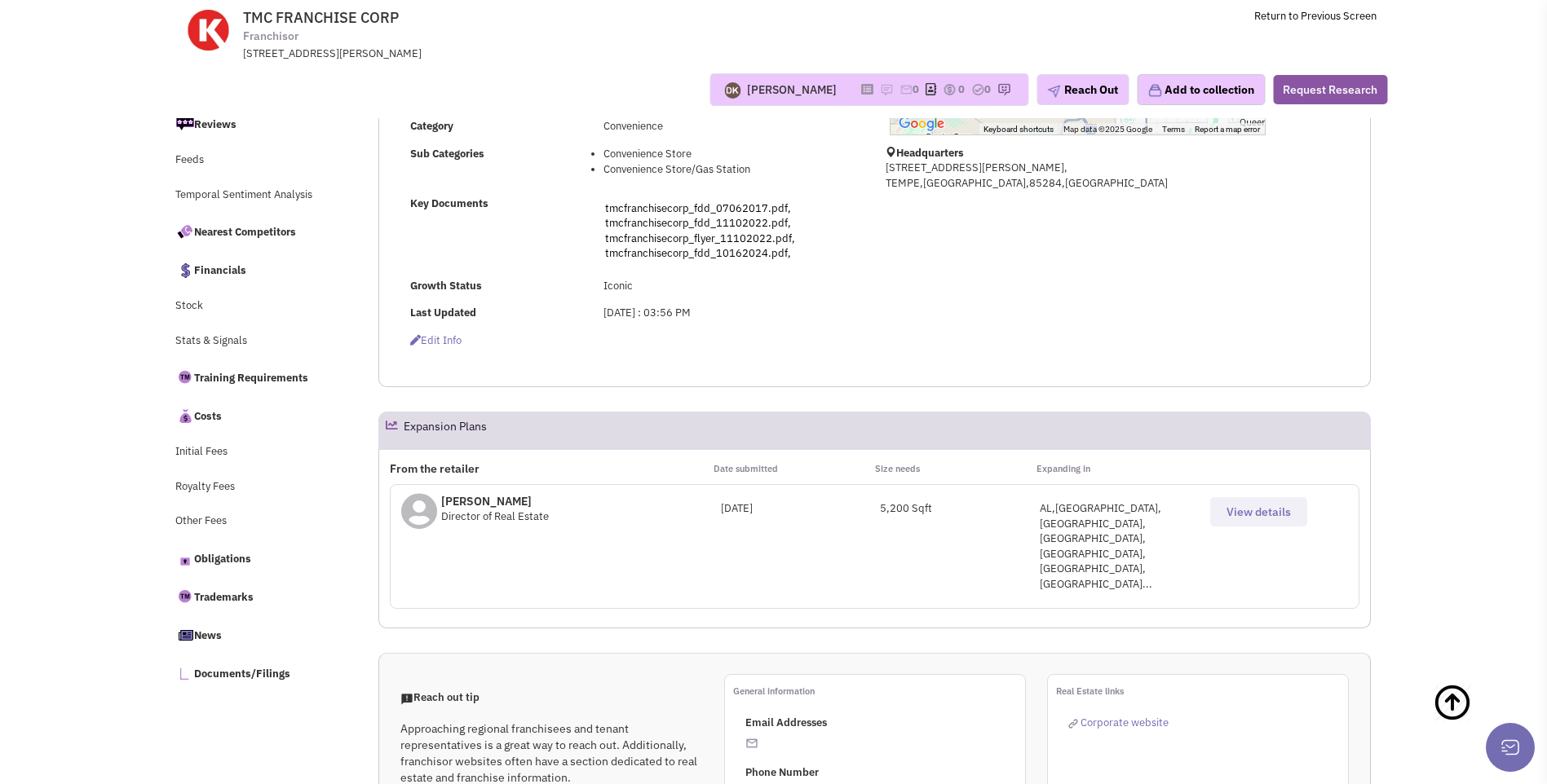
click at [1237, 523] on button "View details" at bounding box center [1259, 512] width 97 height 29
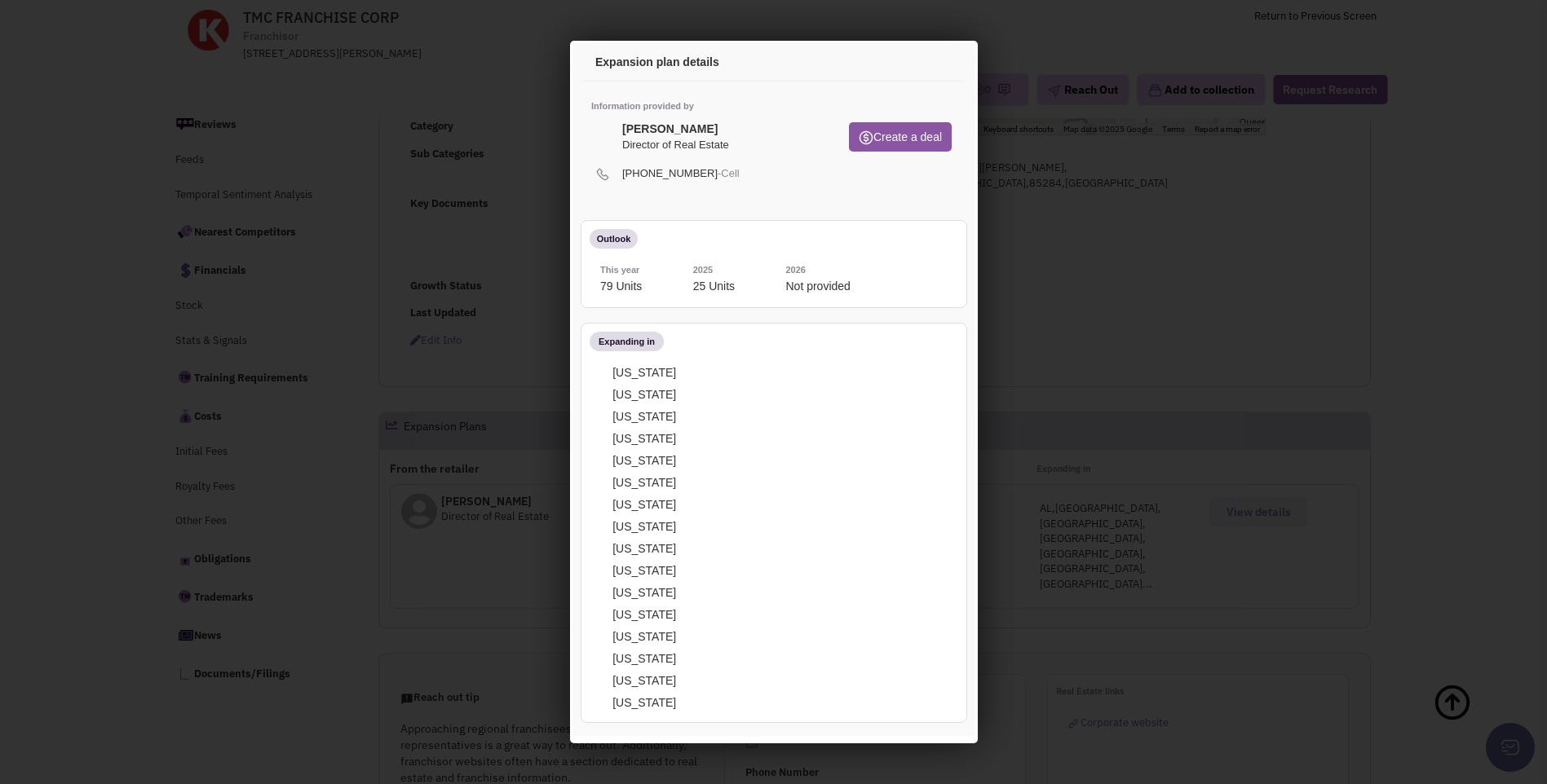
scroll to position [0, 0]
click at [923, 66] on icon at bounding box center [937, 66] width 34 height 39
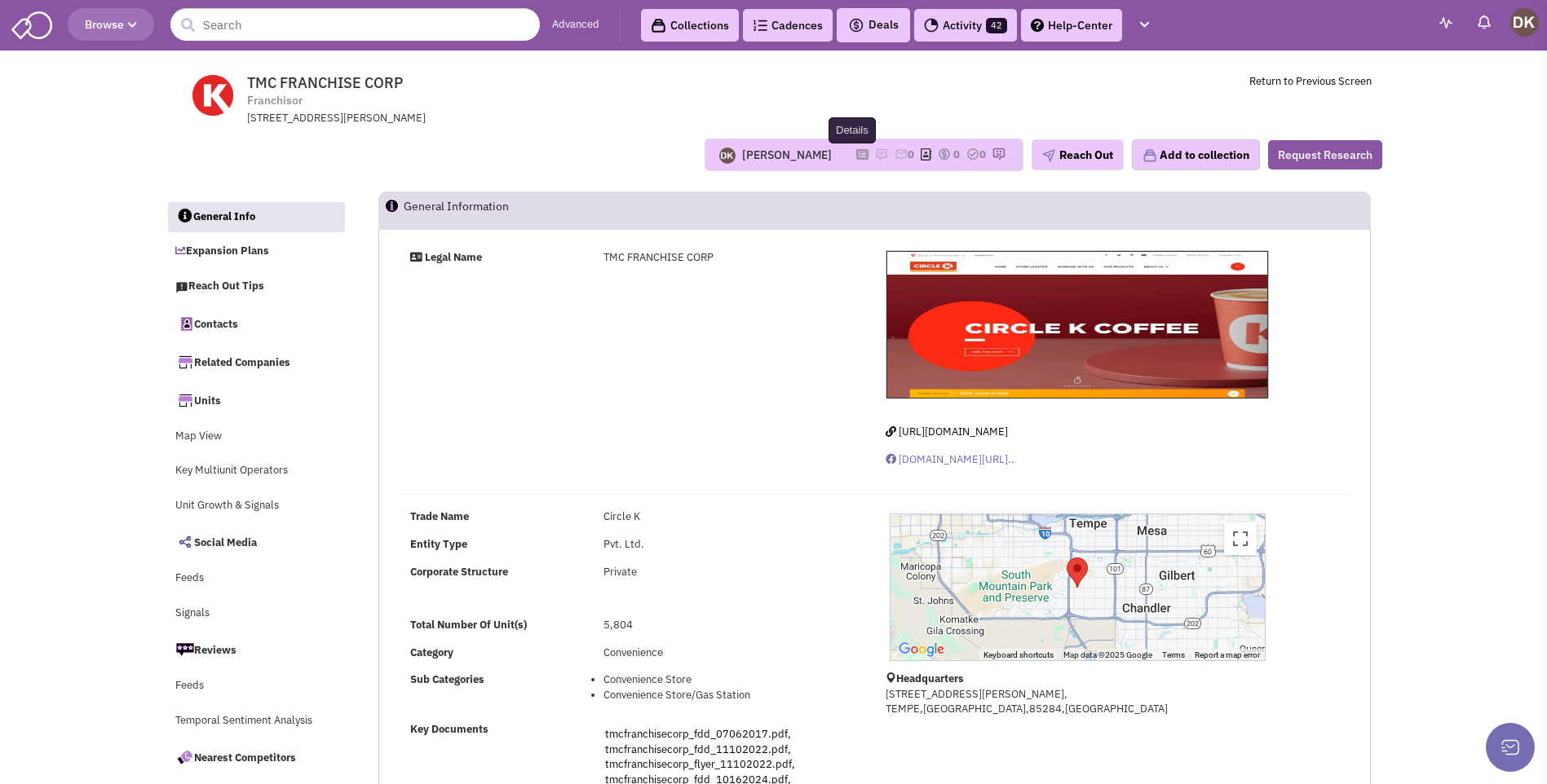
click at [856, 159] on icon at bounding box center [862, 154] width 12 height 9
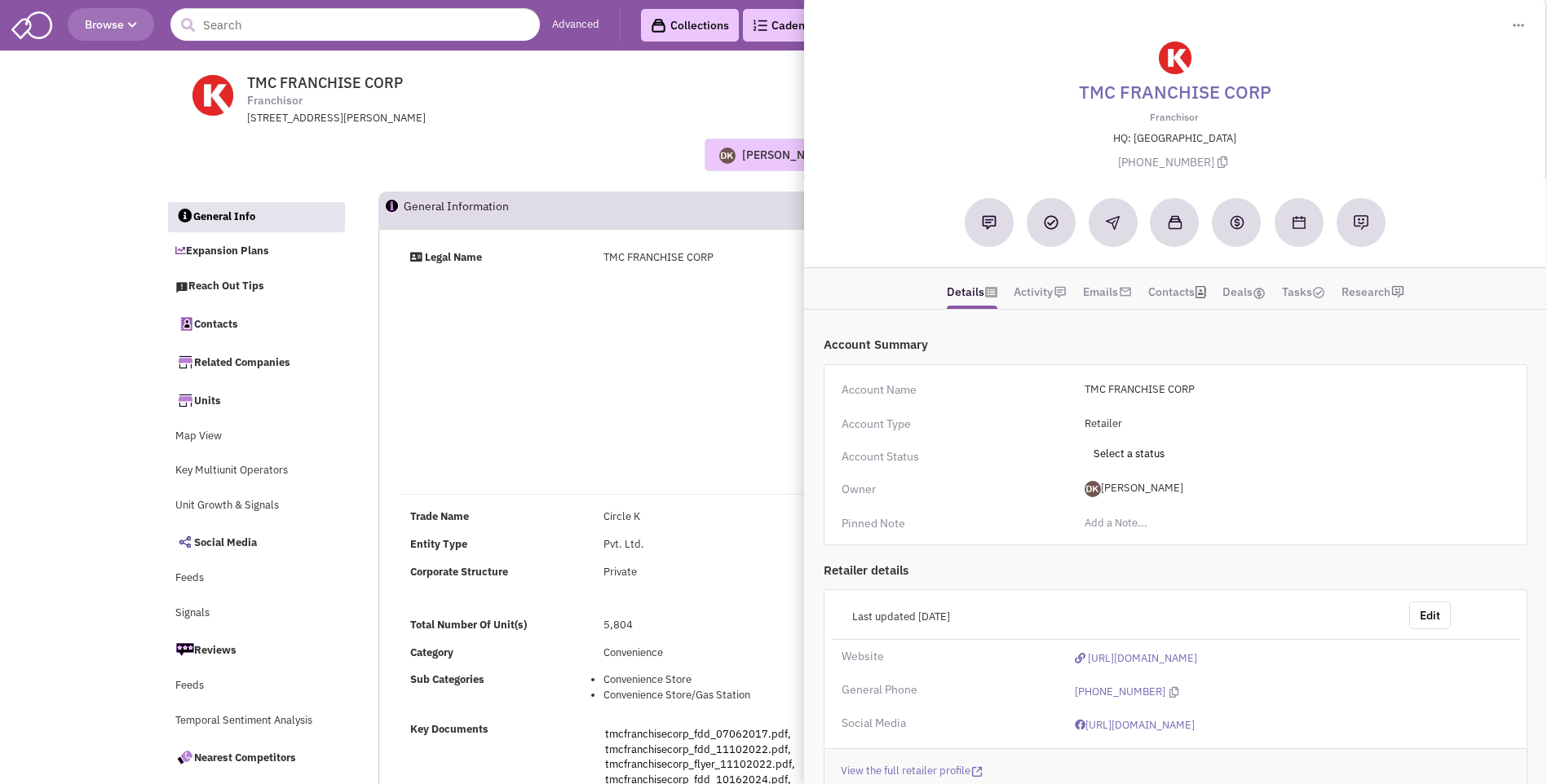
click at [665, 142] on div "Donnie Keller No note found! 0 0 0 Reach Out Add to collection" at bounding box center [774, 155] width 1238 height 33
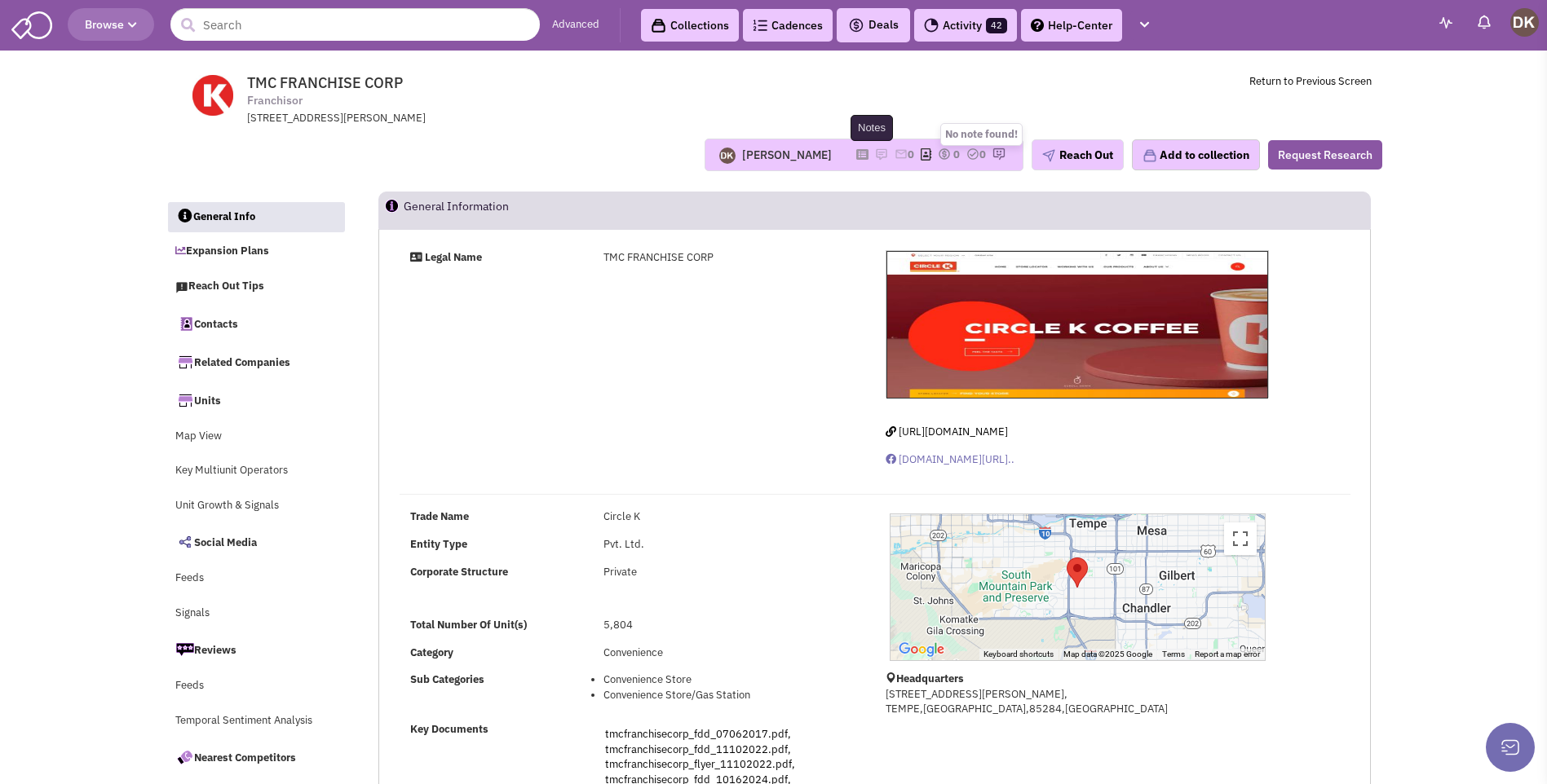
click at [875, 157] on img at bounding box center [882, 154] width 13 height 13
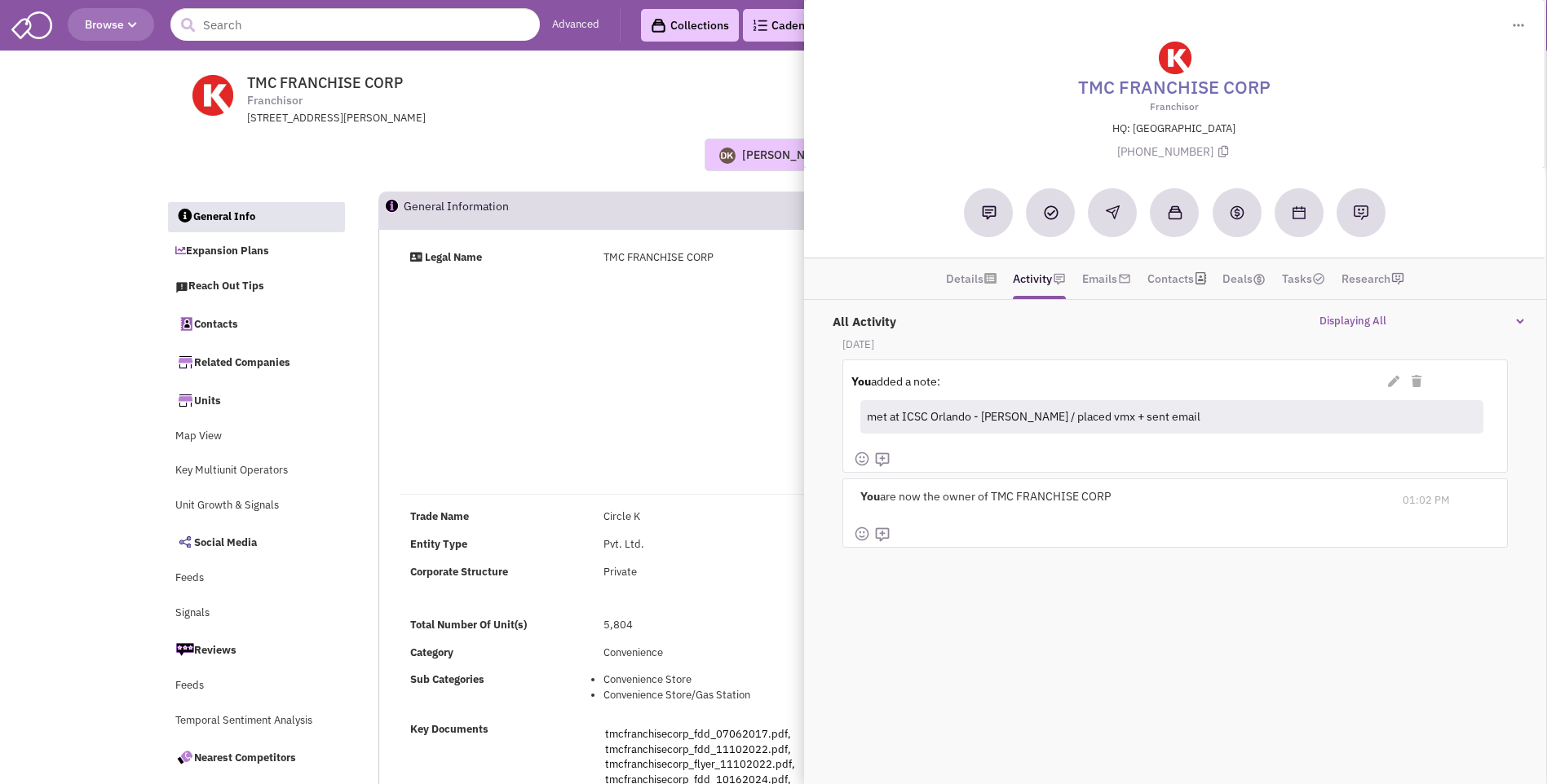
click at [628, 99] on span "TMC FRANCHISE CORP Franchisor 1130 W WARNER RD, TEMPE, AZ, 85284" at bounding box center [468, 101] width 409 height 52
click at [392, 24] on input "text" at bounding box center [355, 25] width 370 height 33
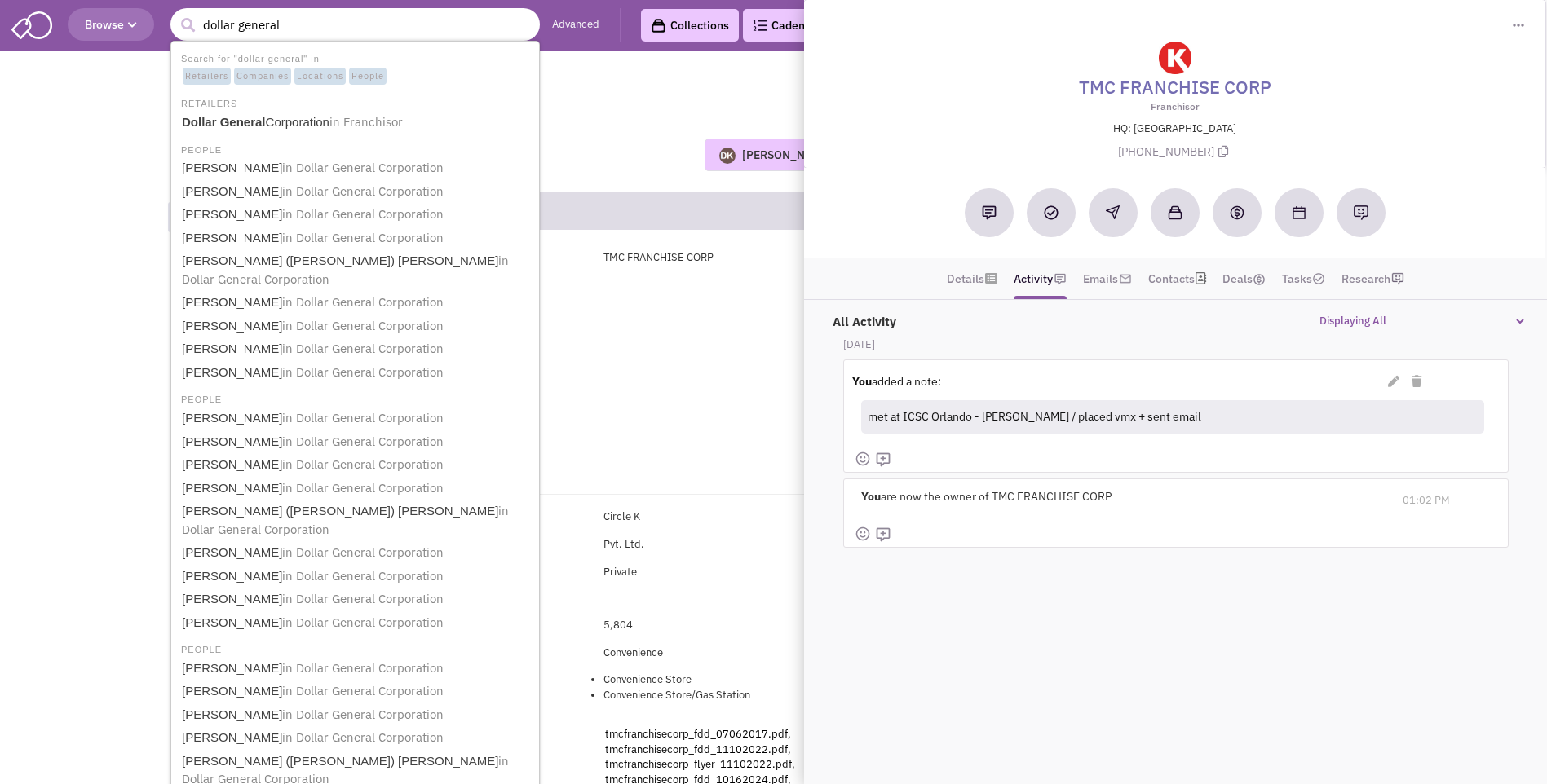
type input "dollar general"
click at [175, 13] on button "submit" at bounding box center [188, 25] width 25 height 25
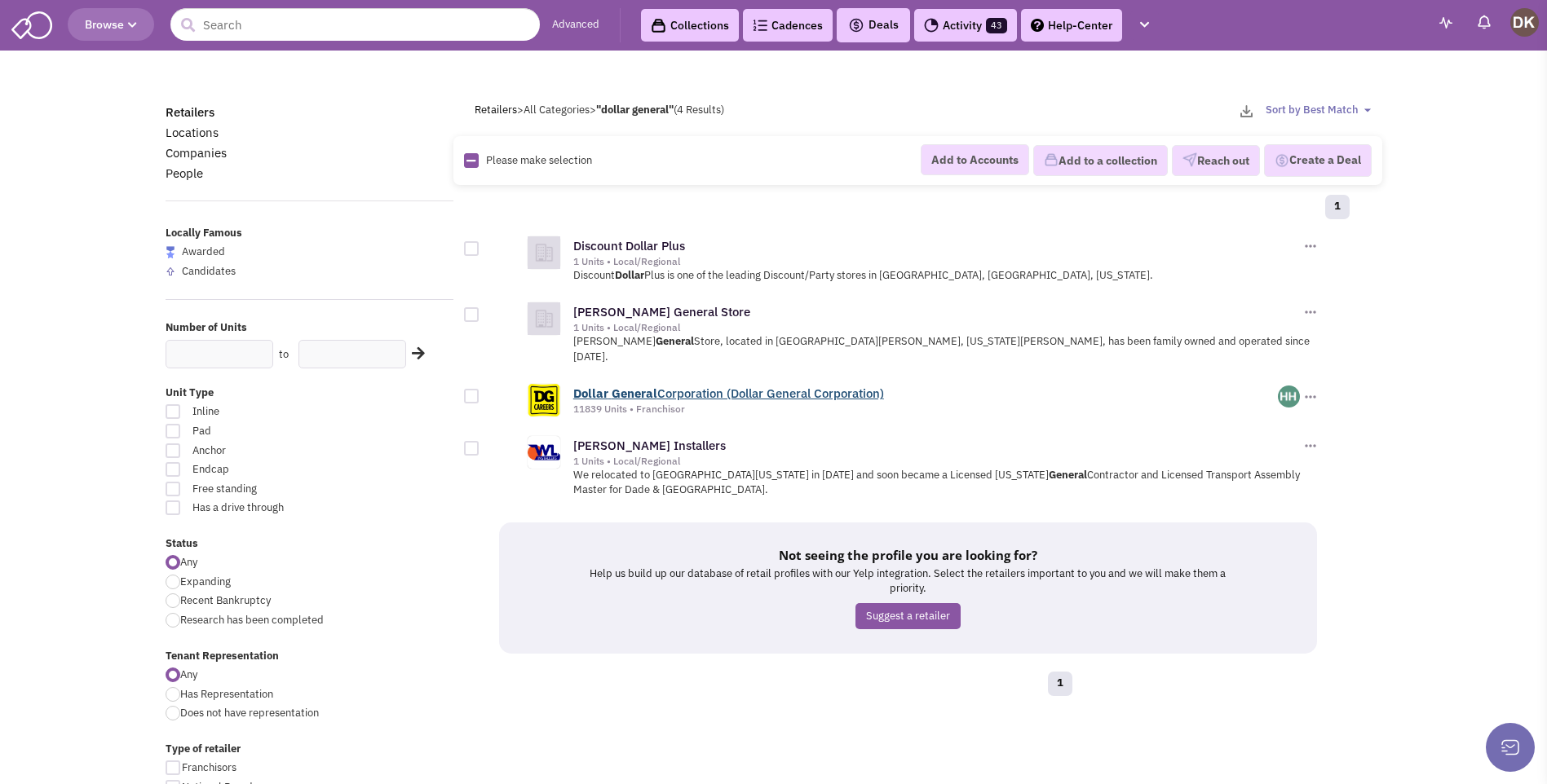
click at [624, 386] on b "General" at bounding box center [634, 393] width 46 height 16
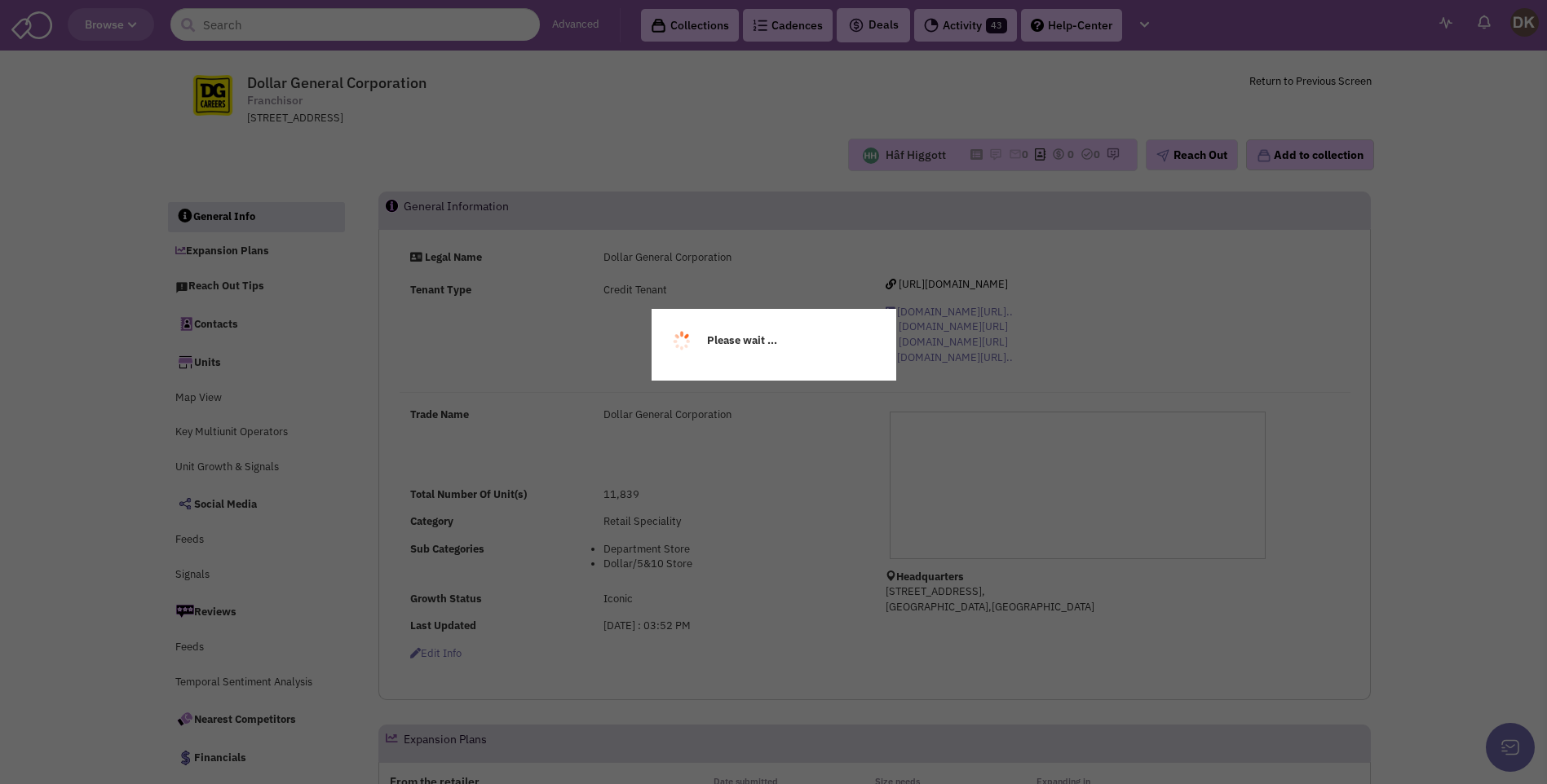
select select
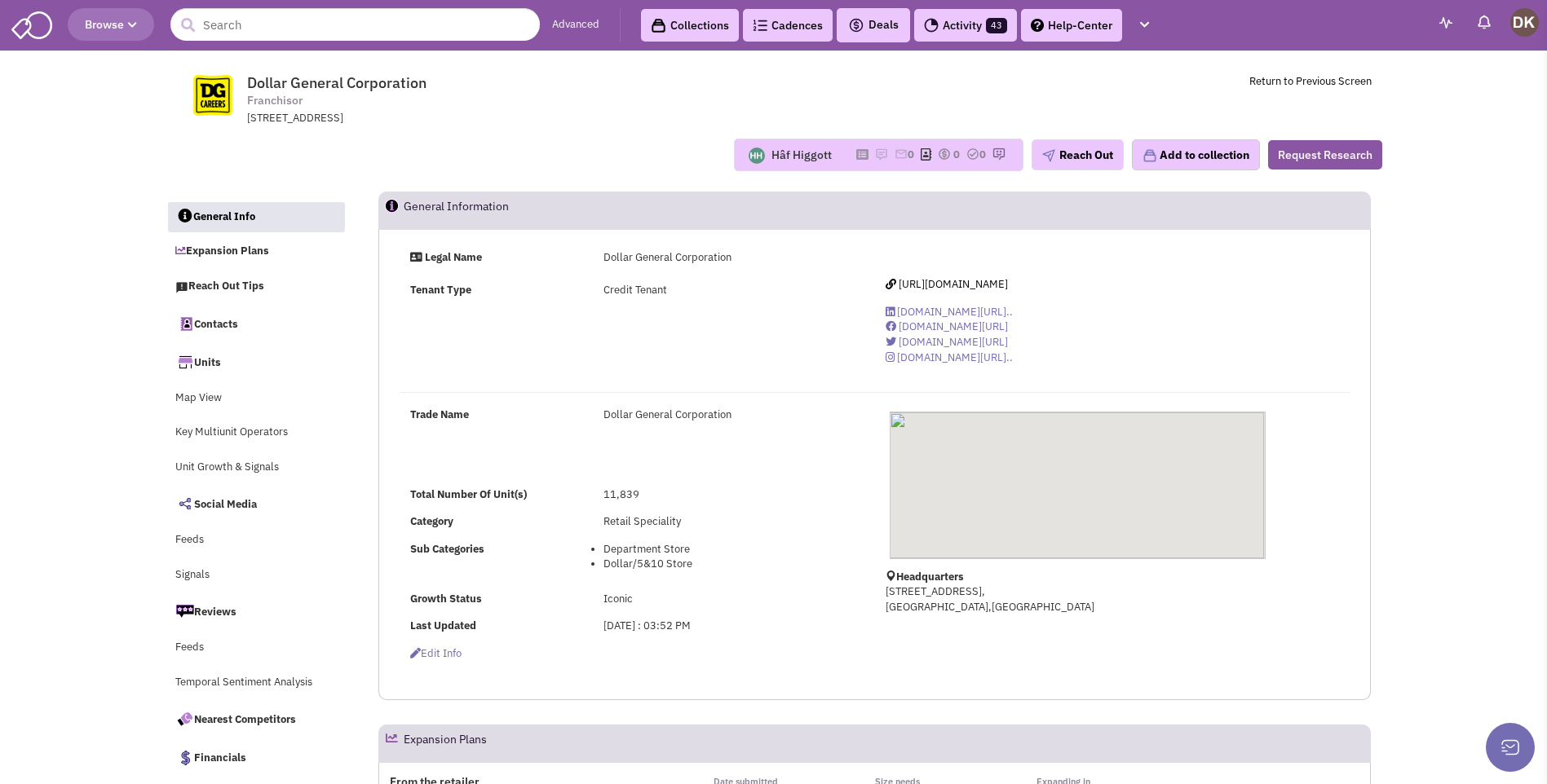
select select
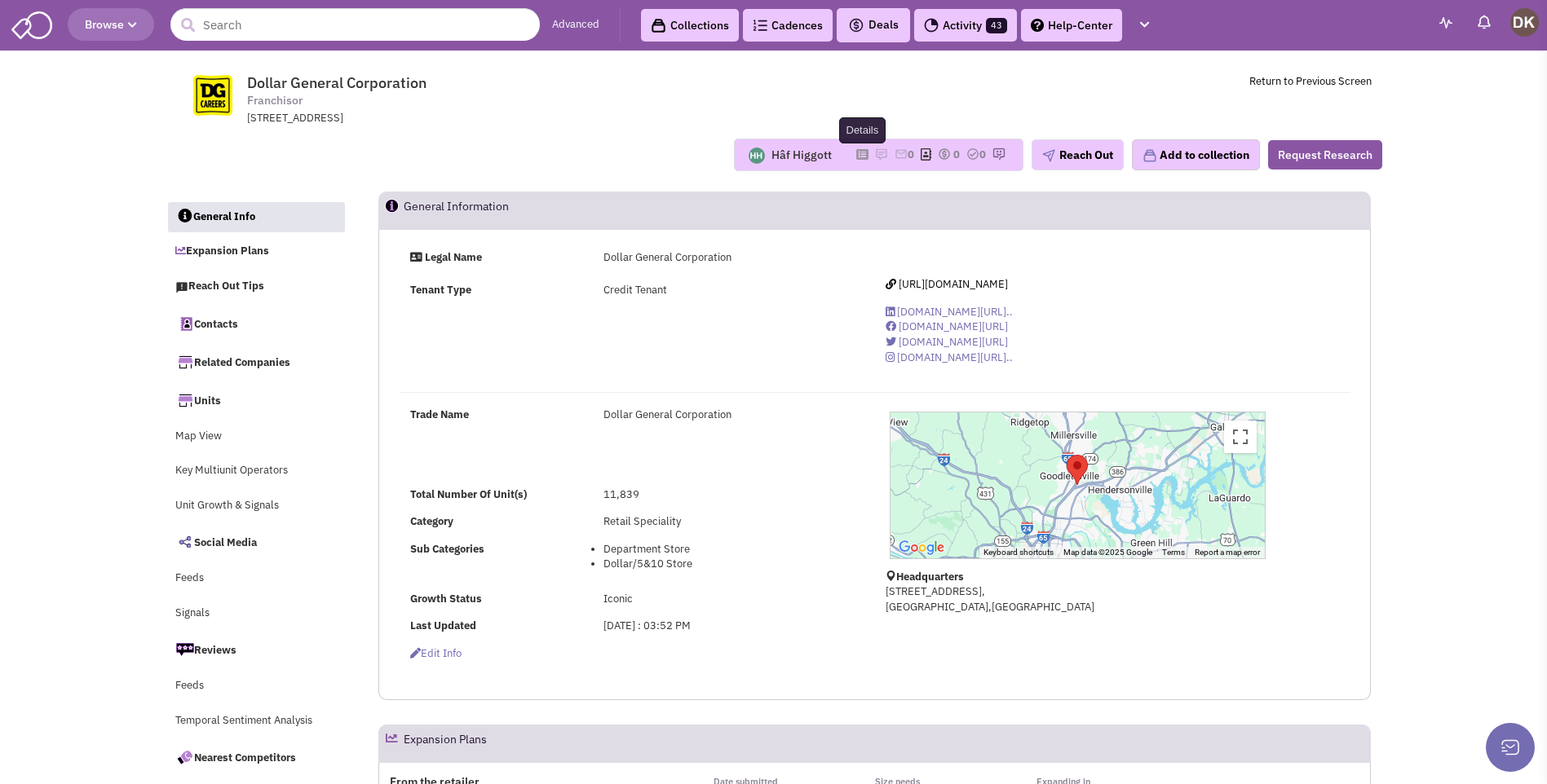
click at [856, 152] on icon at bounding box center [862, 154] width 12 height 9
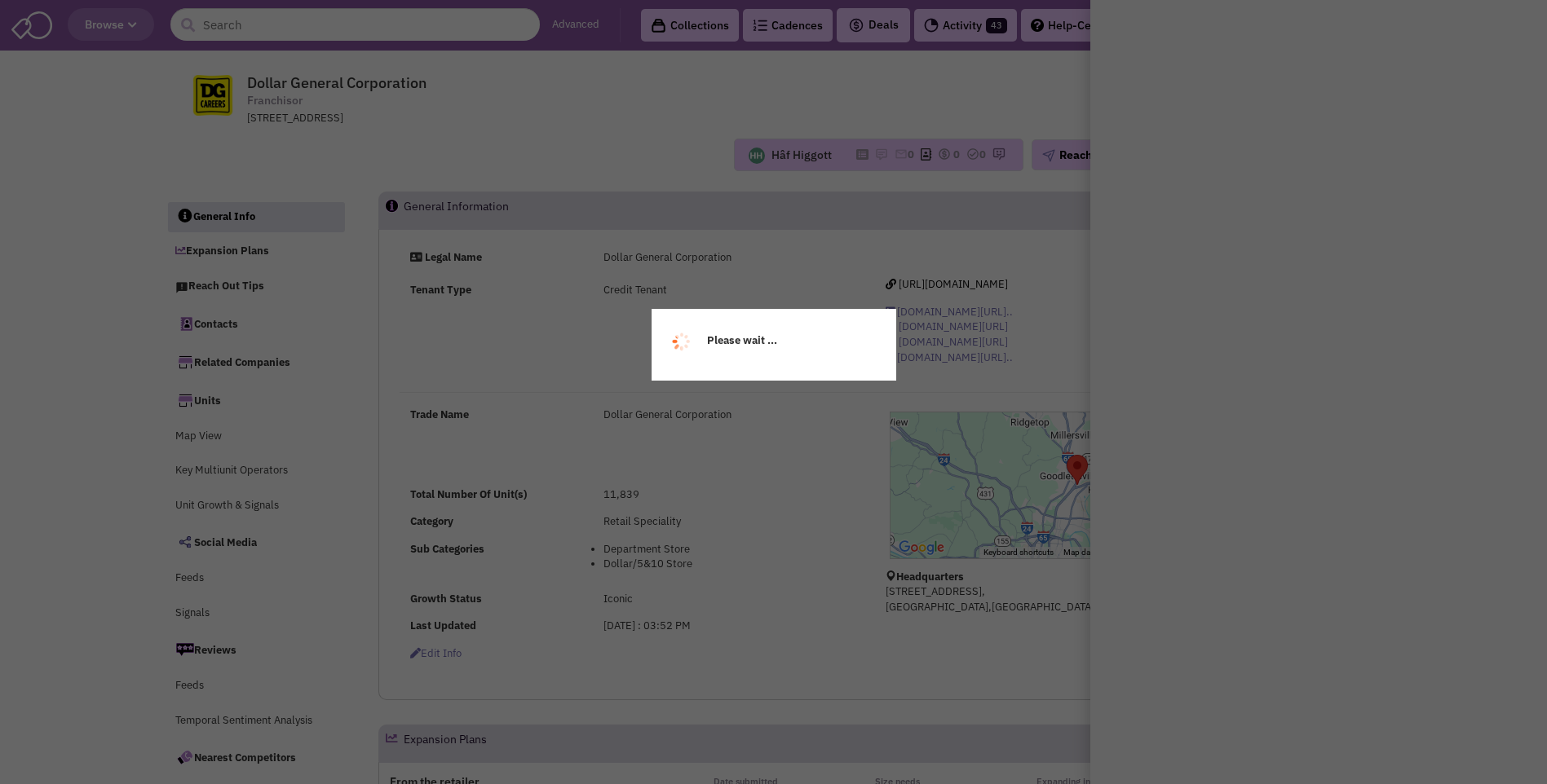
click at [667, 148] on div "Please wait ..." at bounding box center [774, 392] width 1547 height 784
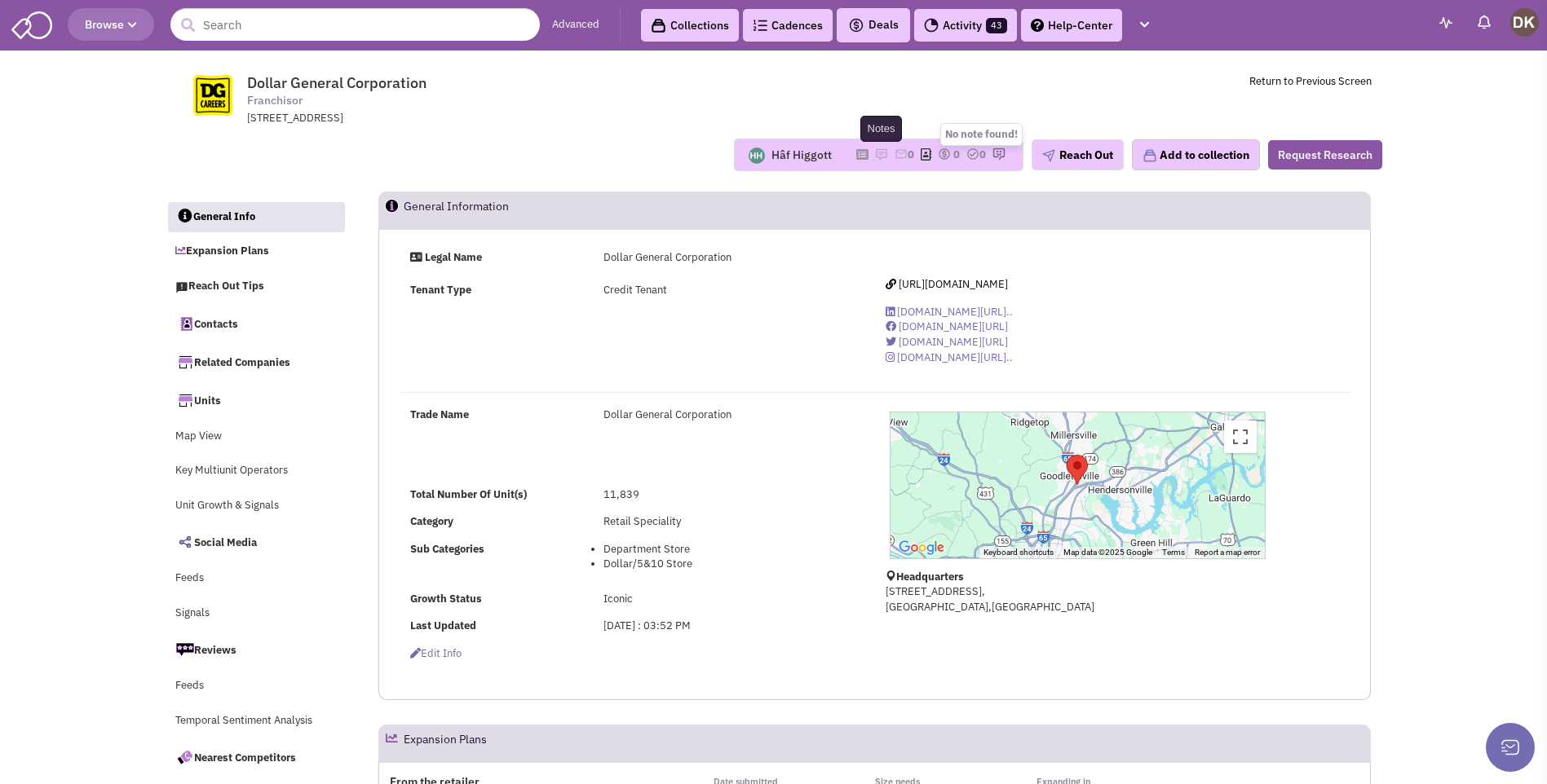
click at [875, 153] on img at bounding box center [882, 154] width 13 height 13
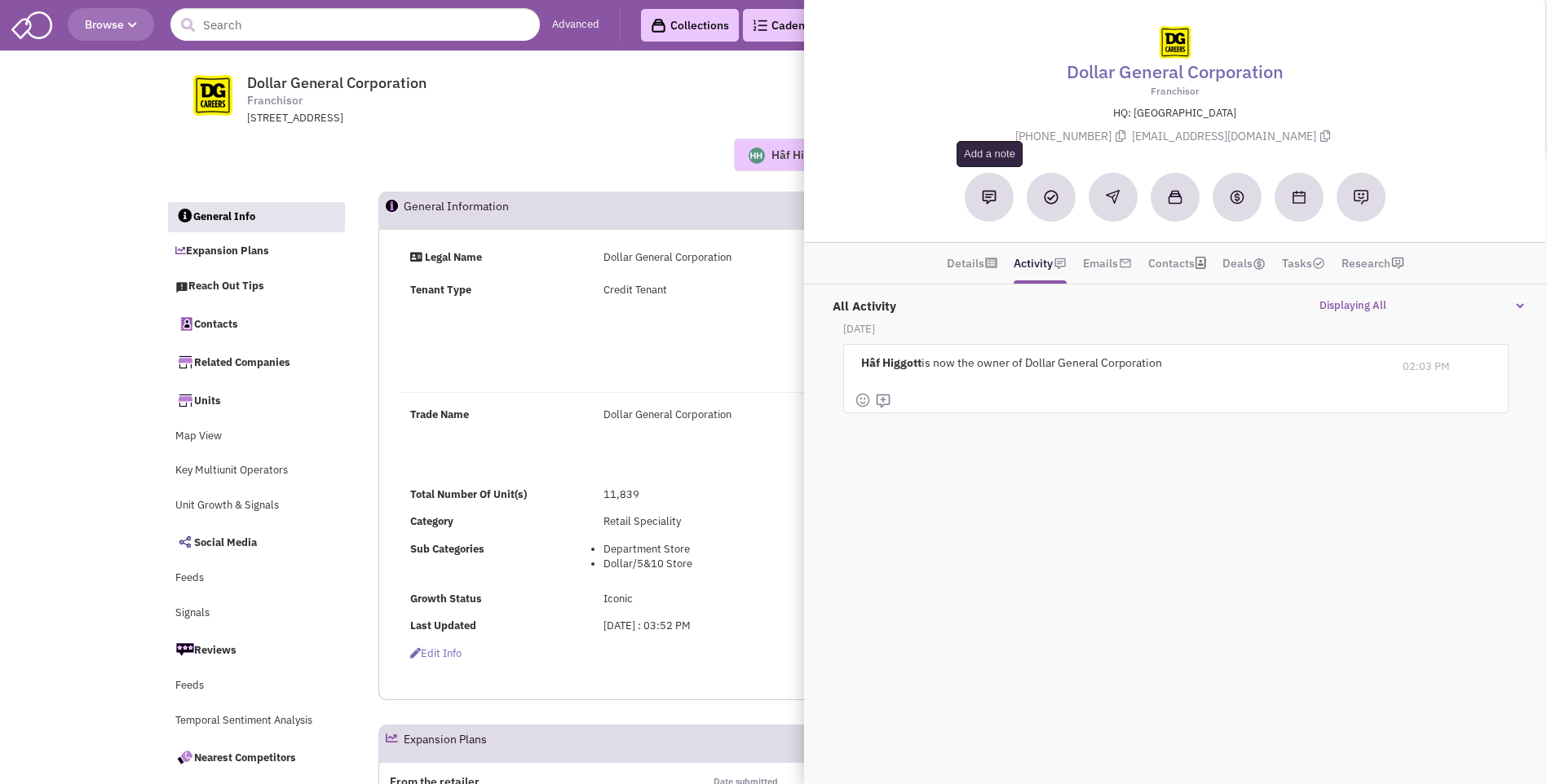
click at [989, 197] on img at bounding box center [989, 197] width 15 height 15
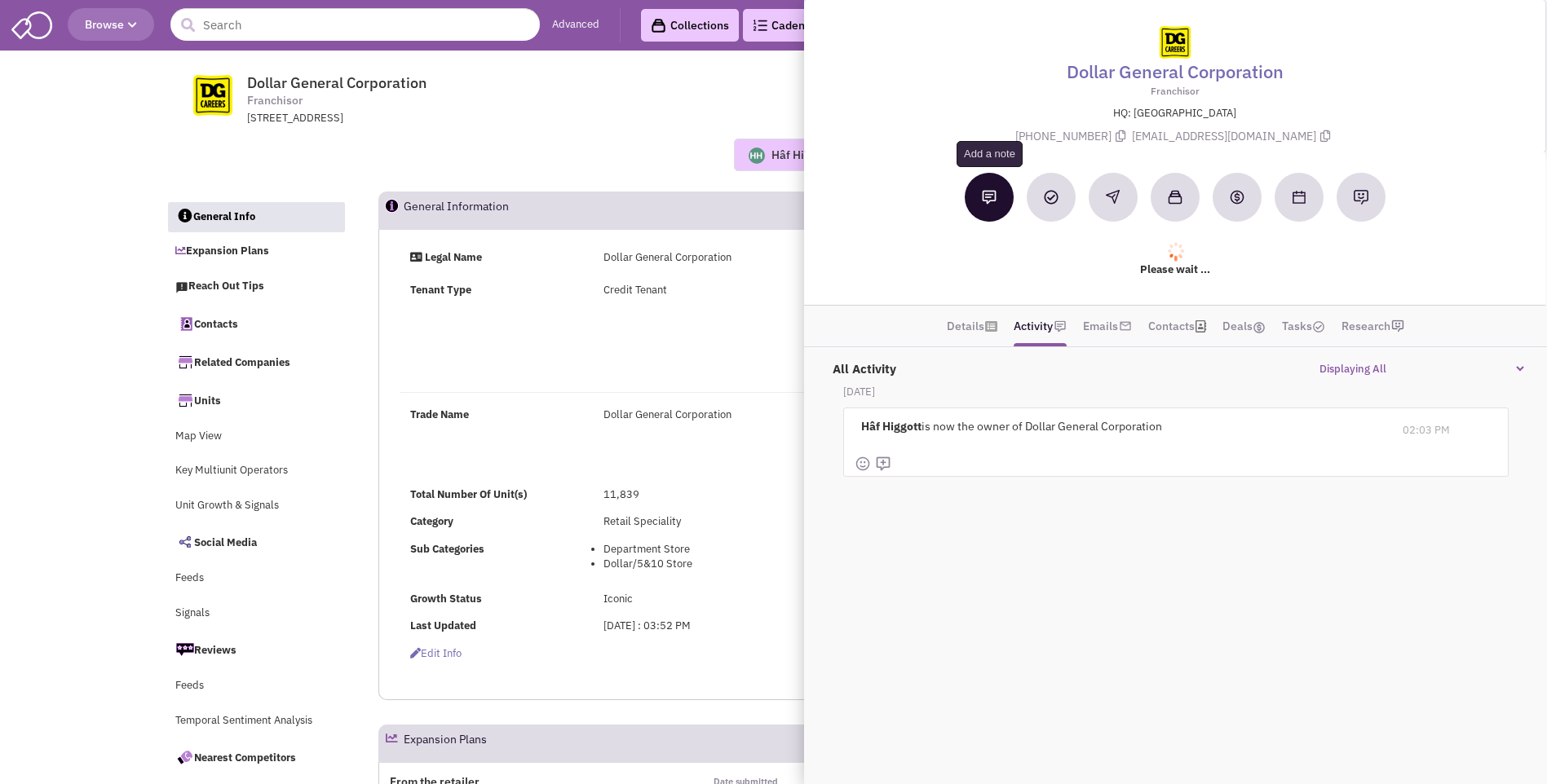
click at [989, 197] on img at bounding box center [989, 197] width 15 height 15
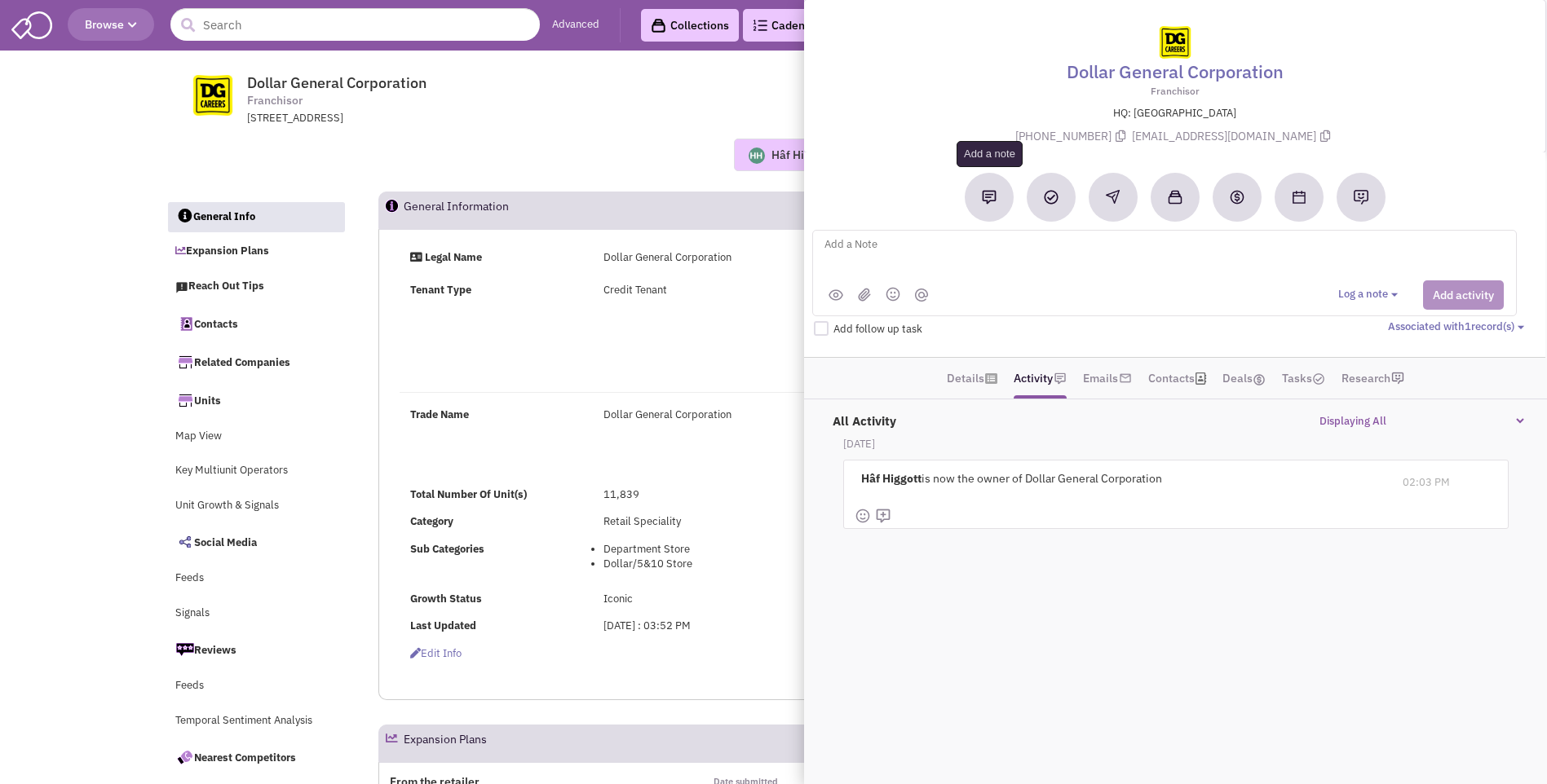
click at [989, 197] on img at bounding box center [989, 197] width 15 height 15
click at [876, 259] on textarea at bounding box center [1024, 257] width 404 height 45
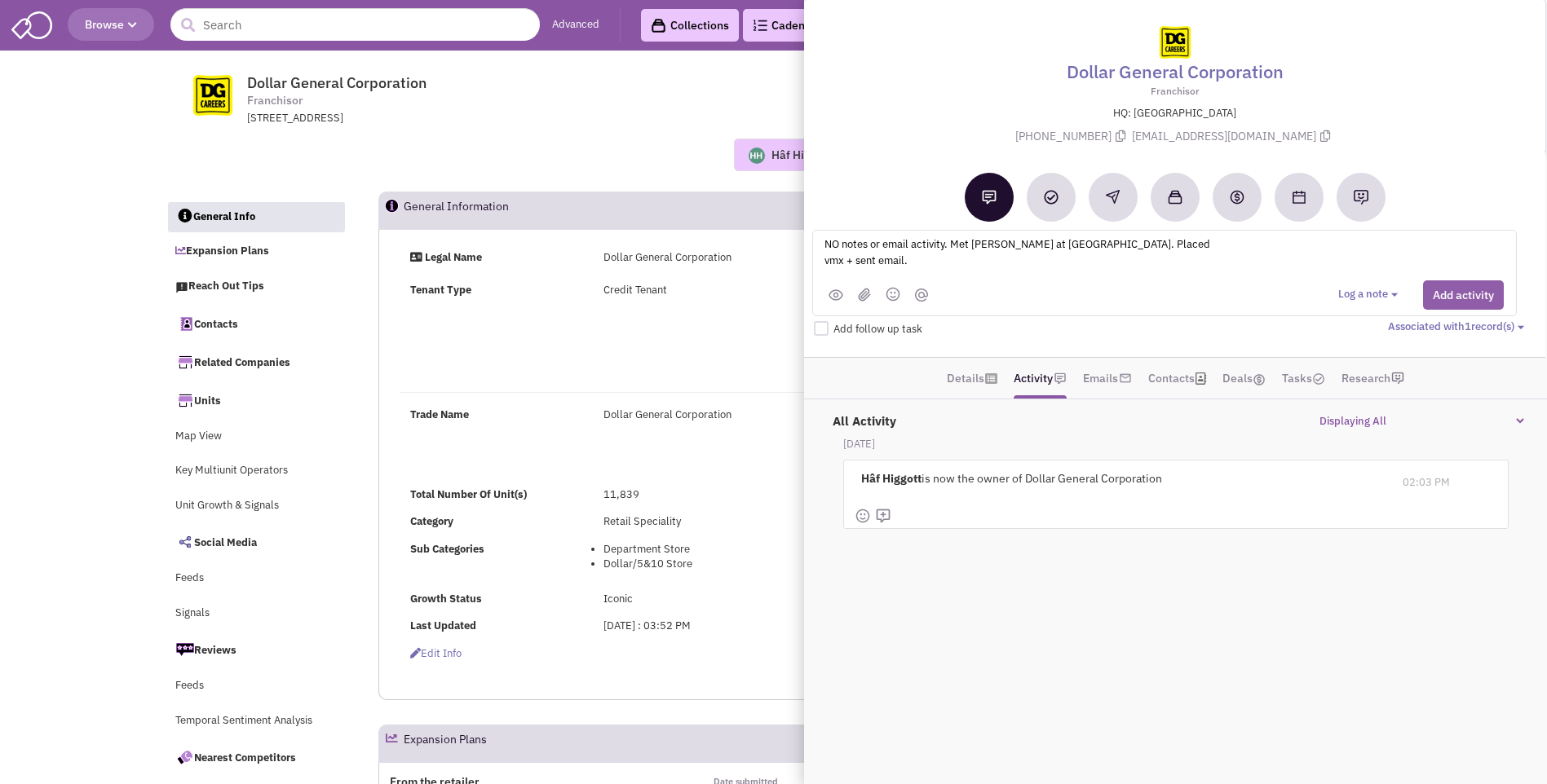
type textarea "NO notes or email activity. Met [PERSON_NAME] at [GEOGRAPHIC_DATA]. Placed vmx …"
click at [1468, 288] on button "Add activity" at bounding box center [1463, 295] width 81 height 29
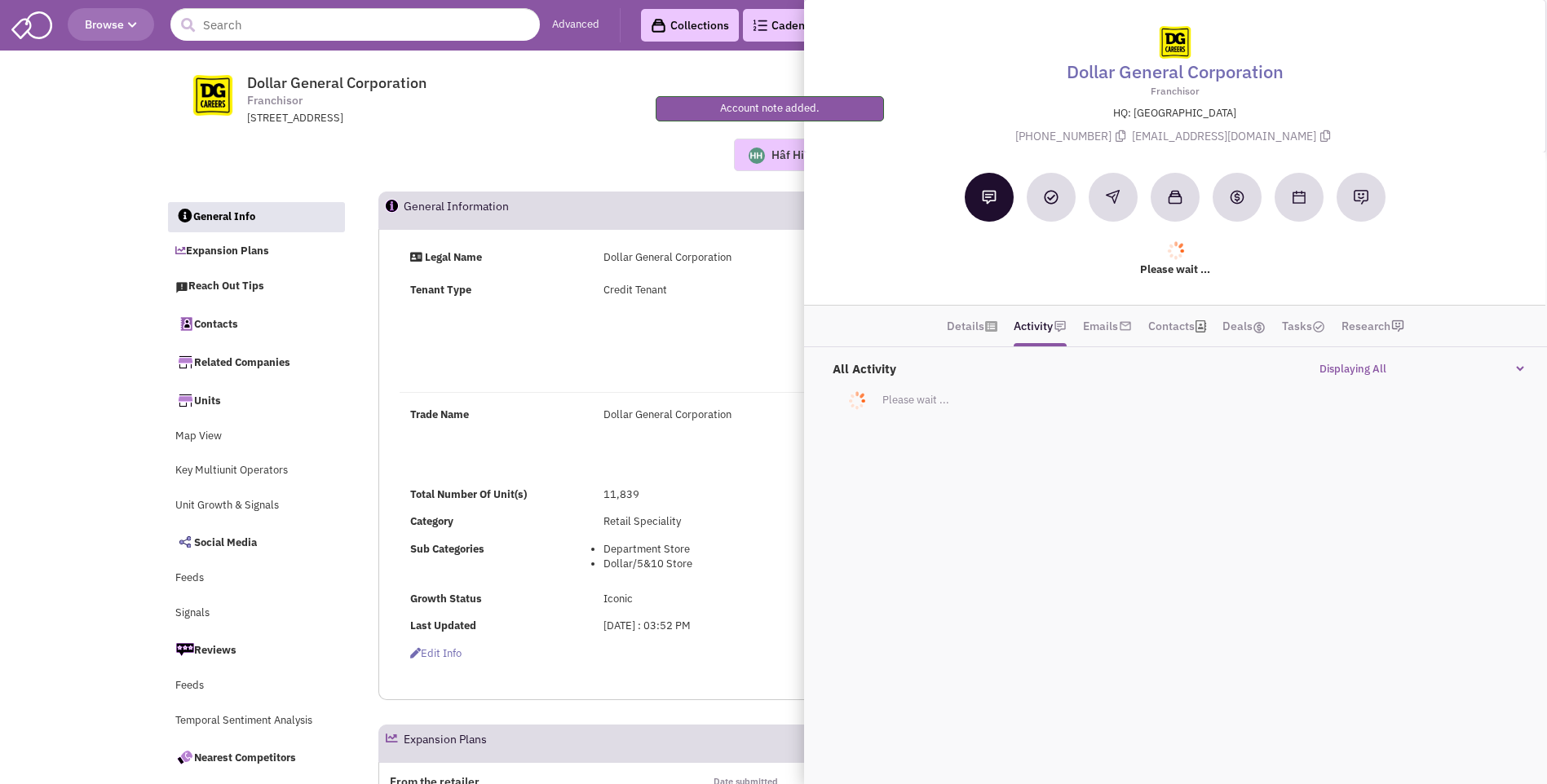
click at [674, 351] on div "Legal Name Dollar General Corporation Tenant Type Credit Tenant [URL][DOMAIN_NA…" at bounding box center [875, 314] width 972 height 127
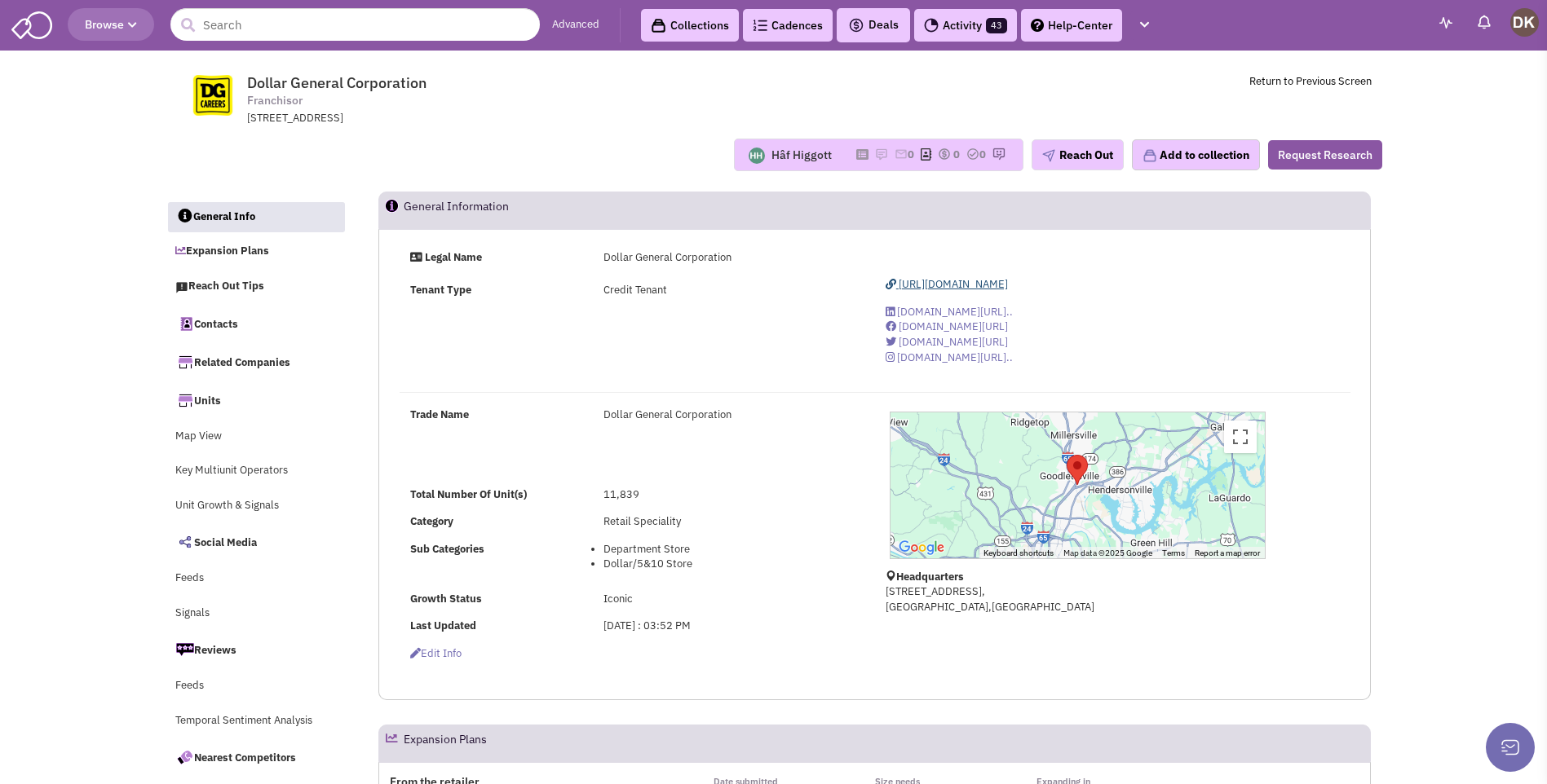
click at [950, 286] on span "[URL][DOMAIN_NAME]" at bounding box center [953, 283] width 109 height 14
